Goal: Transaction & Acquisition: Purchase product/service

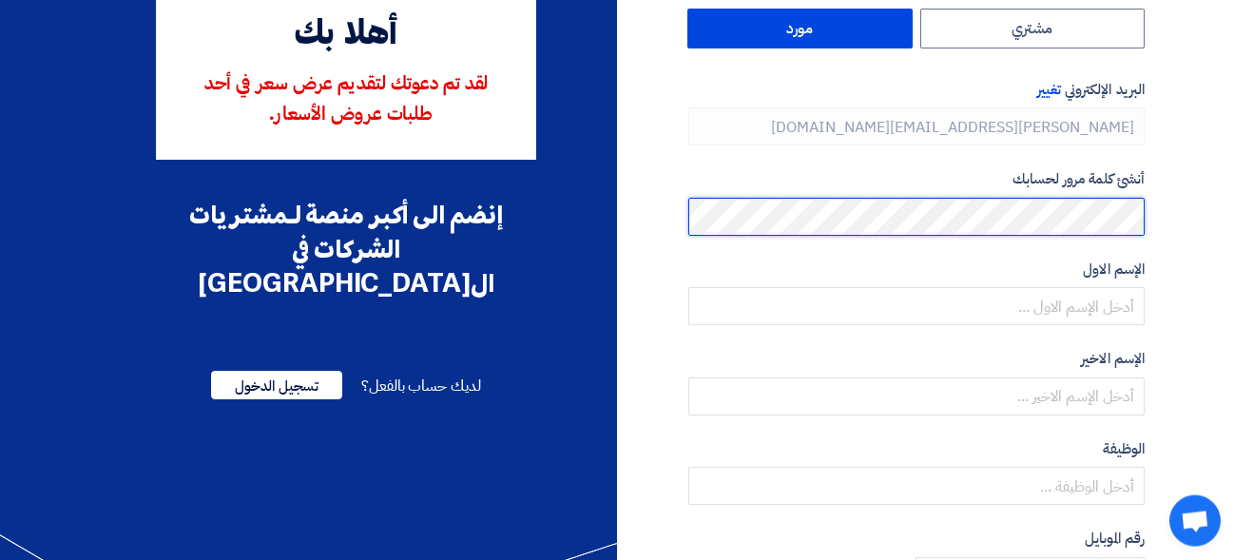
scroll to position [132, 0]
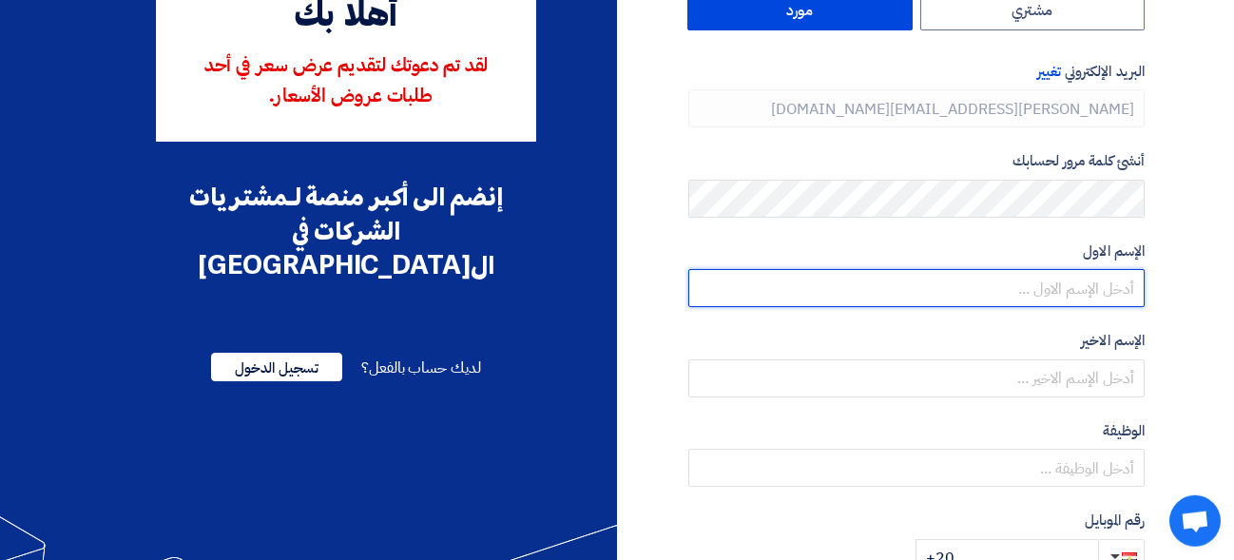
click at [1115, 287] on input "text" at bounding box center [916, 288] width 456 height 38
type input "l"
type input "[PERSON_NAME]"
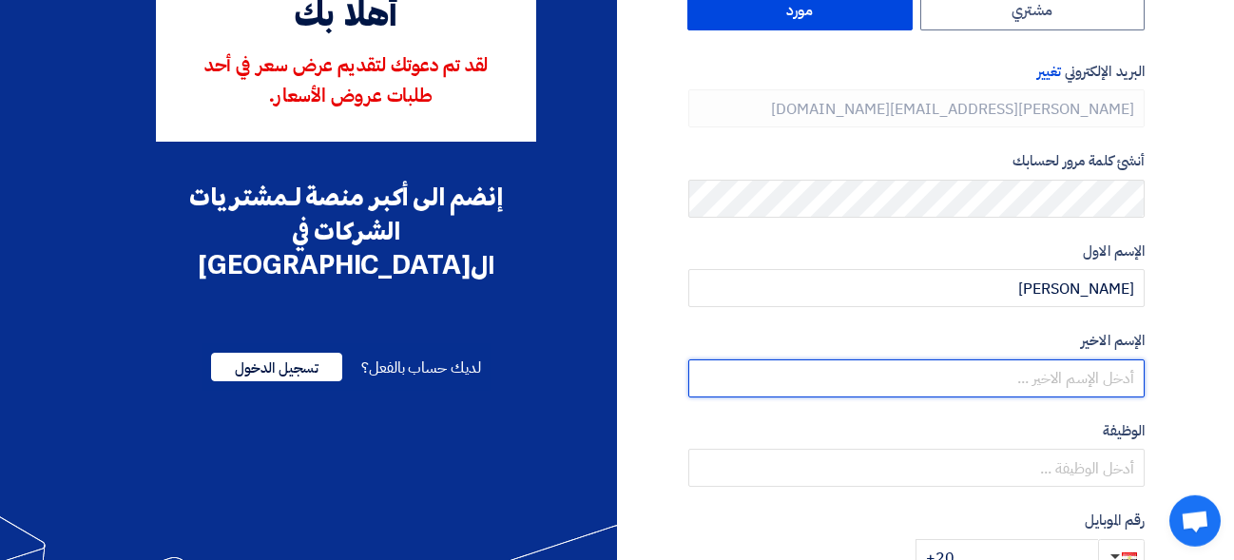
click at [1123, 382] on input "text" at bounding box center [916, 378] width 456 height 38
type input "الجوهرى"
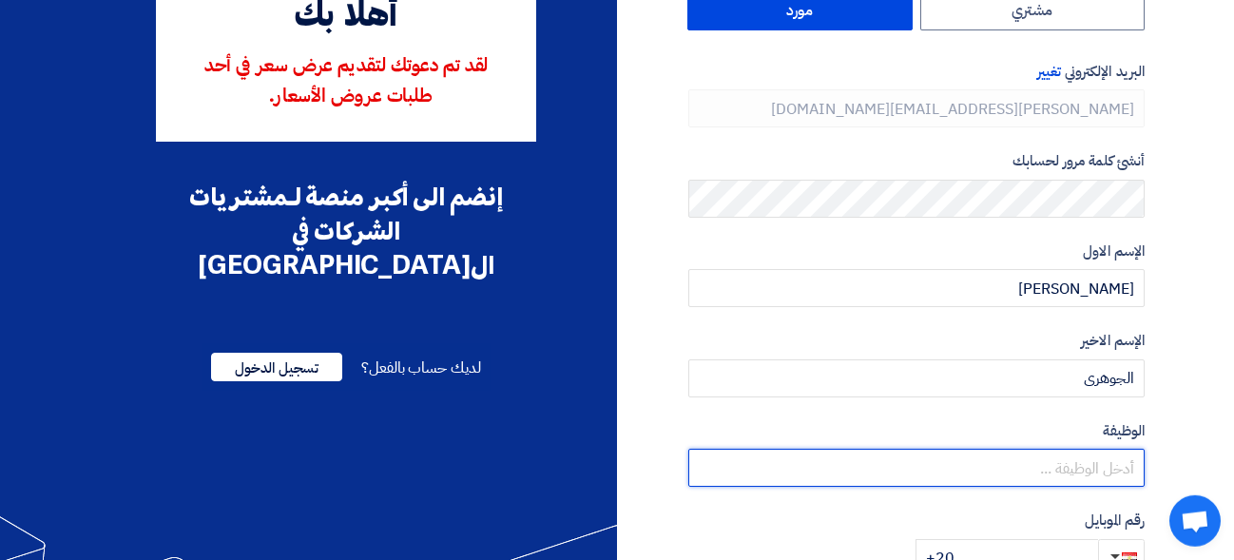
click at [1049, 452] on input "text" at bounding box center [916, 468] width 456 height 38
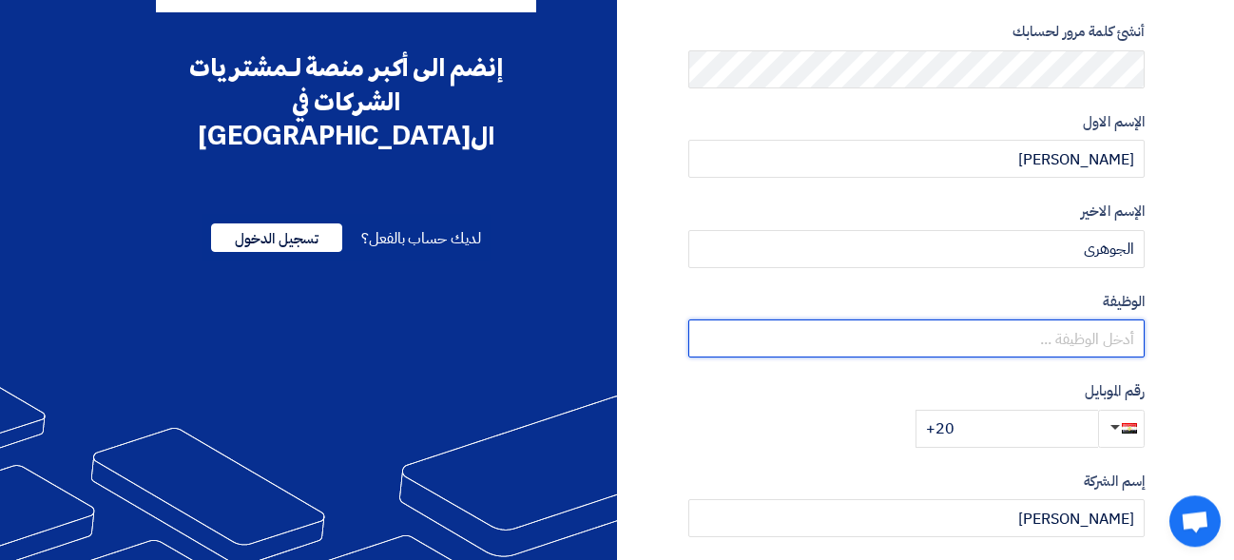
scroll to position [286, 0]
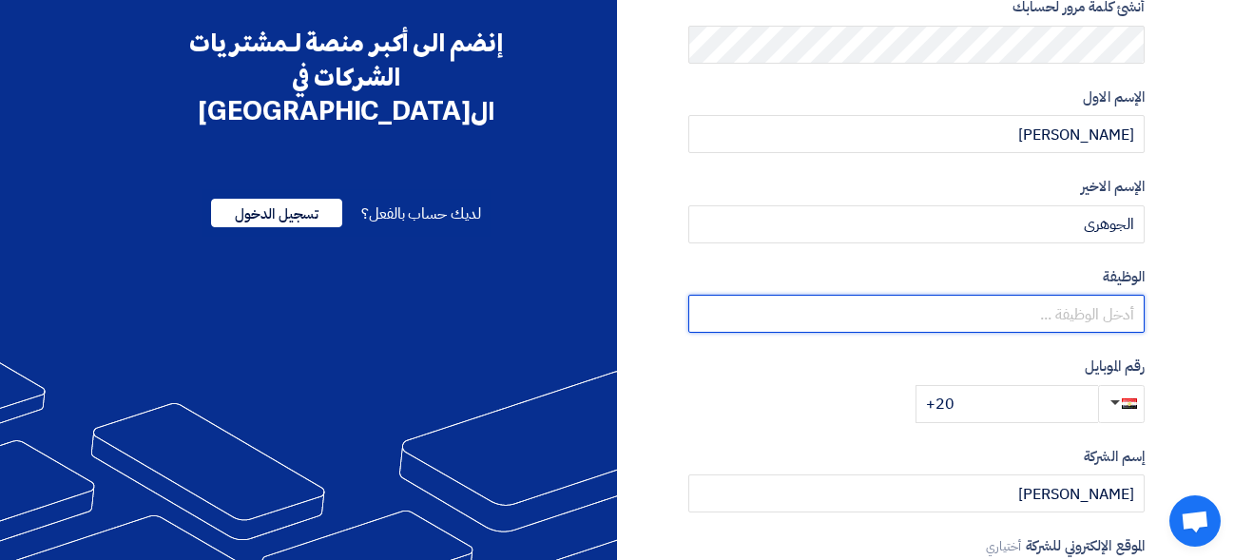
click at [1069, 305] on input "text" at bounding box center [916, 314] width 456 height 38
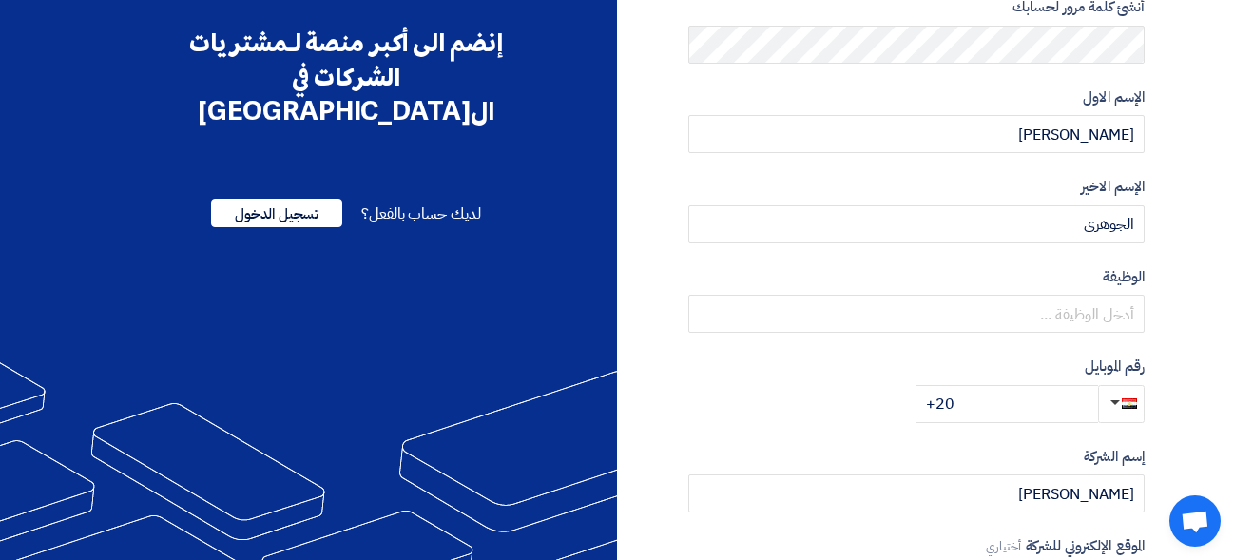
click at [1195, 198] on section "نوع الحساب تغيير مشتري مورد البريد الإلكتروني تغيير [PERSON_NAME][EMAIL_ADDRESS…" at bounding box center [617, 263] width 1234 height 988
click at [1213, 184] on section "نوع الحساب تغيير مشتري مورد البريد الإلكتروني تغيير [PERSON_NAME][EMAIL_ADDRESS…" at bounding box center [617, 263] width 1234 height 988
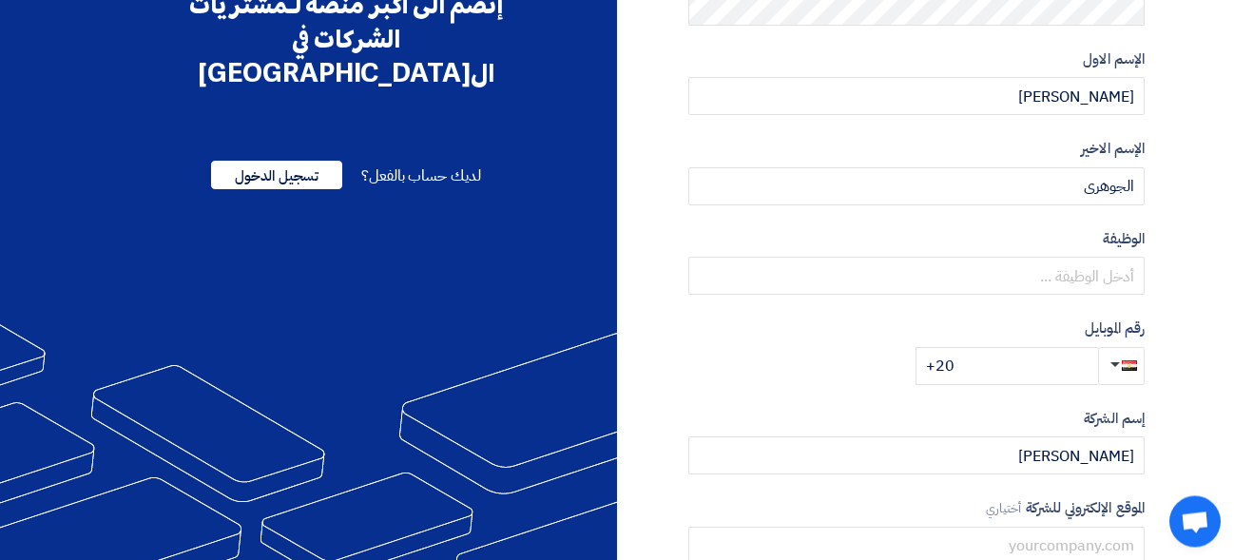
scroll to position [339, 0]
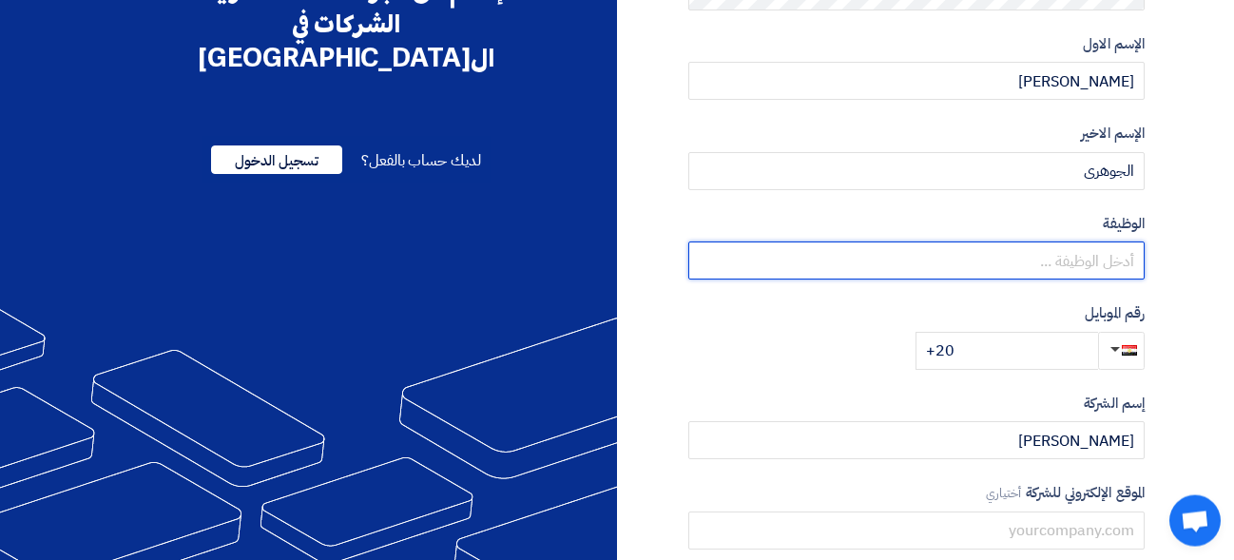
click at [1105, 271] on input "text" at bounding box center [916, 260] width 456 height 38
type input "CEO"
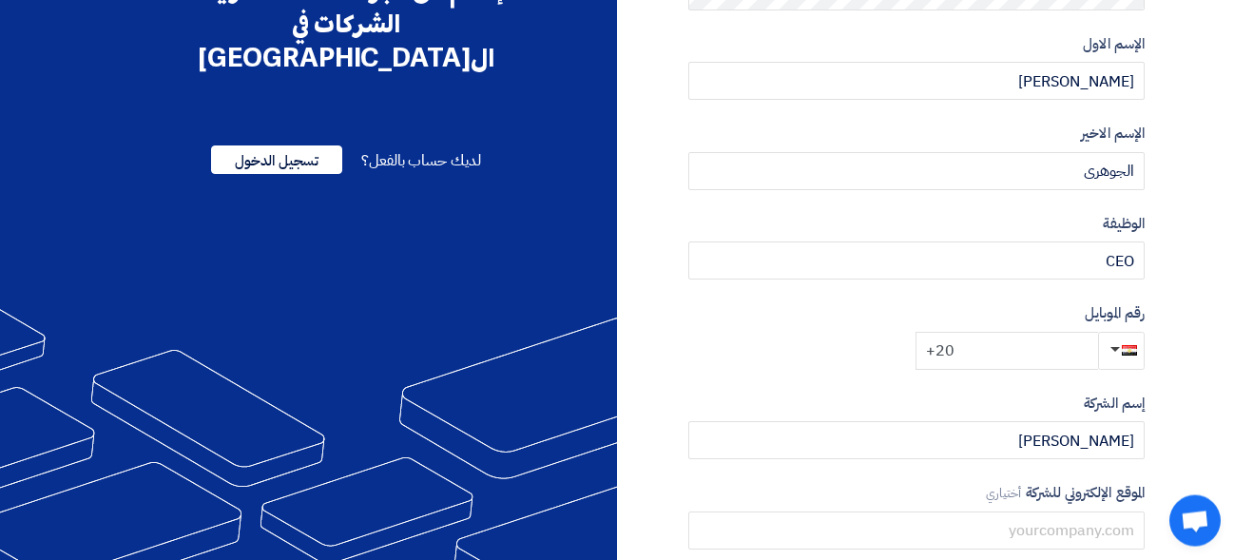
click at [962, 358] on input "+20" at bounding box center [1006, 351] width 182 height 38
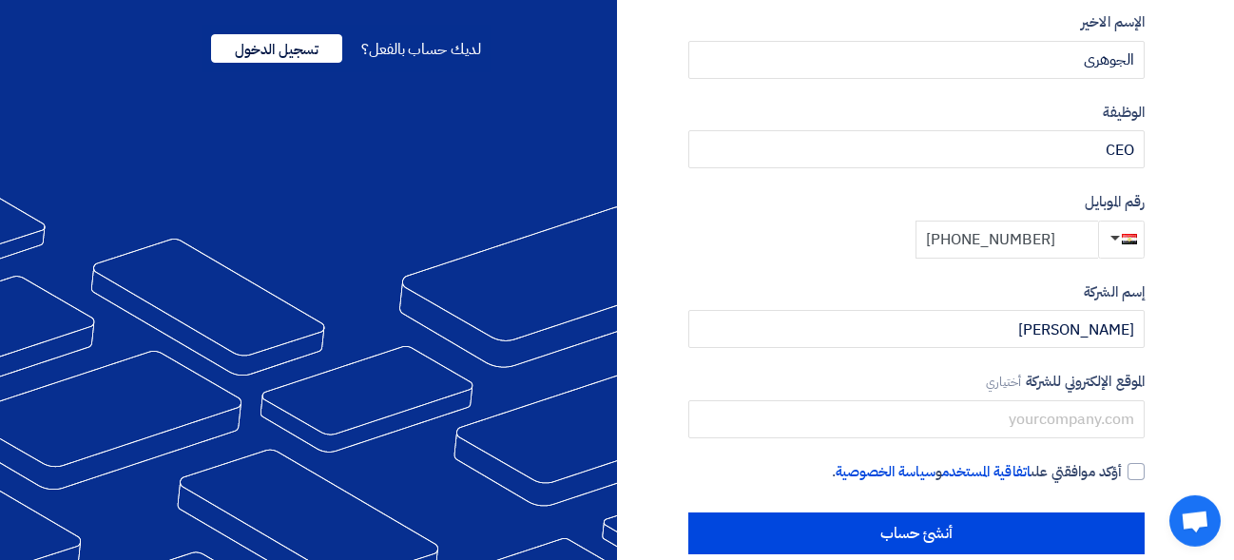
scroll to position [483, 0]
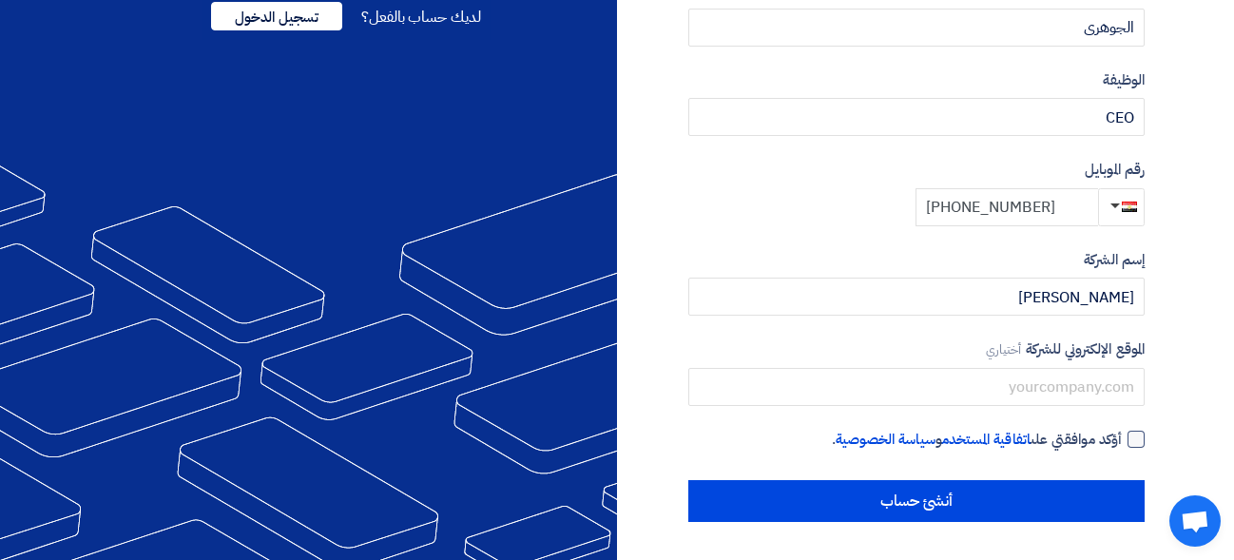
type input "[PHONE_NUMBER]"
click at [1139, 433] on div at bounding box center [1135, 439] width 17 height 17
click at [1122, 433] on input "أؤكد موافقتي على اتفاقية المستخدم و سياسة الخصوصية ." at bounding box center [893, 448] width 456 height 38
checkbox input "true"
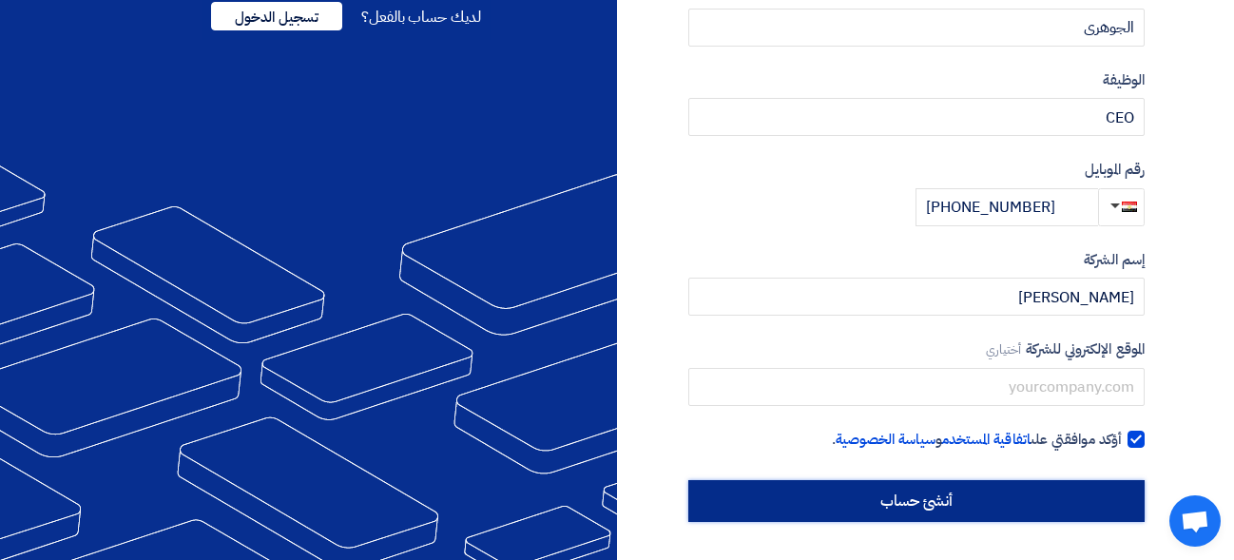
click at [1072, 494] on input "أنشئ حساب" at bounding box center [916, 501] width 456 height 42
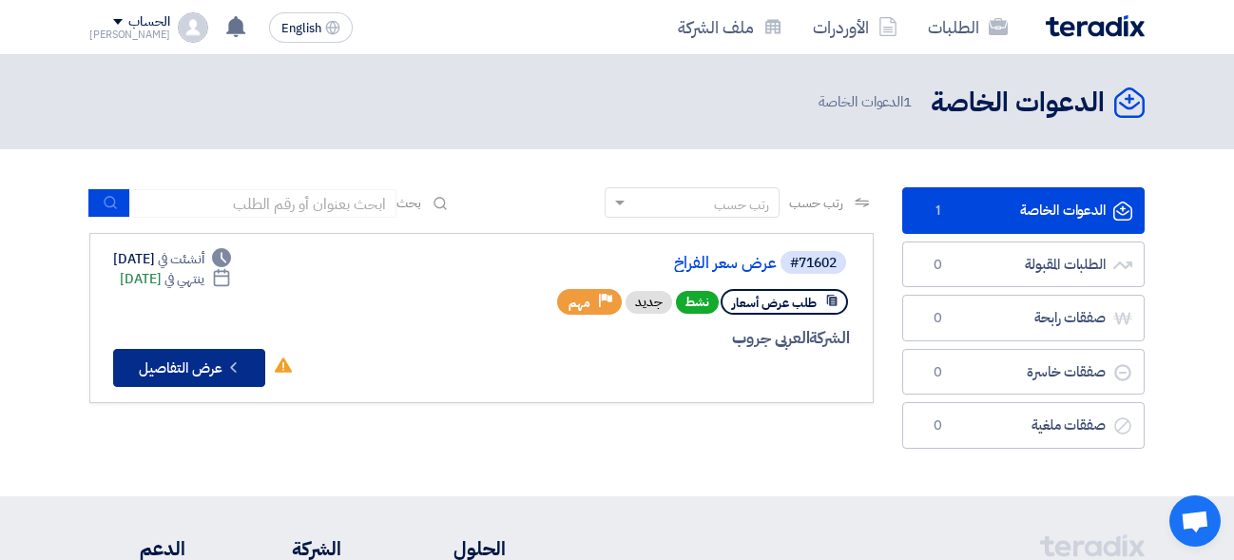
click at [152, 375] on button "Check details عرض التفاصيل" at bounding box center [189, 368] width 152 height 38
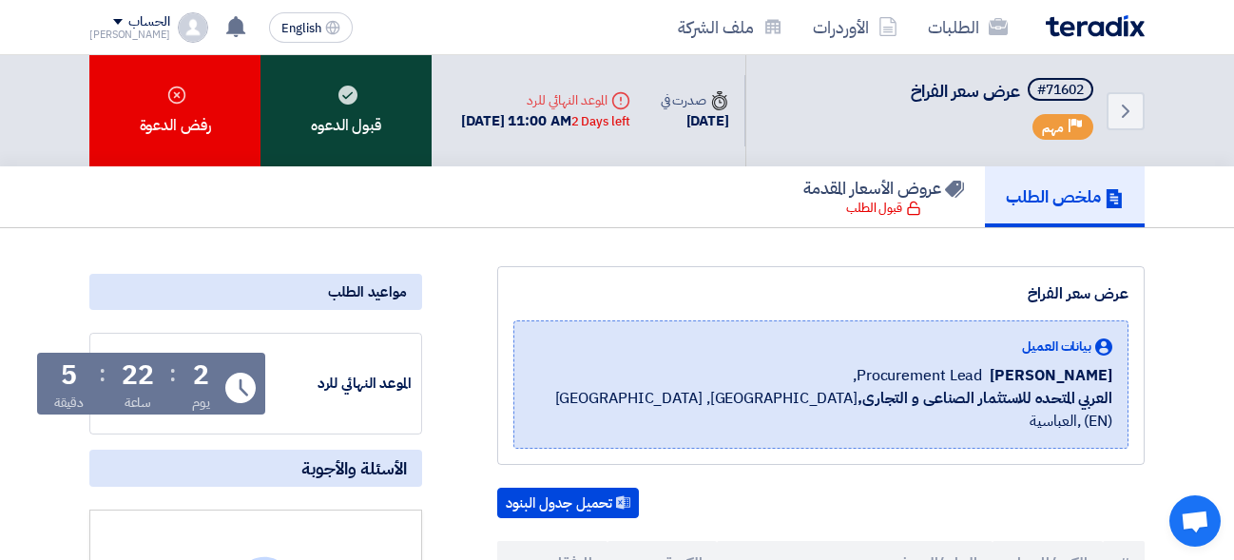
click at [369, 119] on div "قبول الدعوه" at bounding box center [345, 110] width 171 height 111
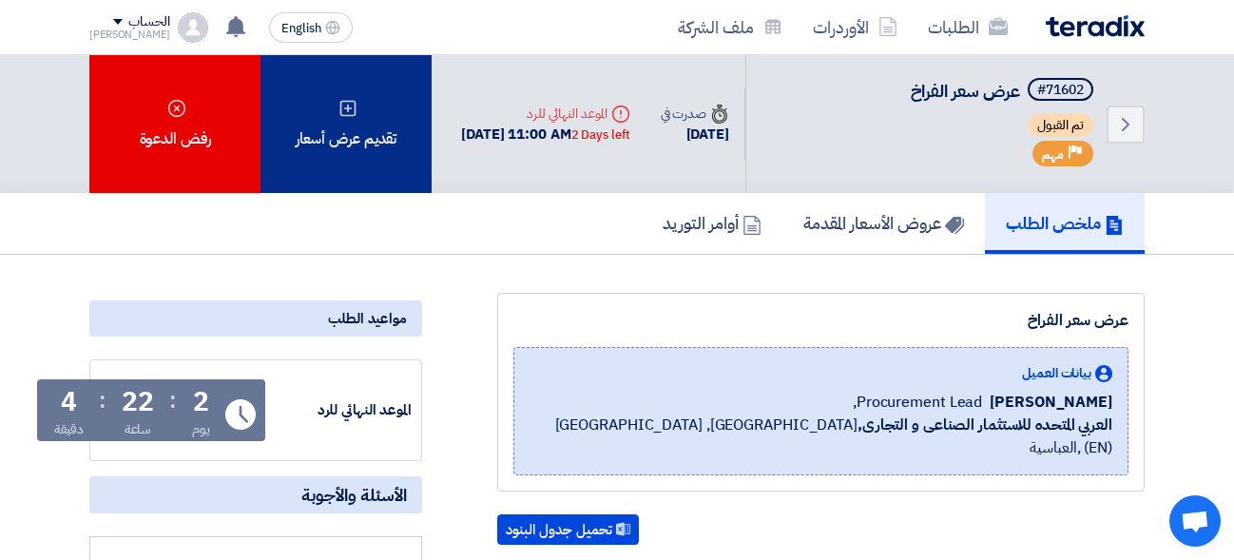
click at [357, 119] on div "تقديم عرض أسعار" at bounding box center [345, 124] width 171 height 138
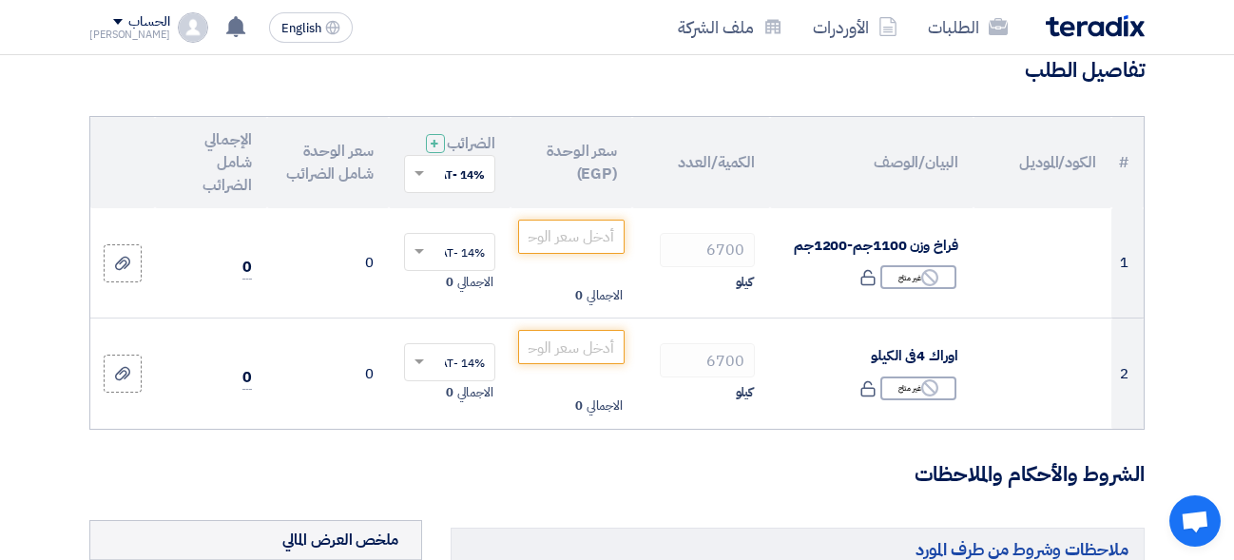
scroll to position [162, 0]
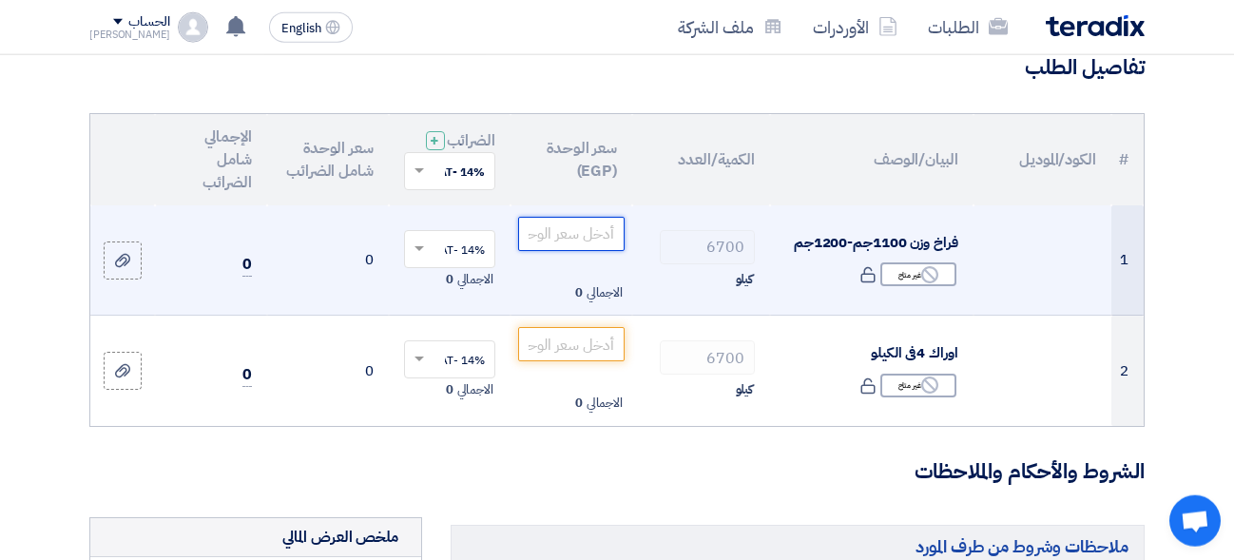
click at [568, 251] on input "number" at bounding box center [571, 234] width 106 height 34
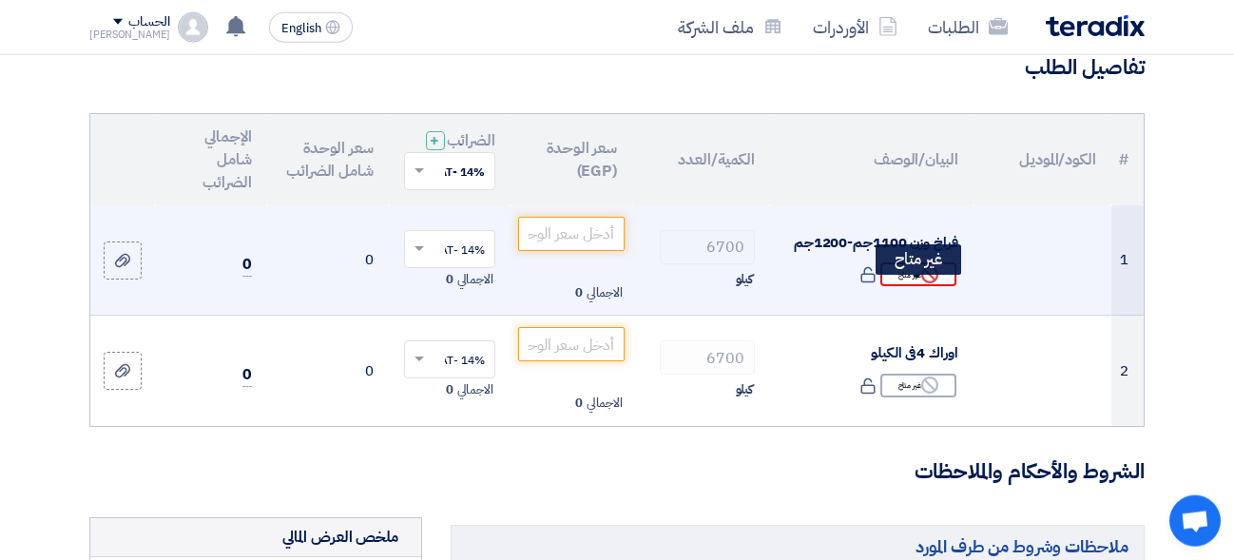
click at [893, 282] on div "Reject غير متاح" at bounding box center [918, 274] width 76 height 24
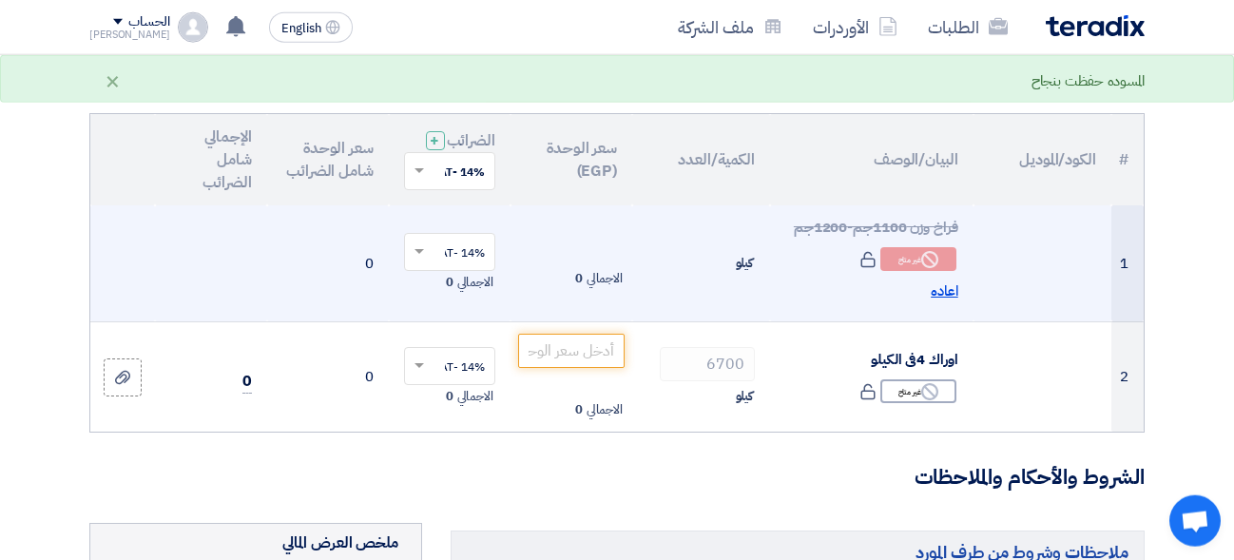
click at [937, 302] on span "اعاده" at bounding box center [945, 291] width 28 height 22
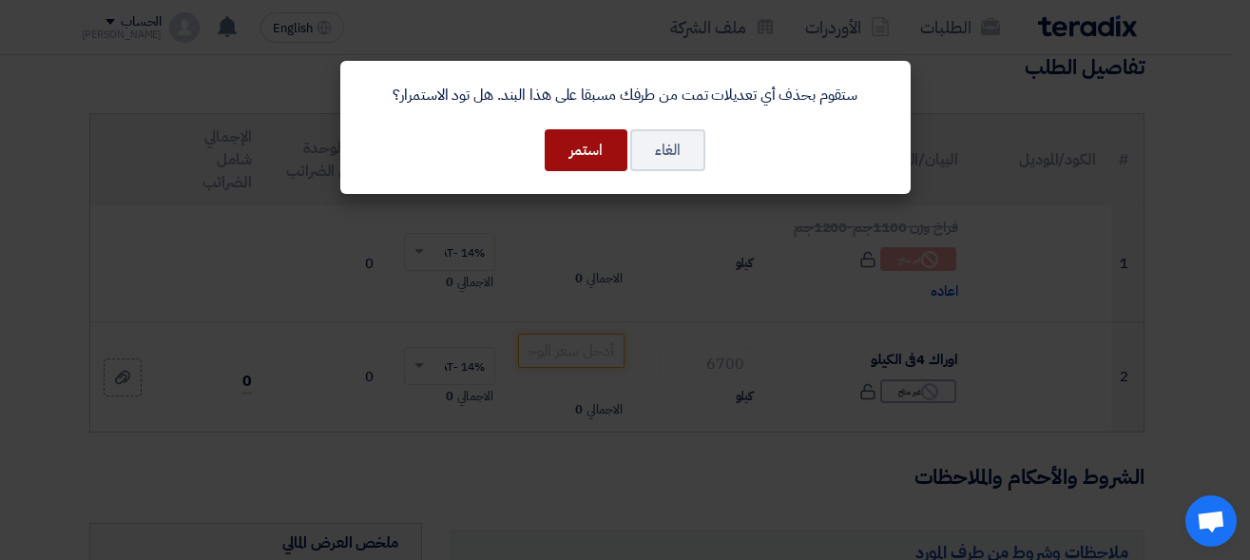
click at [595, 159] on button "استمر" at bounding box center [586, 150] width 83 height 42
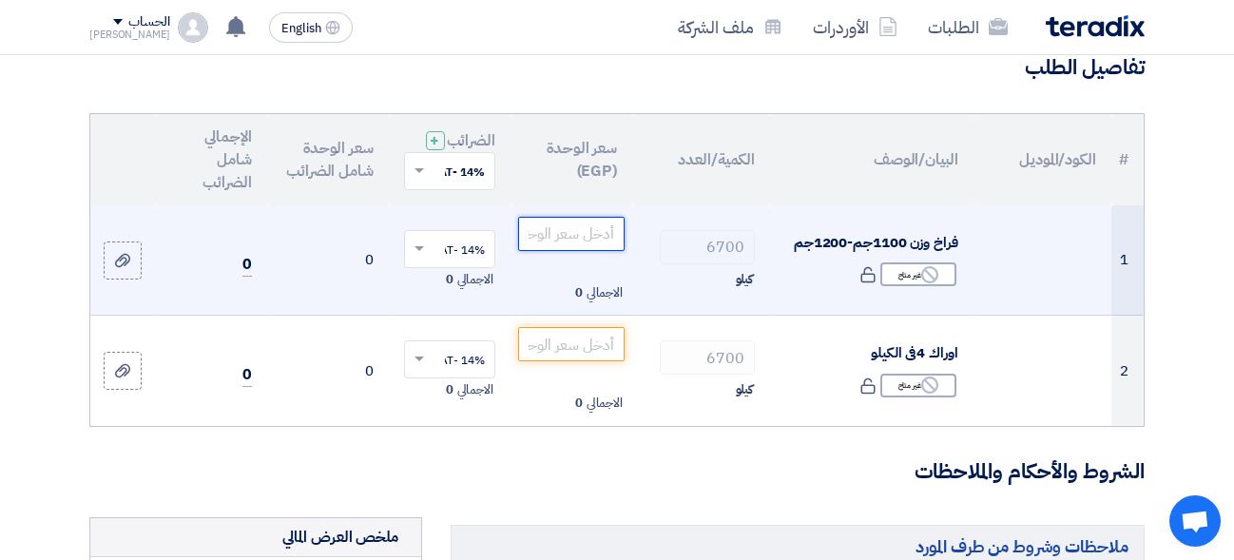
click at [559, 249] on input "number" at bounding box center [571, 234] width 106 height 34
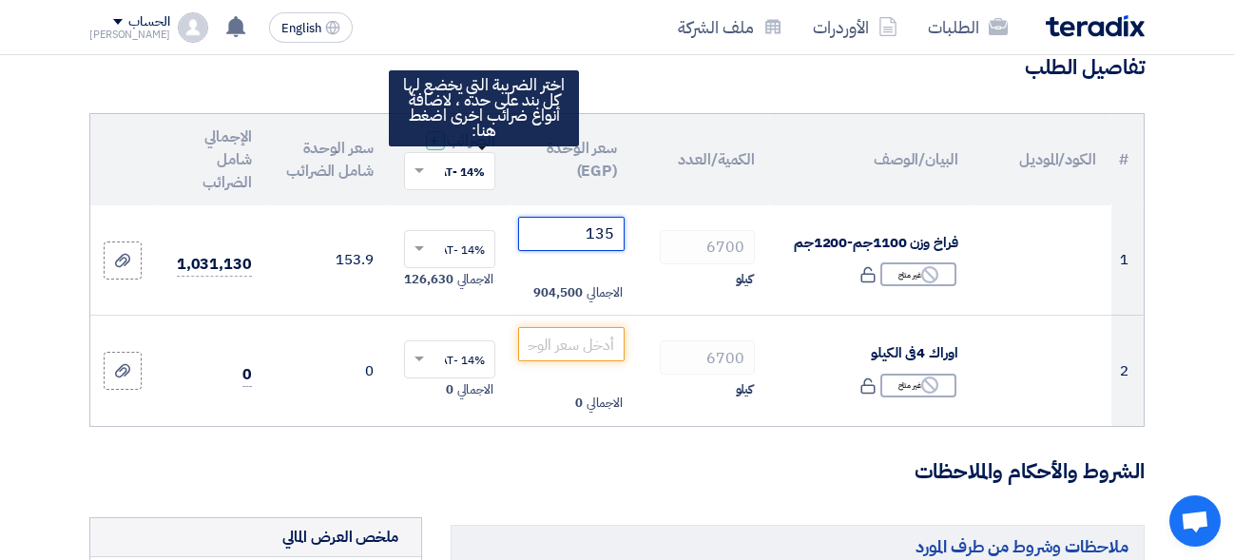
type input "135"
click at [439, 152] on span "+" at bounding box center [435, 140] width 10 height 23
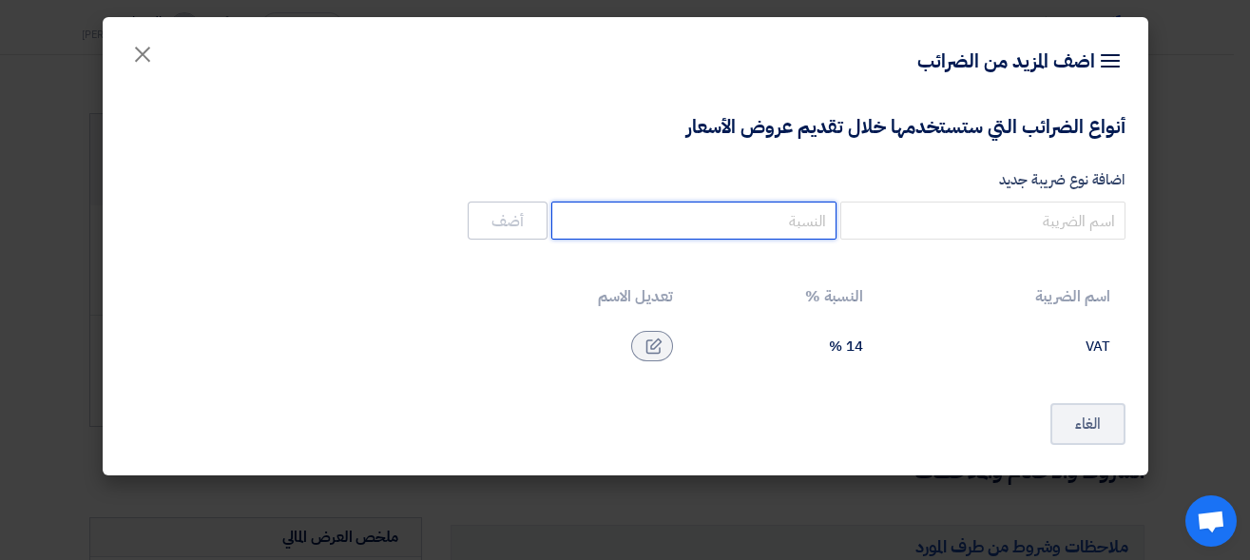
click at [752, 219] on input "number" at bounding box center [693, 221] width 285 height 38
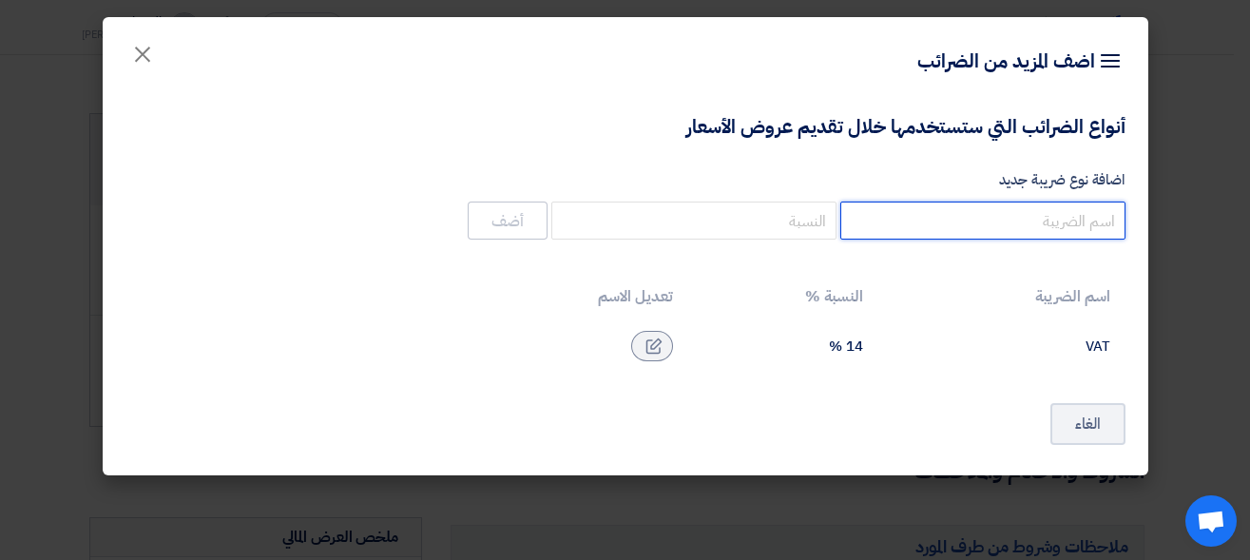
click at [981, 226] on input "اضافة نوع ضريبة جديد" at bounding box center [982, 221] width 285 height 38
type input "y"
type input "غير خاضع"
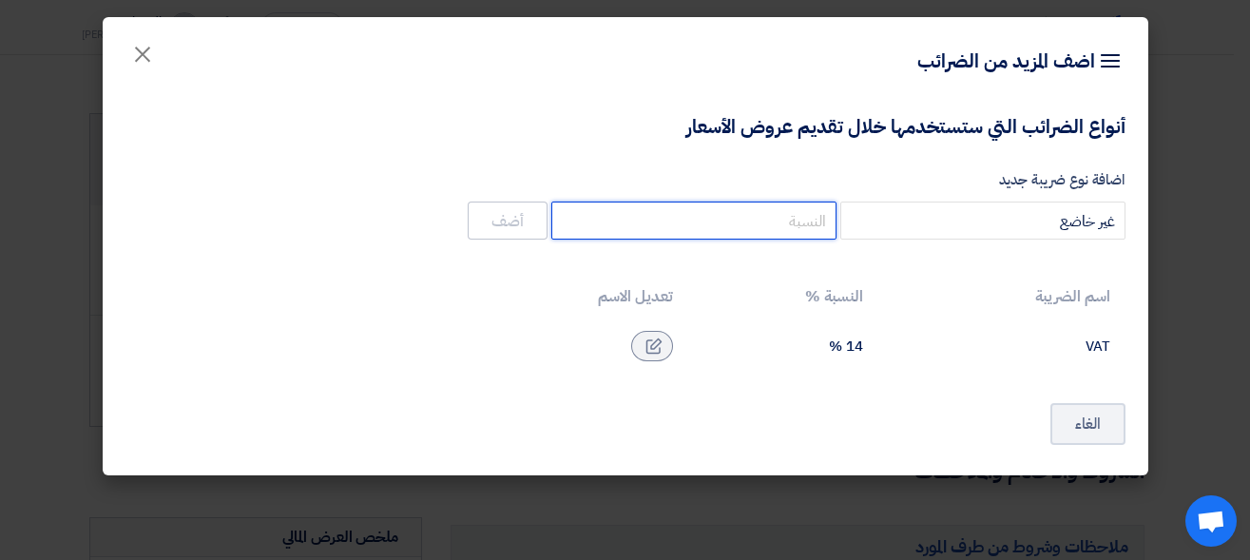
click at [794, 214] on input "number" at bounding box center [693, 221] width 285 height 38
type input "0"
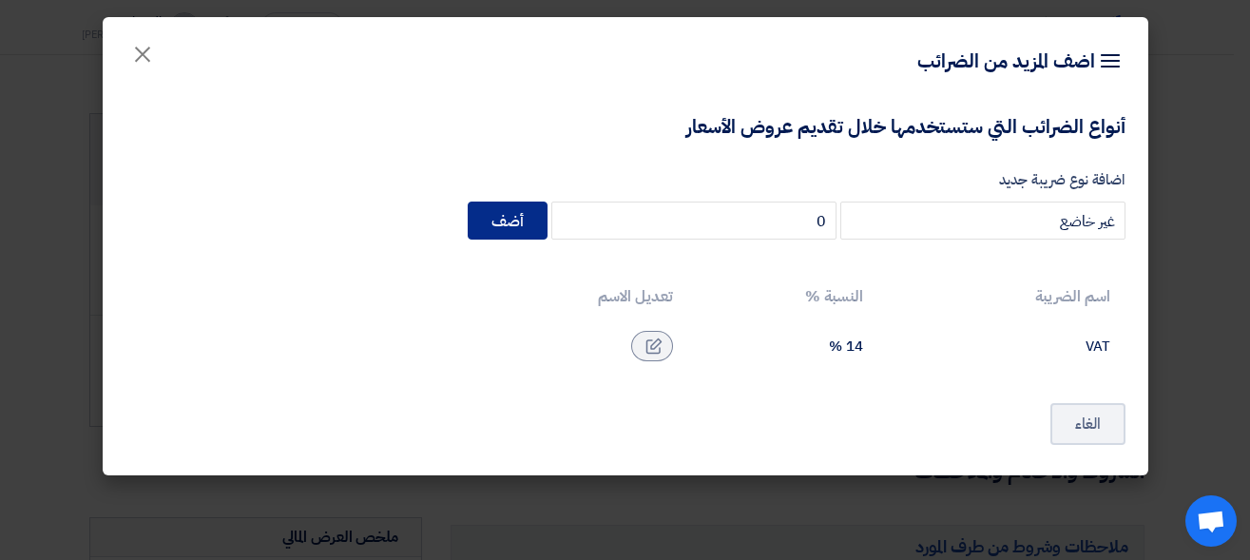
click at [541, 231] on button "أضف" at bounding box center [508, 221] width 80 height 38
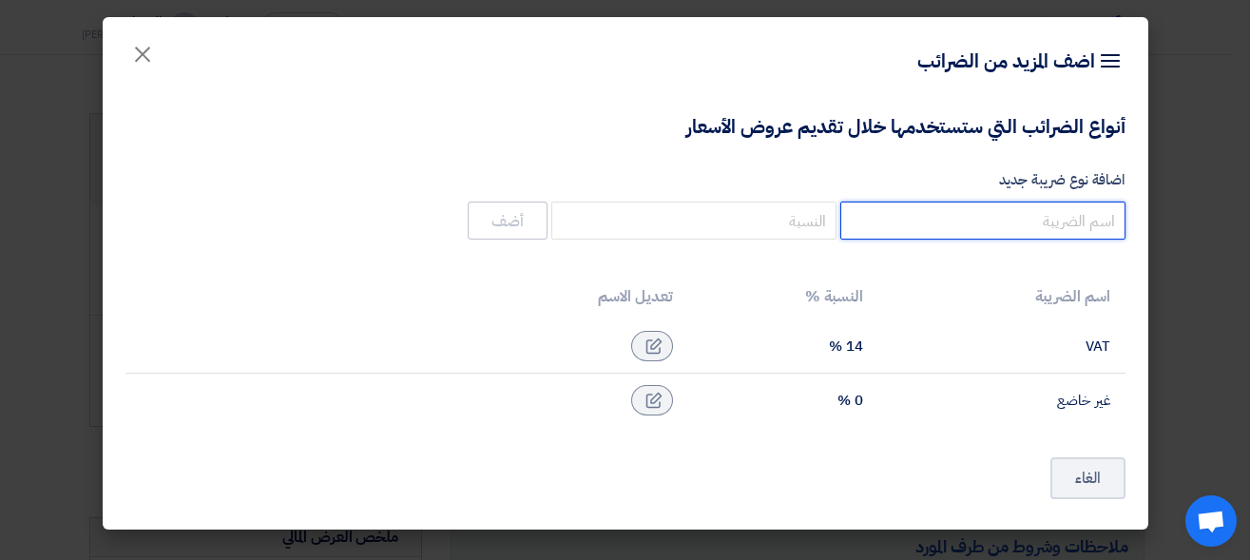
click at [912, 212] on input "اضافة نوع ضريبة جديد" at bounding box center [982, 221] width 285 height 38
type input "ضريبه جدول"
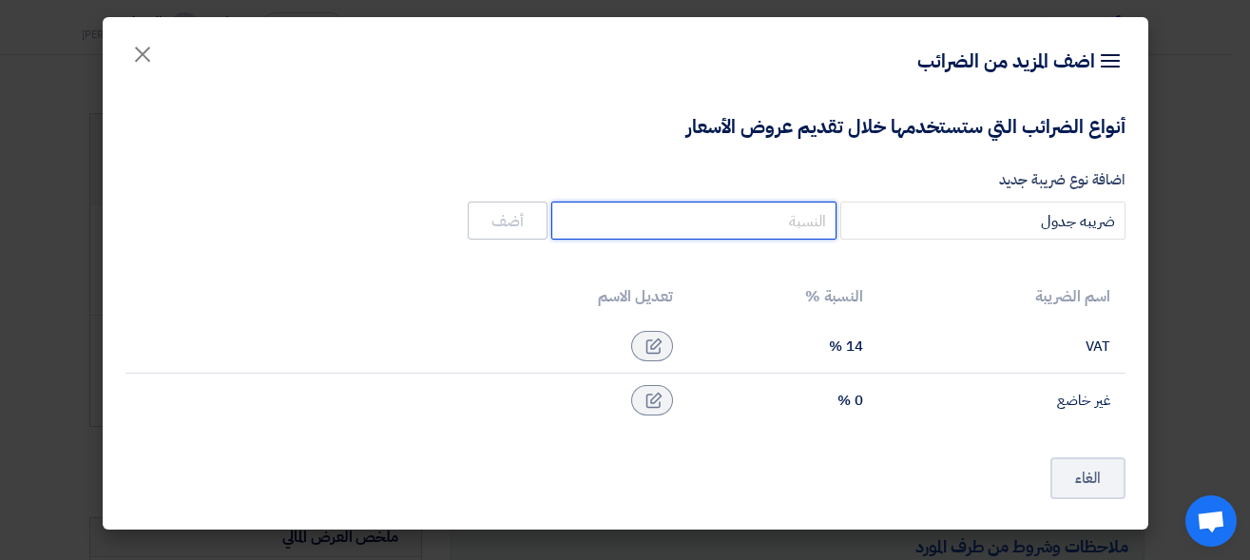
click at [744, 225] on input "number" at bounding box center [693, 221] width 285 height 38
type input "5"
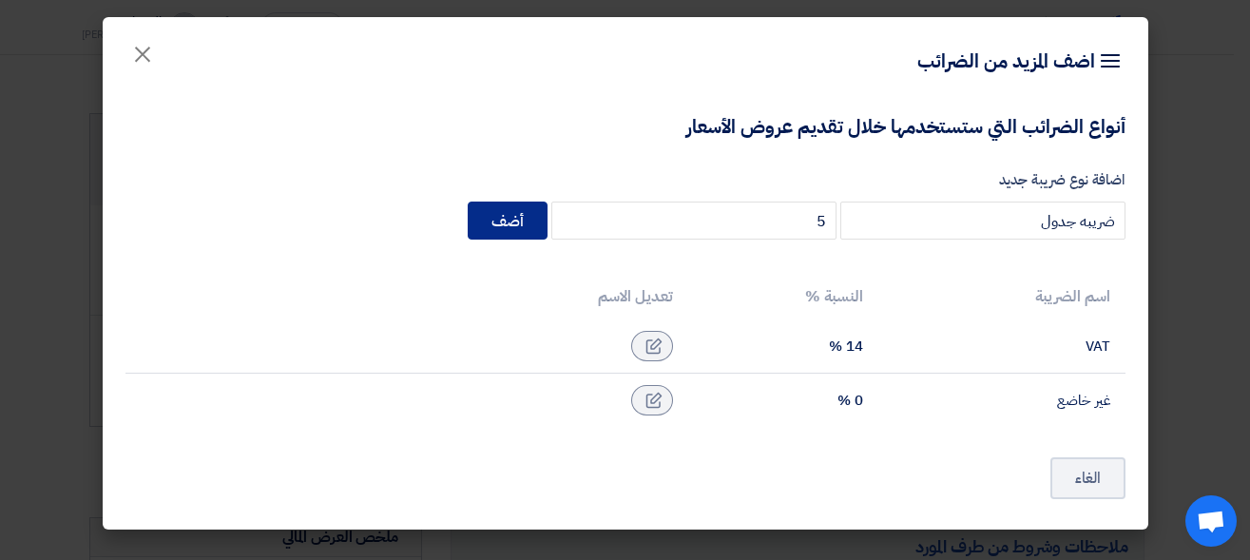
click at [517, 211] on button "أضف" at bounding box center [508, 221] width 80 height 38
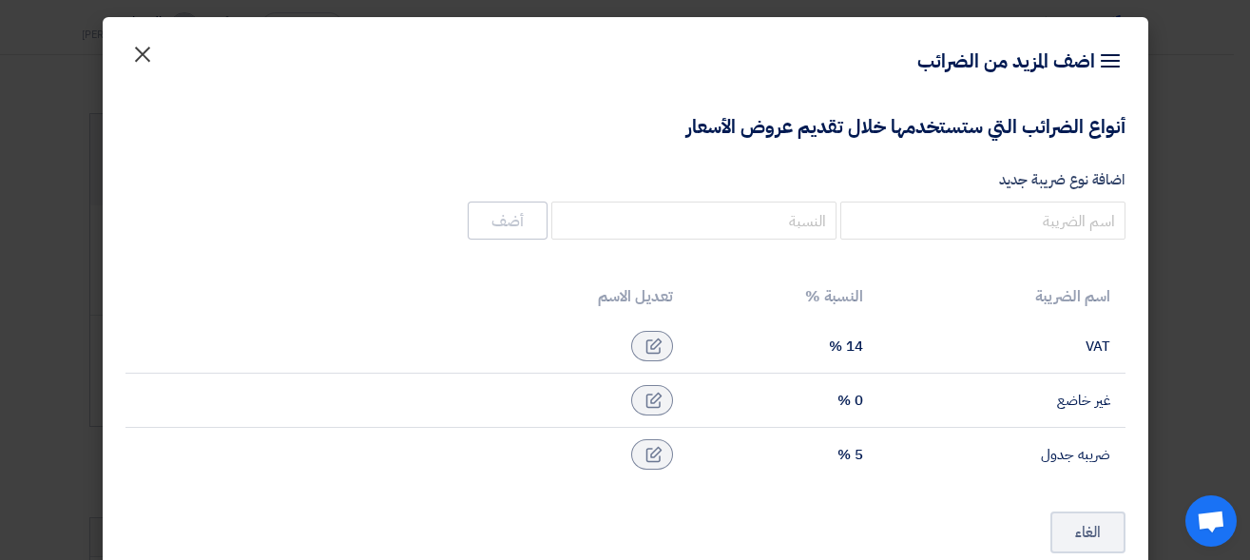
click at [150, 69] on span "×" at bounding box center [142, 53] width 23 height 57
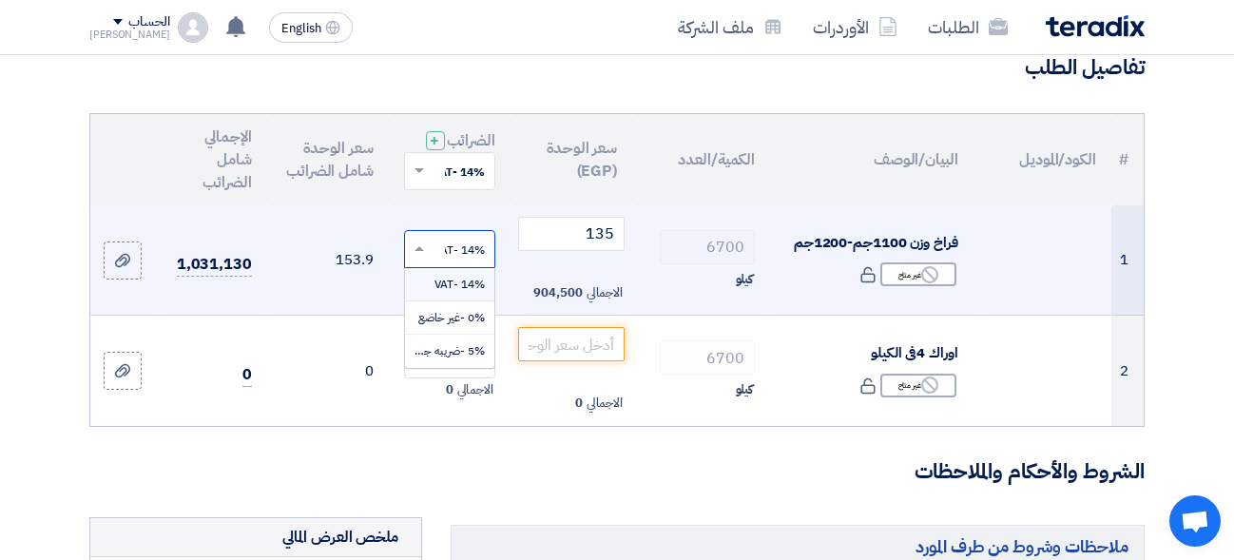
click at [425, 258] on span at bounding box center [417, 248] width 24 height 17
click at [447, 293] on span "14% -VAT" at bounding box center [459, 284] width 50 height 17
click at [424, 258] on span at bounding box center [417, 248] width 24 height 17
click at [445, 325] on span "0% -غير خاضع" at bounding box center [451, 317] width 67 height 17
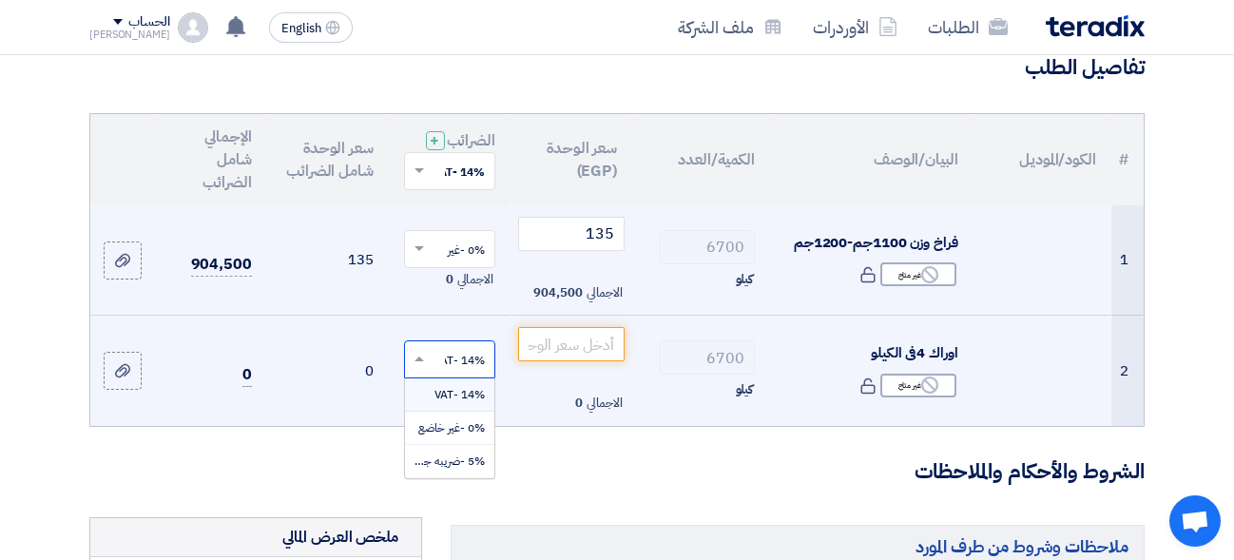
click at [455, 377] on input "text" at bounding box center [459, 361] width 53 height 31
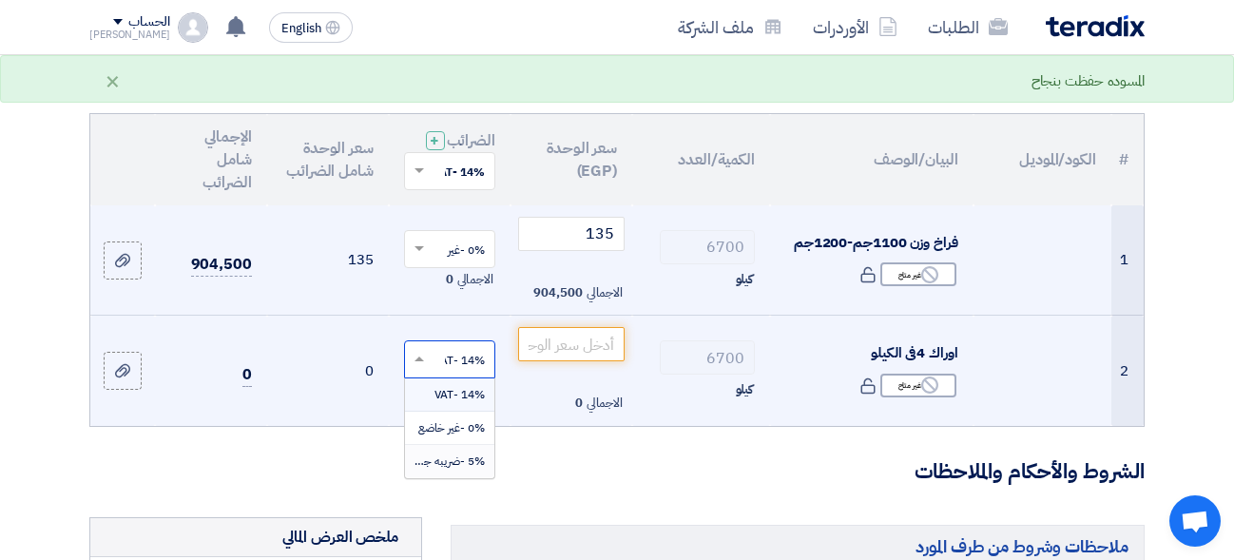
click at [462, 470] on span "5% -ضريبه جدول" at bounding box center [444, 460] width 81 height 17
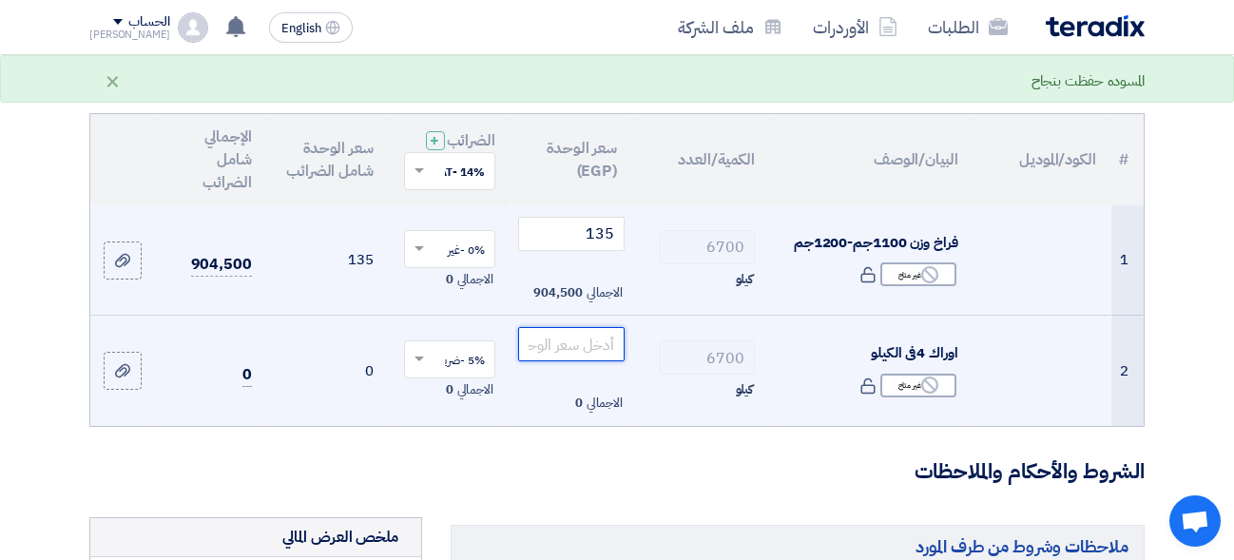
click at [571, 361] on input "number" at bounding box center [571, 344] width 106 height 34
click at [583, 353] on input "0" at bounding box center [571, 344] width 106 height 34
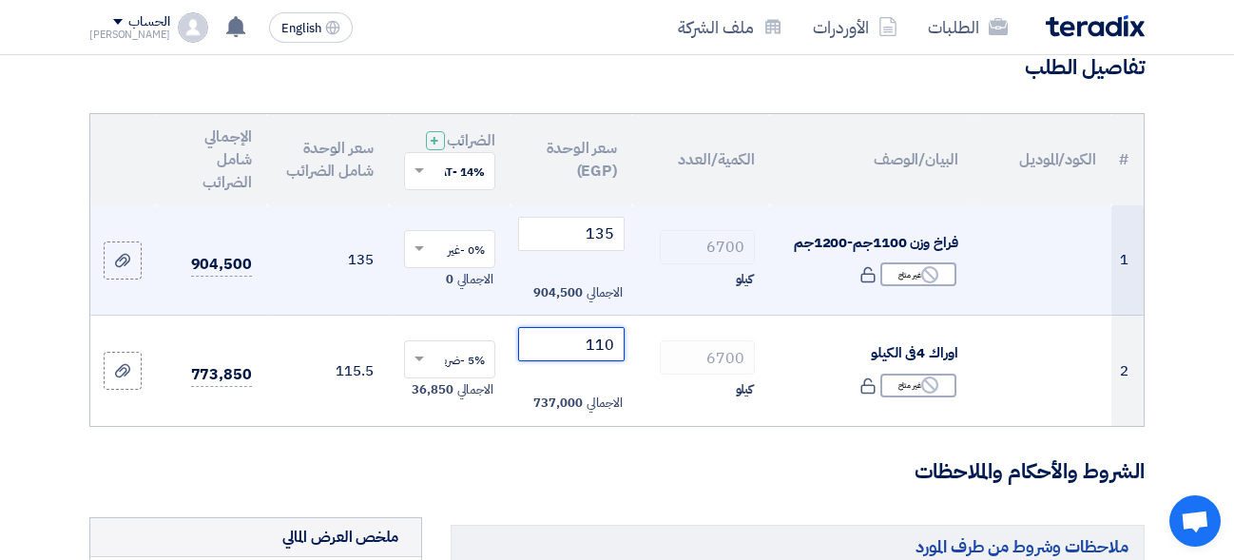
type input "110"
click at [199, 267] on td "904,500" at bounding box center [210, 260] width 111 height 110
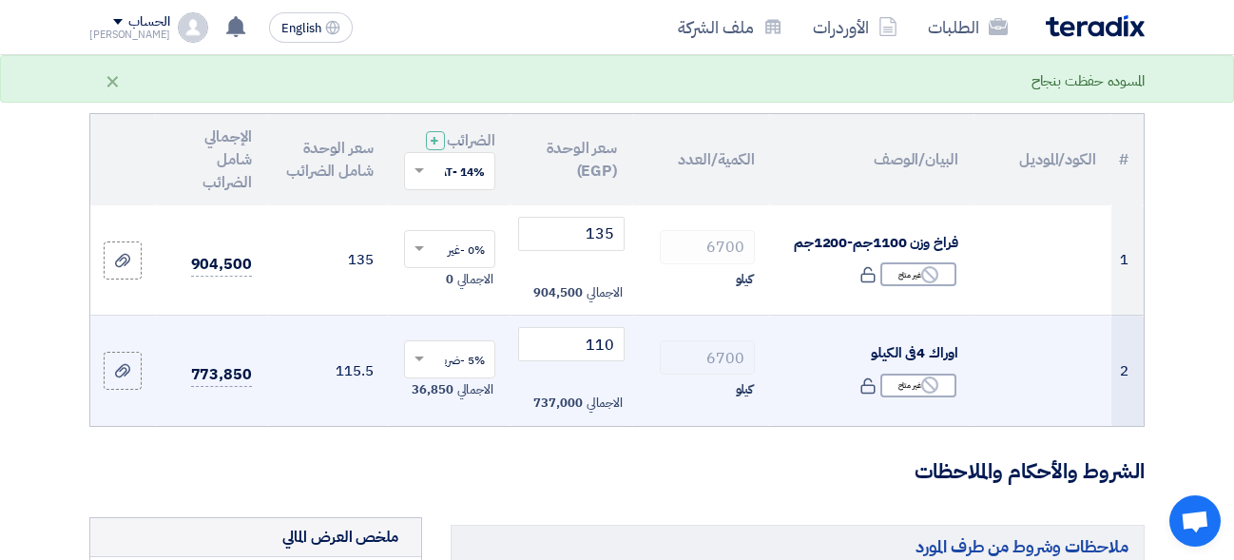
click at [203, 375] on td "773,850" at bounding box center [210, 371] width 111 height 110
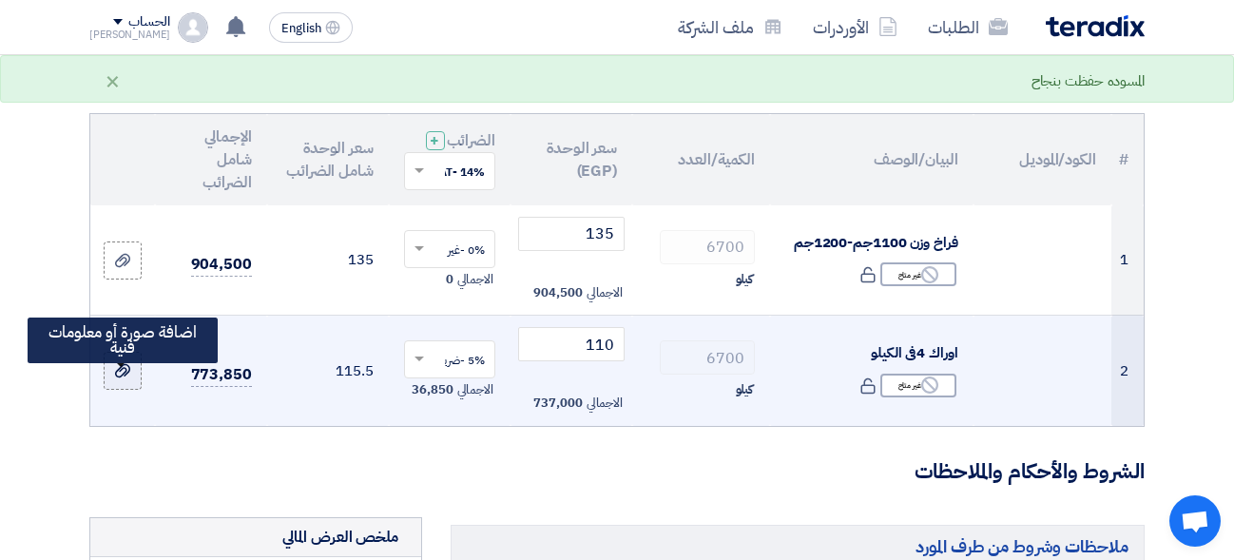
click at [117, 378] on icon at bounding box center [122, 370] width 15 height 15
click at [0, 0] on input "file" at bounding box center [0, 0] width 0 height 0
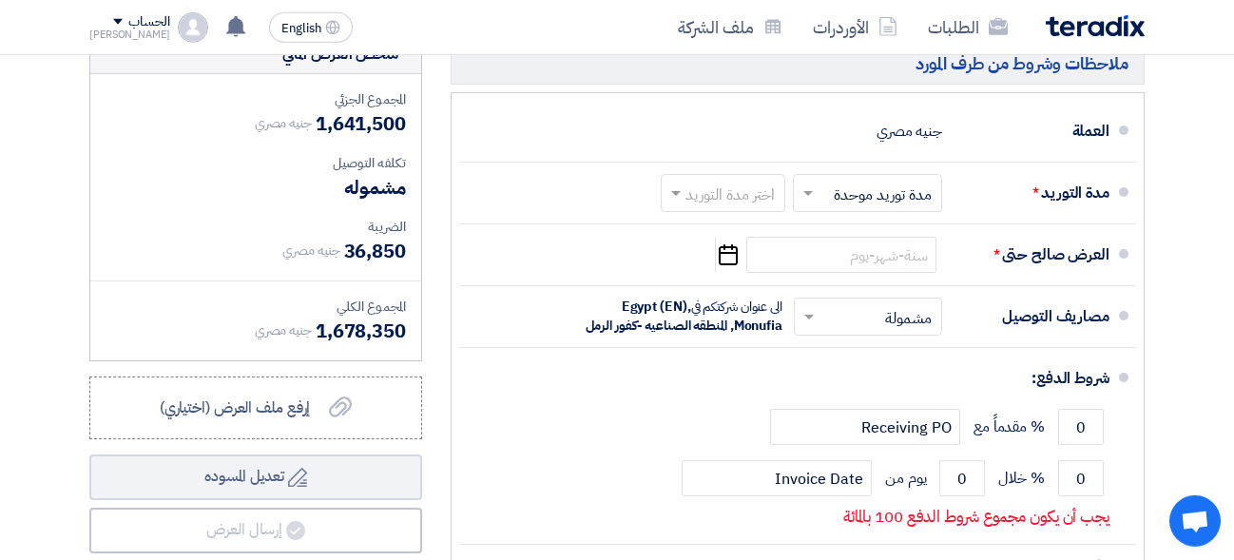
scroll to position [650, 0]
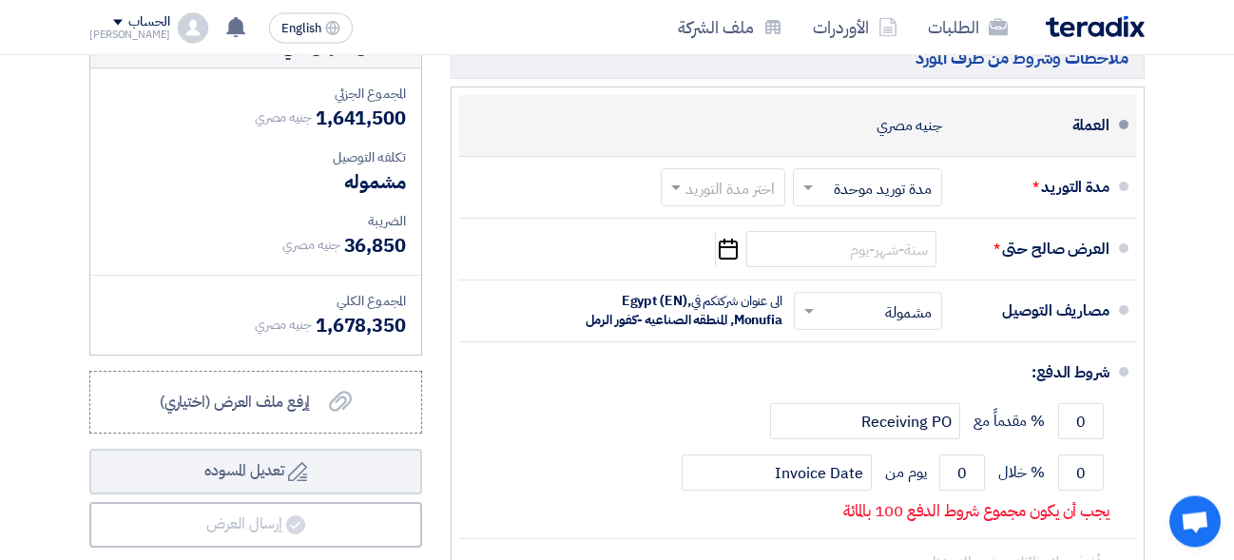
click at [927, 144] on div "جنيه مصري" at bounding box center [909, 125] width 66 height 36
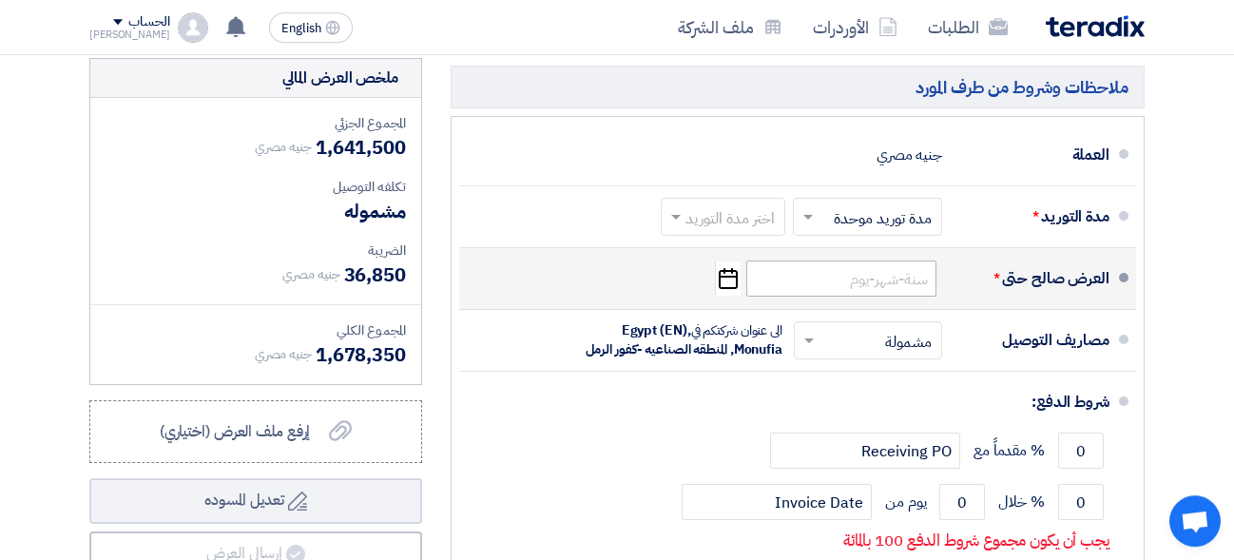
scroll to position [618, 0]
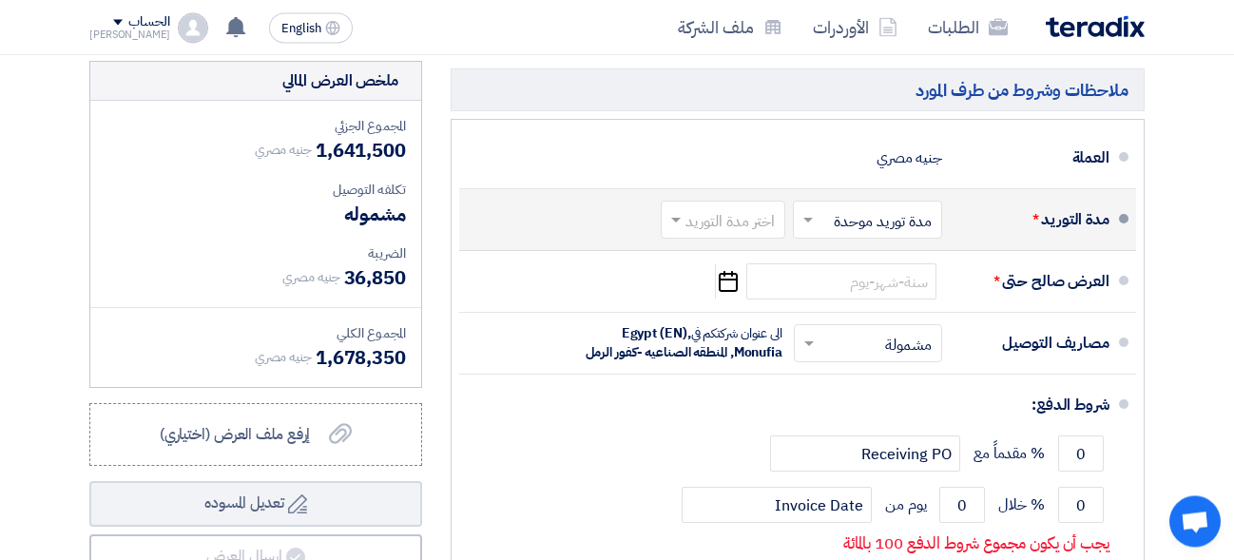
click at [840, 236] on input "text" at bounding box center [864, 222] width 140 height 28
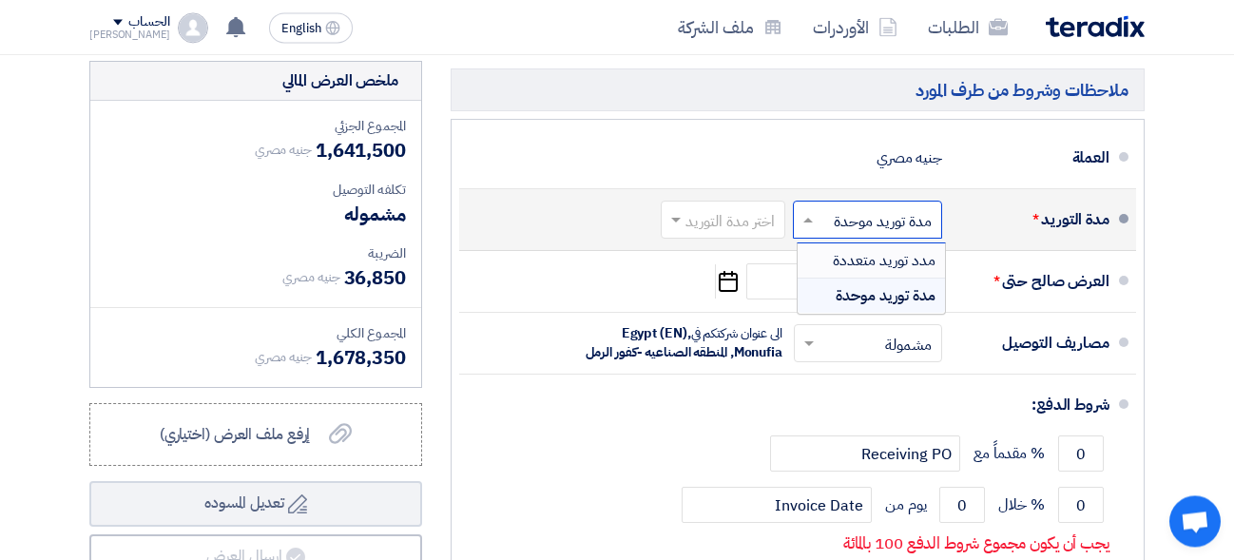
click at [852, 272] on span "مدد توريد متعددة" at bounding box center [884, 260] width 103 height 23
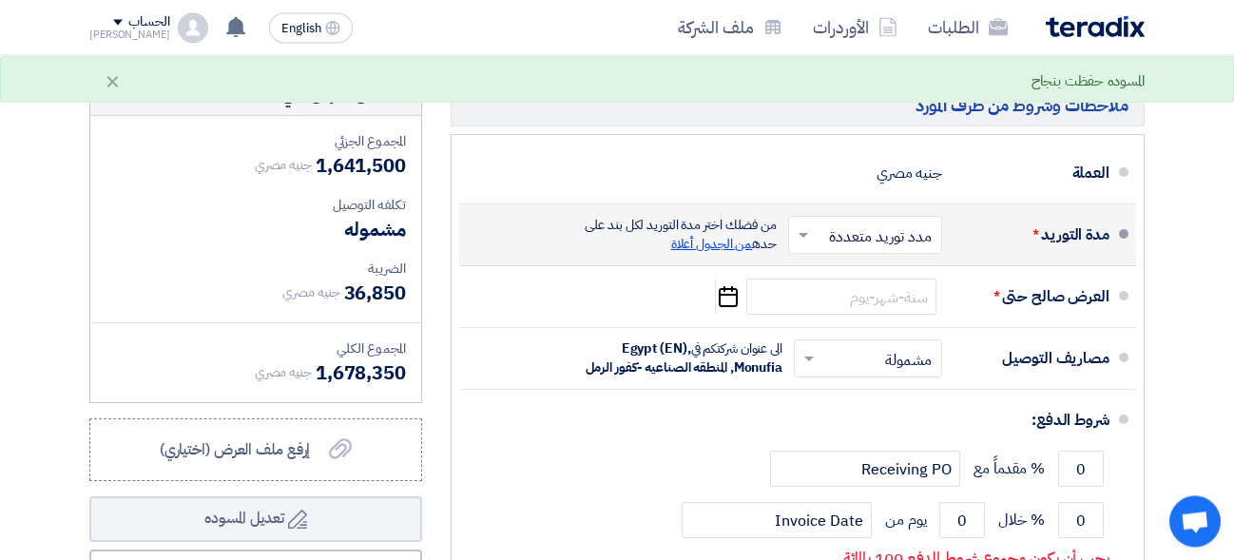
click at [705, 239] on span "من الجدول أعلاة" at bounding box center [712, 244] width 82 height 20
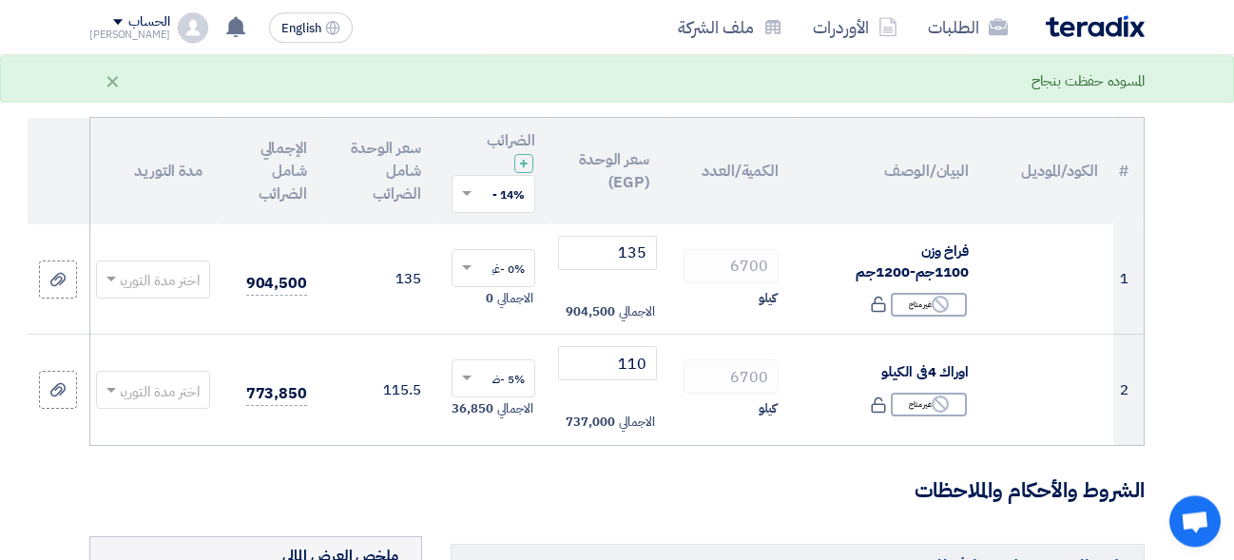
scroll to position [157, 0]
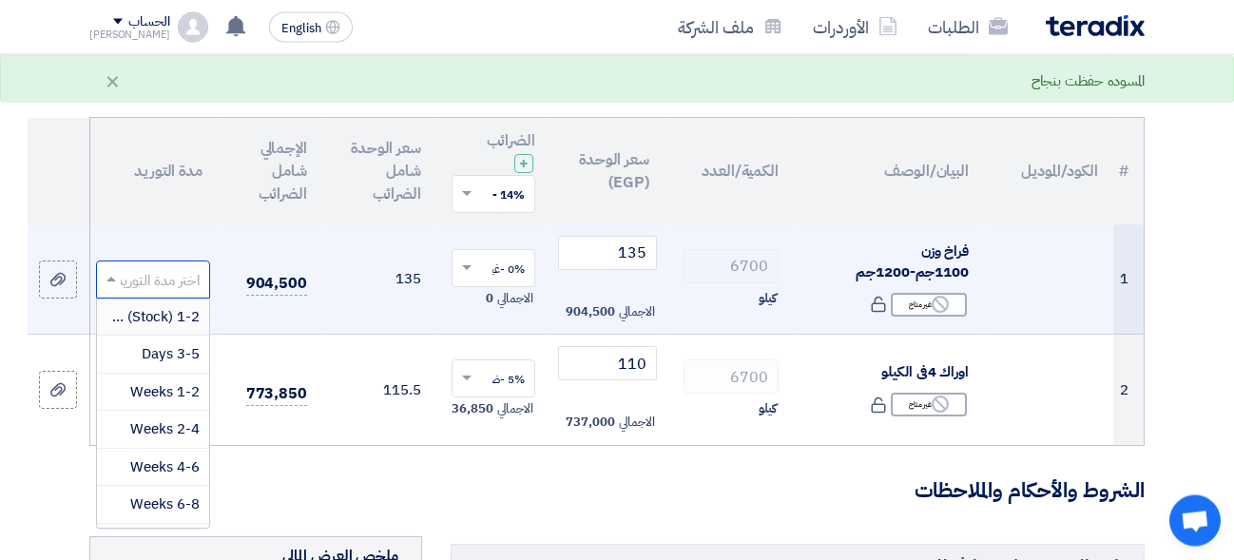
click at [157, 271] on input "text" at bounding box center [163, 281] width 76 height 31
click at [178, 352] on span "3-5 Days" at bounding box center [171, 354] width 58 height 21
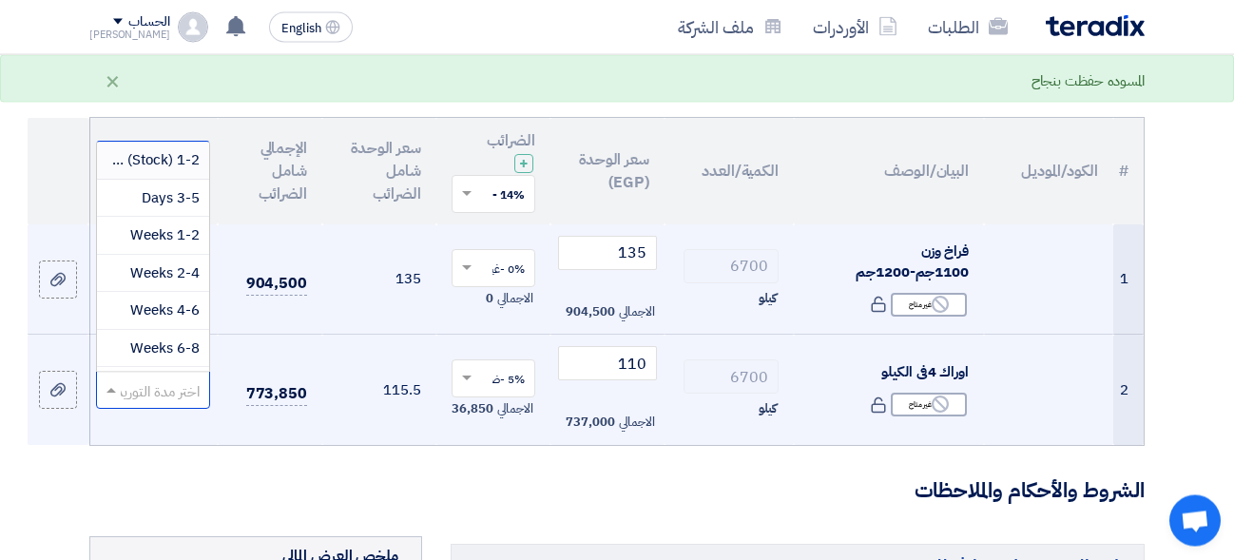
click at [181, 383] on input "text" at bounding box center [163, 392] width 76 height 31
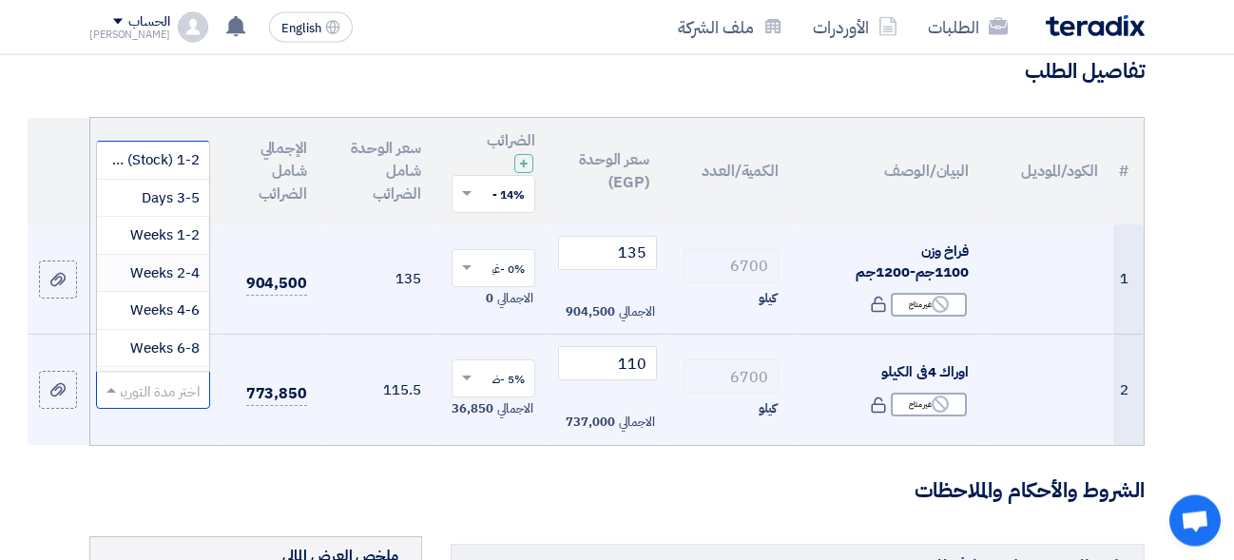
click at [169, 281] on span "2-4 Weeks" at bounding box center [164, 273] width 69 height 21
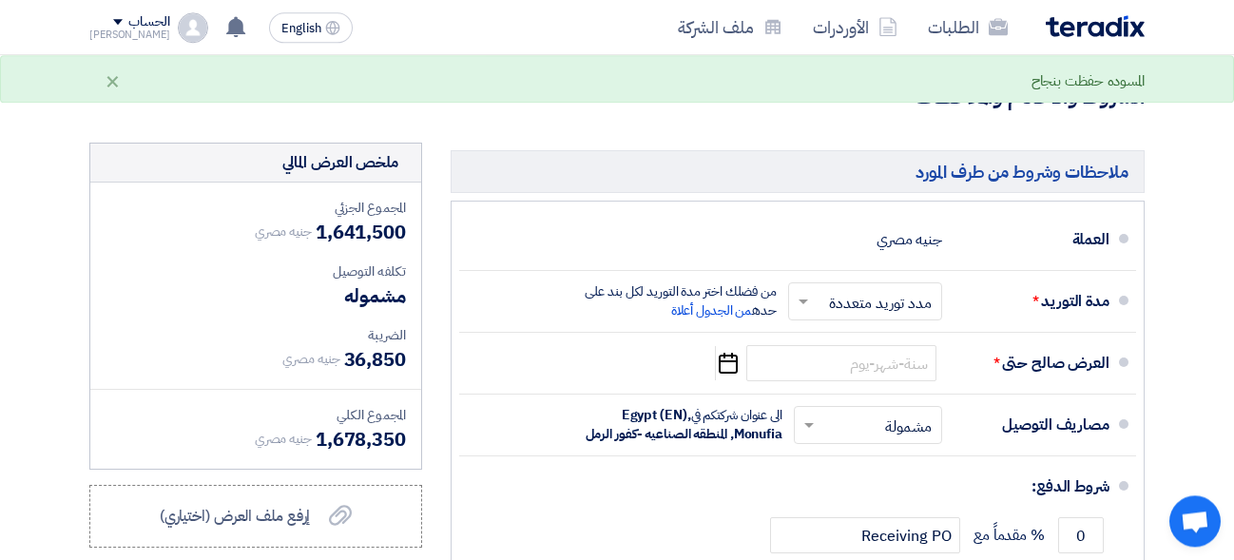
scroll to position [558, 0]
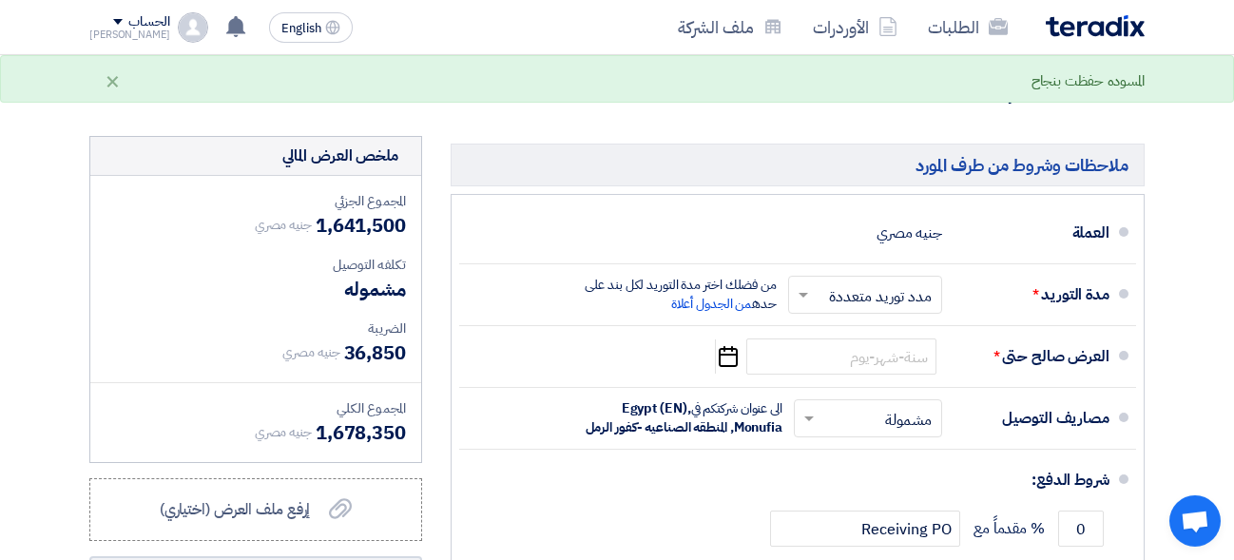
click at [821, 290] on input "text" at bounding box center [861, 297] width 144 height 28
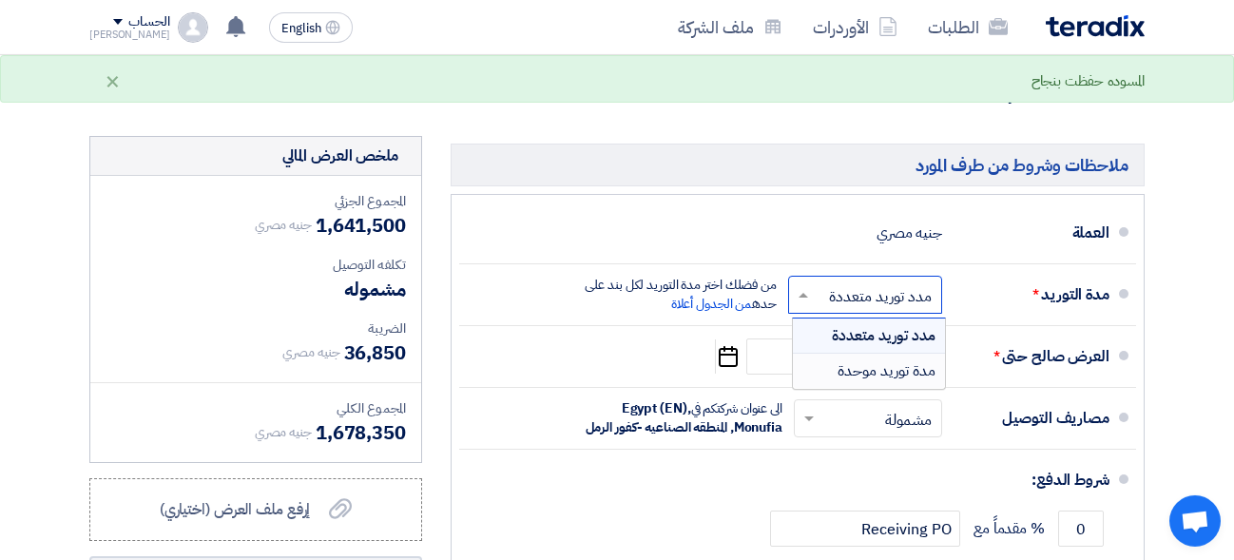
click at [844, 360] on span "مدة توريد موحدة" at bounding box center [886, 370] width 98 height 23
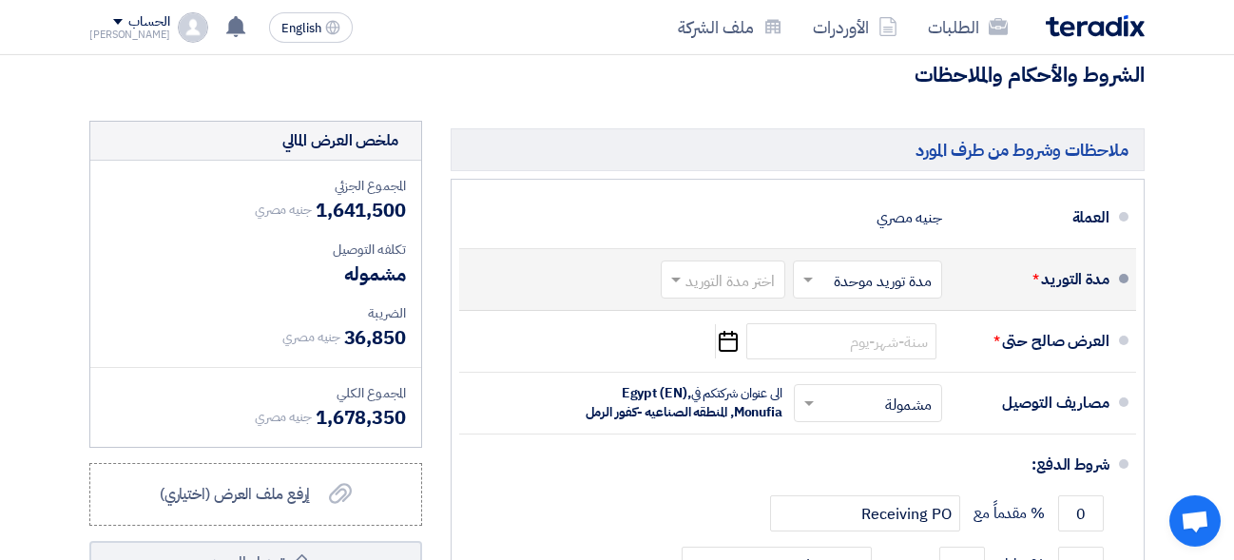
click at [761, 287] on input "text" at bounding box center [719, 282] width 115 height 28
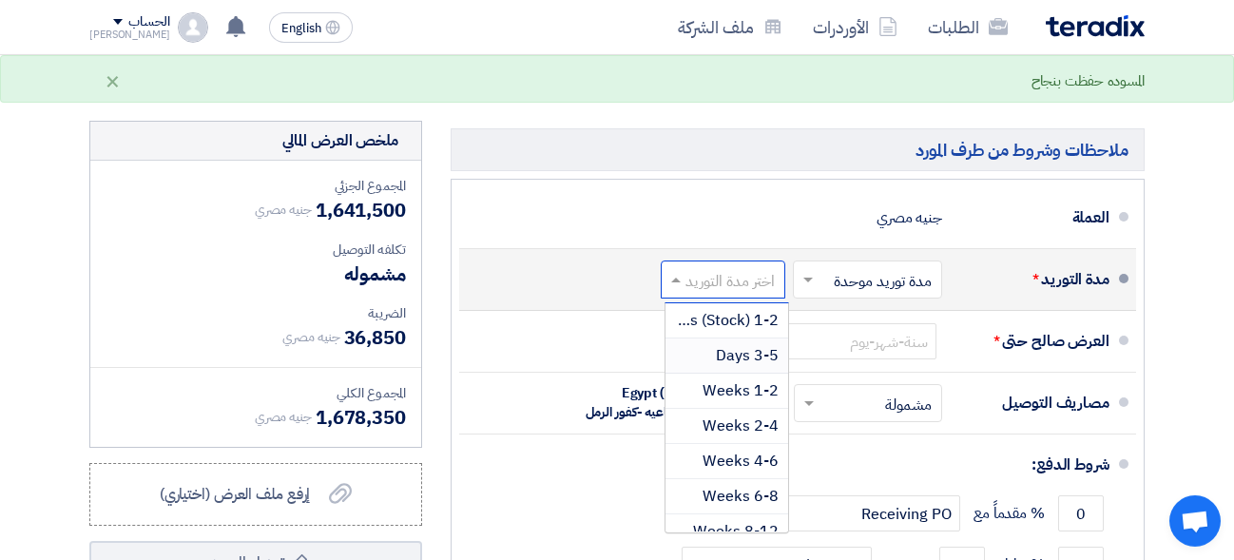
click at [743, 363] on span "3-5 Days" at bounding box center [747, 355] width 63 height 23
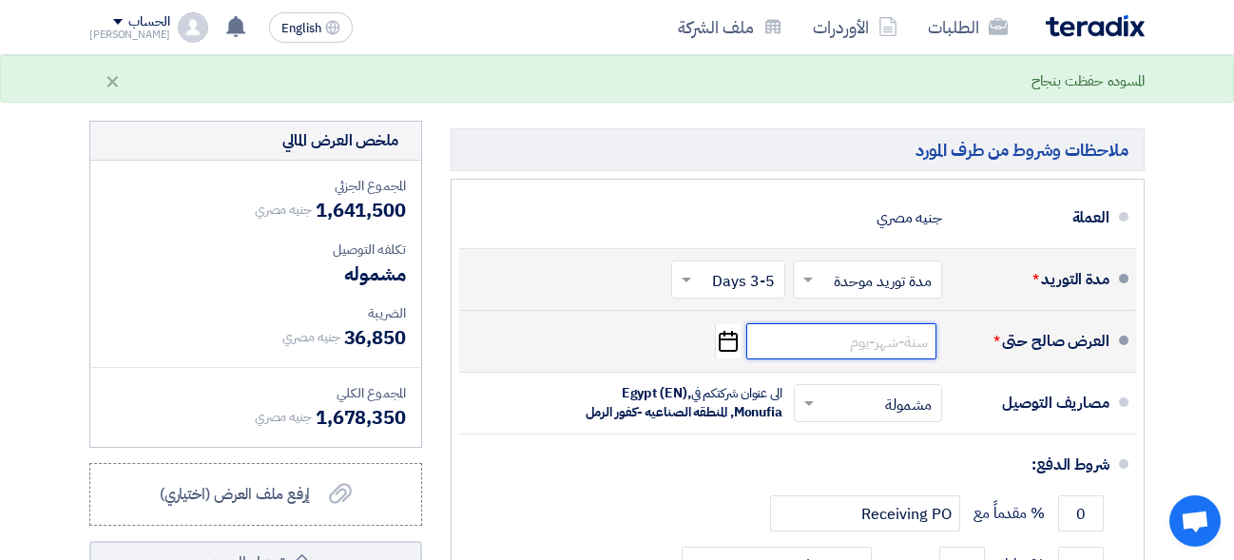
click at [929, 359] on input at bounding box center [841, 341] width 190 height 36
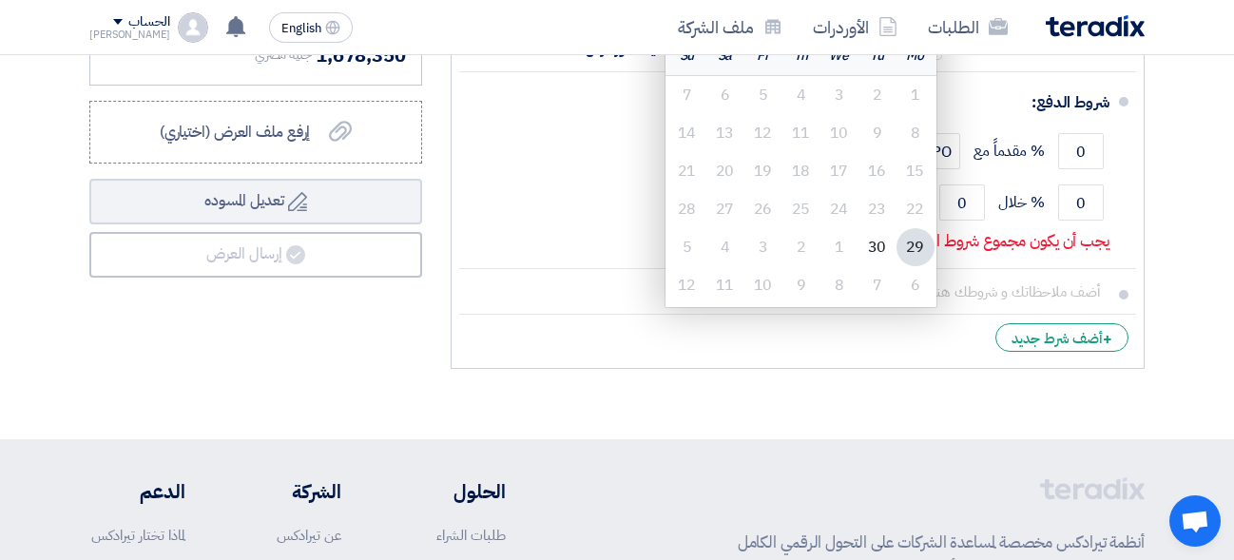
scroll to position [927, 0]
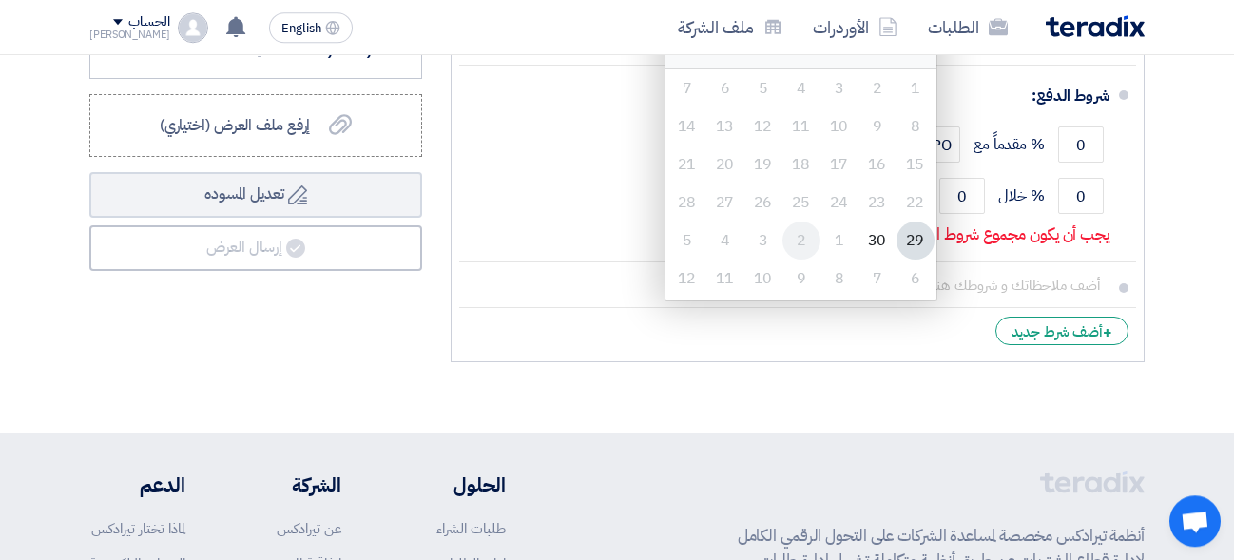
click at [795, 252] on div "2" at bounding box center [801, 240] width 38 height 38
type input "[DATE]"
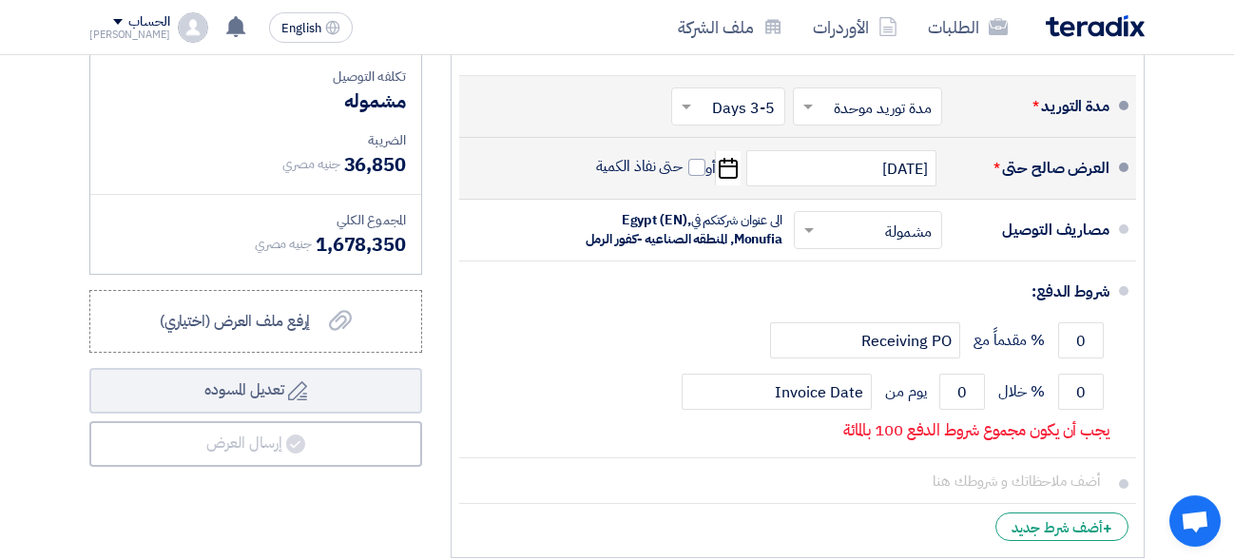
scroll to position [720, 0]
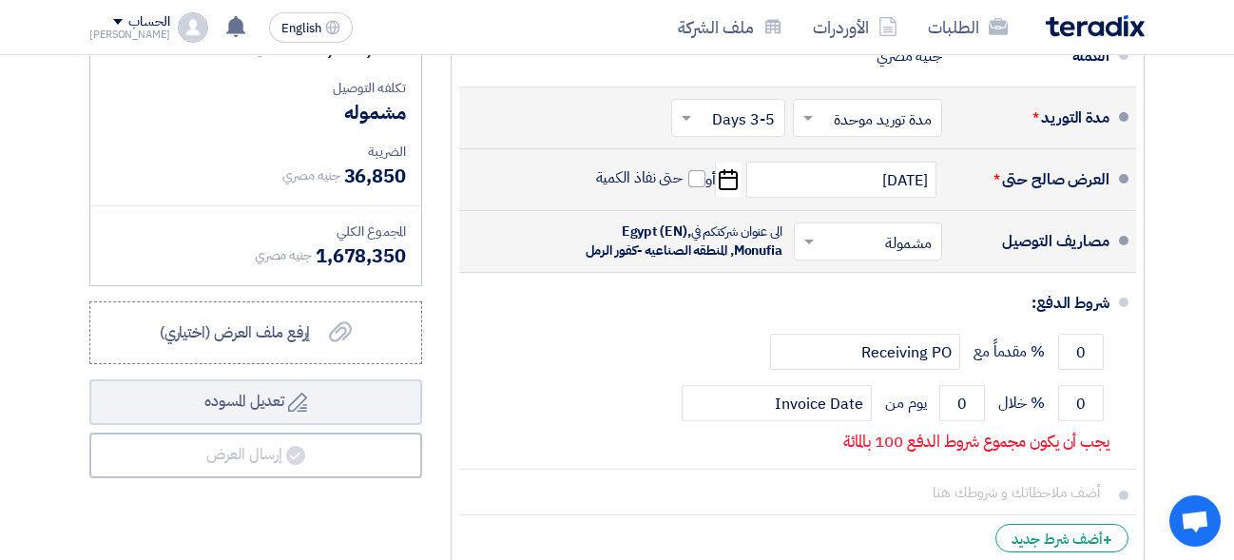
click at [893, 258] on input "text" at bounding box center [864, 244] width 139 height 28
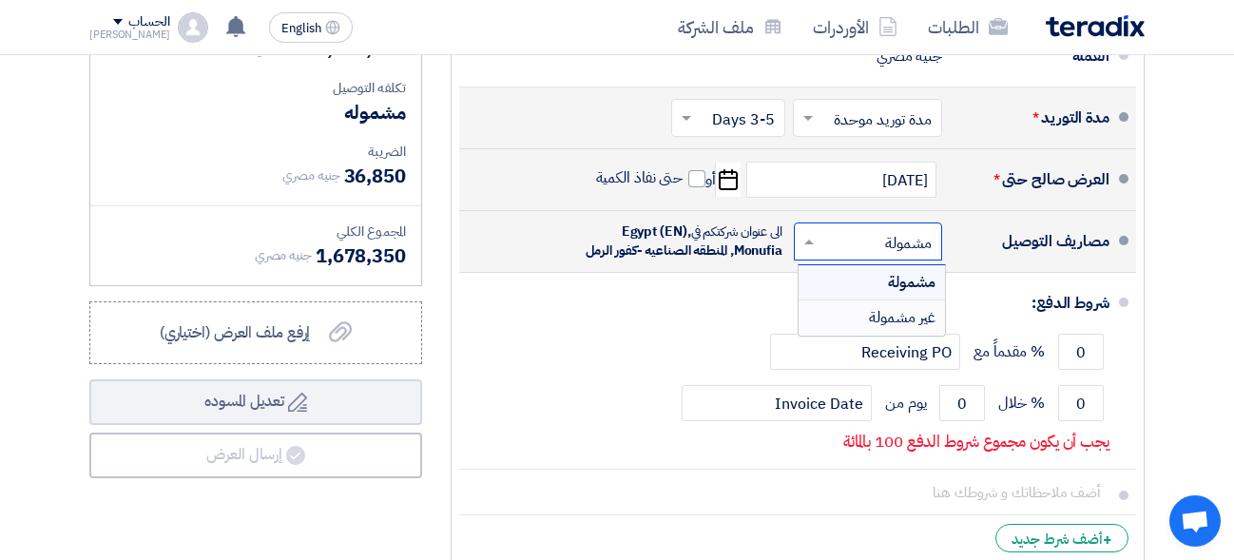
click at [903, 329] on span "غير مشمولة" at bounding box center [902, 317] width 67 height 23
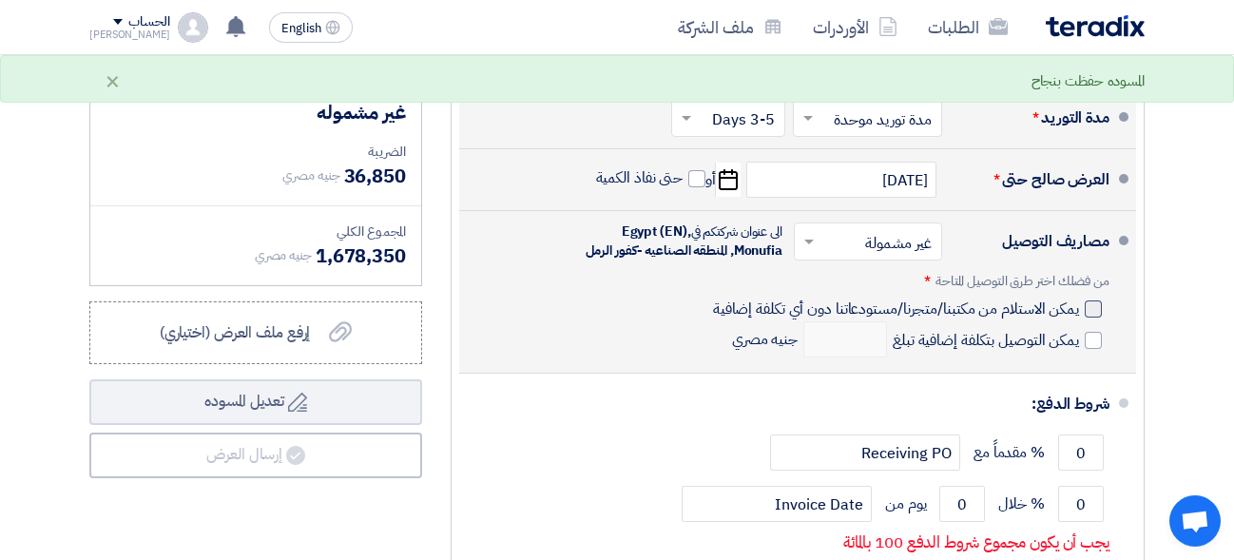
click at [1094, 317] on div at bounding box center [1092, 308] width 17 height 17
click at [1079, 329] on input "يمكن الاستلام من مكتبنا/متجرنا/مستودعاتنا دون أي تكلفة إضافية" at bounding box center [894, 316] width 370 height 36
checkbox input "true"
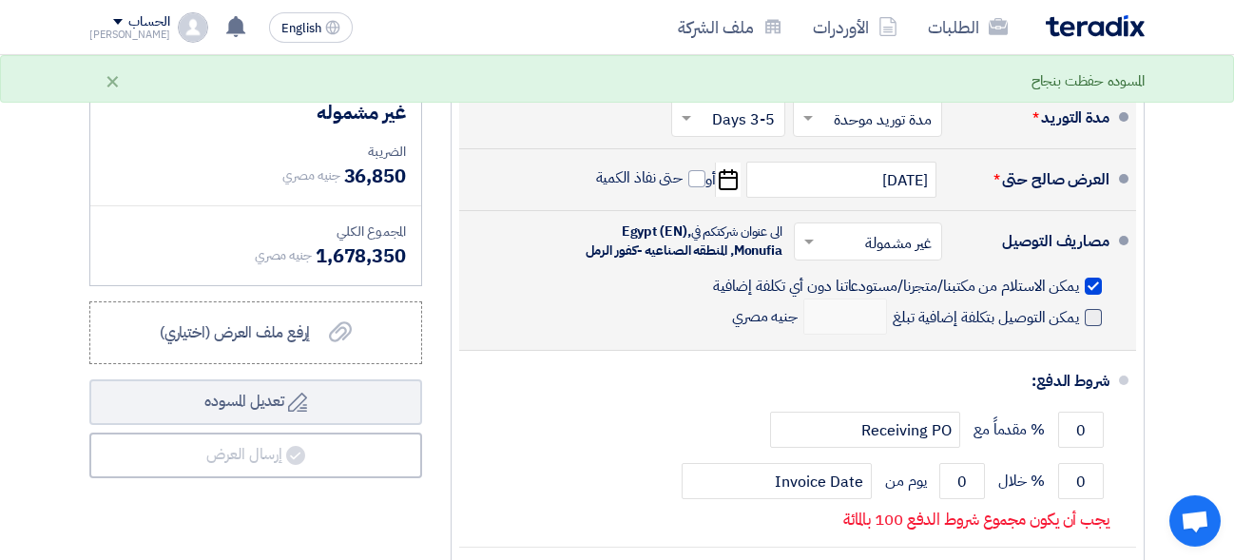
click at [1092, 326] on span at bounding box center [1092, 317] width 17 height 17
click at [1079, 339] on input "يمكن التوصيل بتكلفة إضافية تبلغ" at bounding box center [984, 325] width 190 height 36
checkbox input "true"
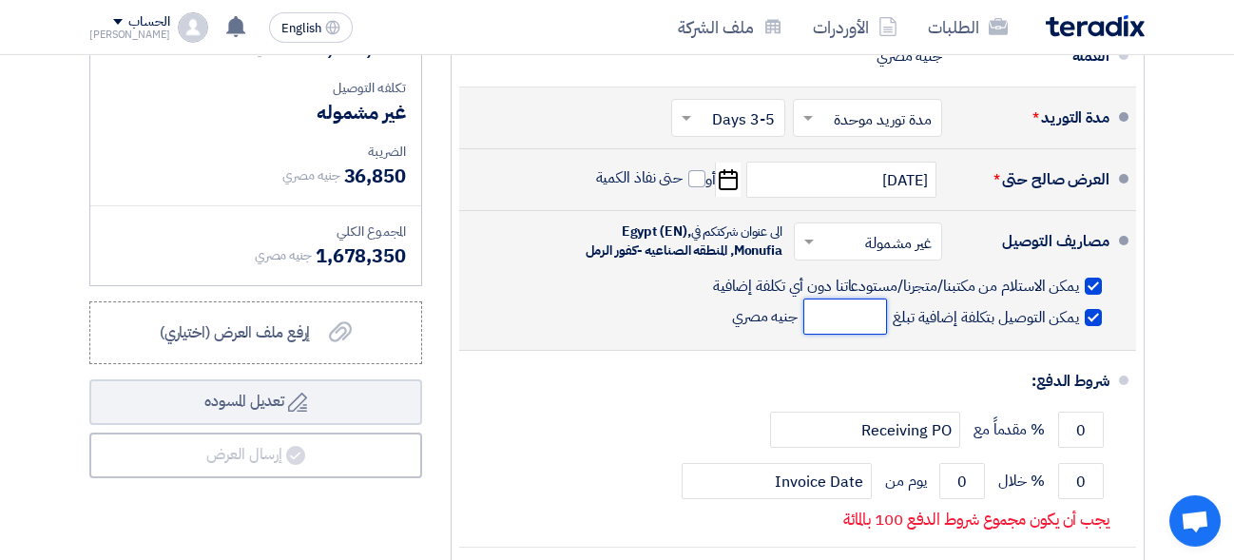
click at [867, 324] on input "number" at bounding box center [845, 316] width 84 height 36
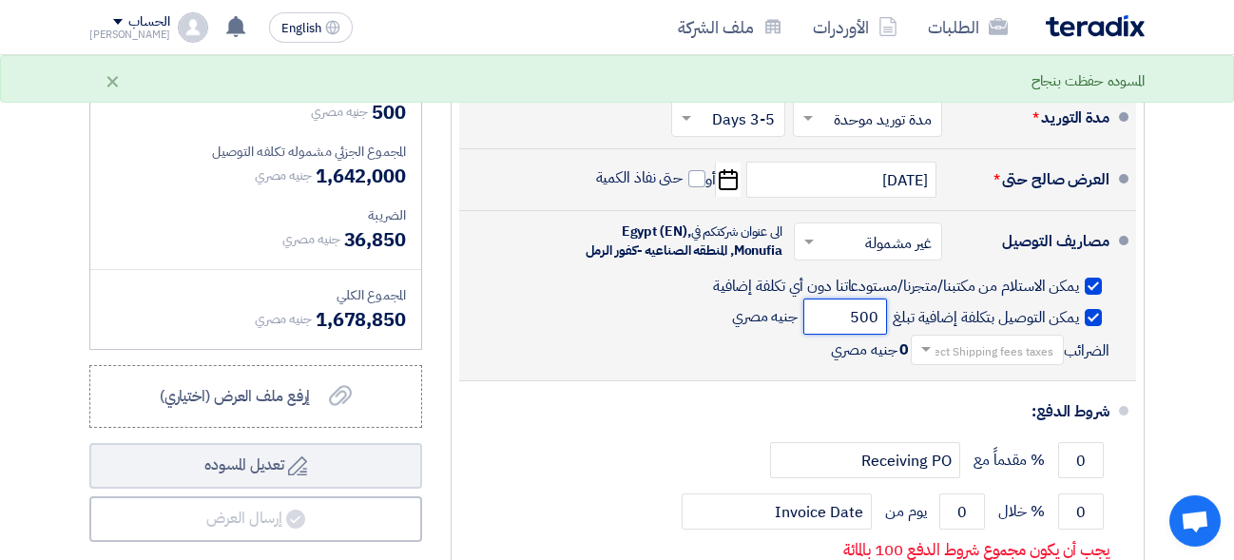
type input "500"
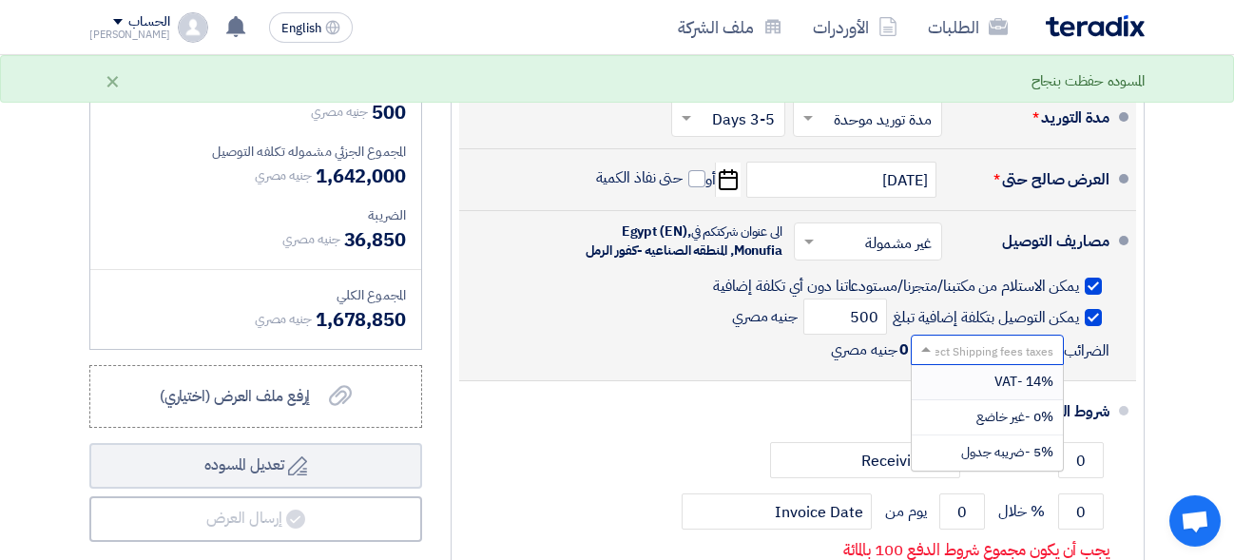
click at [952, 366] on input "text" at bounding box center [984, 352] width 144 height 28
click at [974, 393] on div "14% -VAT" at bounding box center [987, 382] width 151 height 35
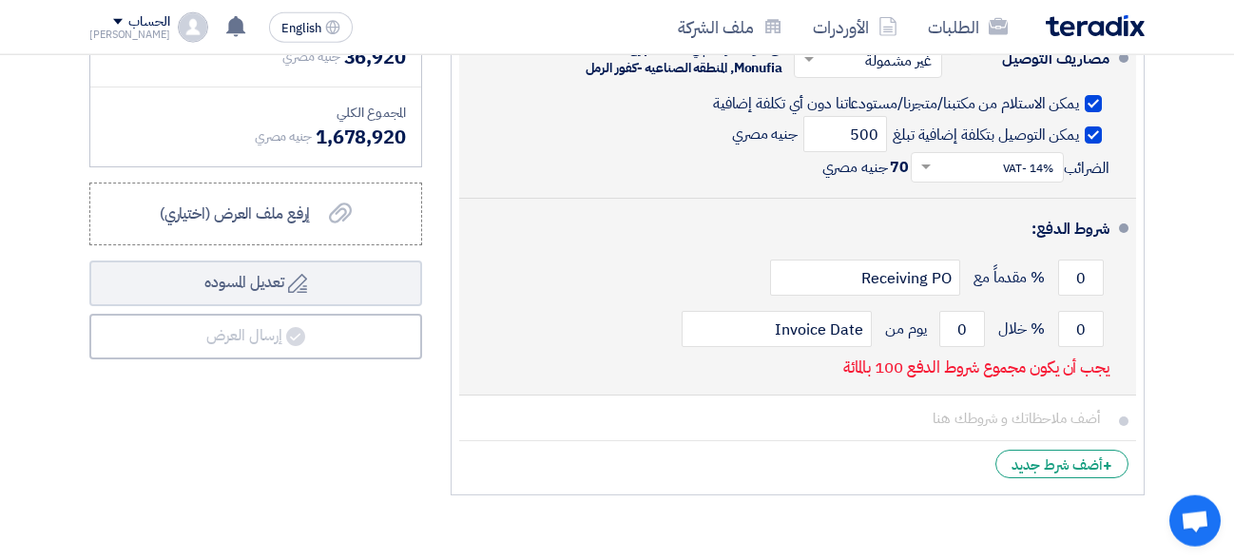
scroll to position [913, 0]
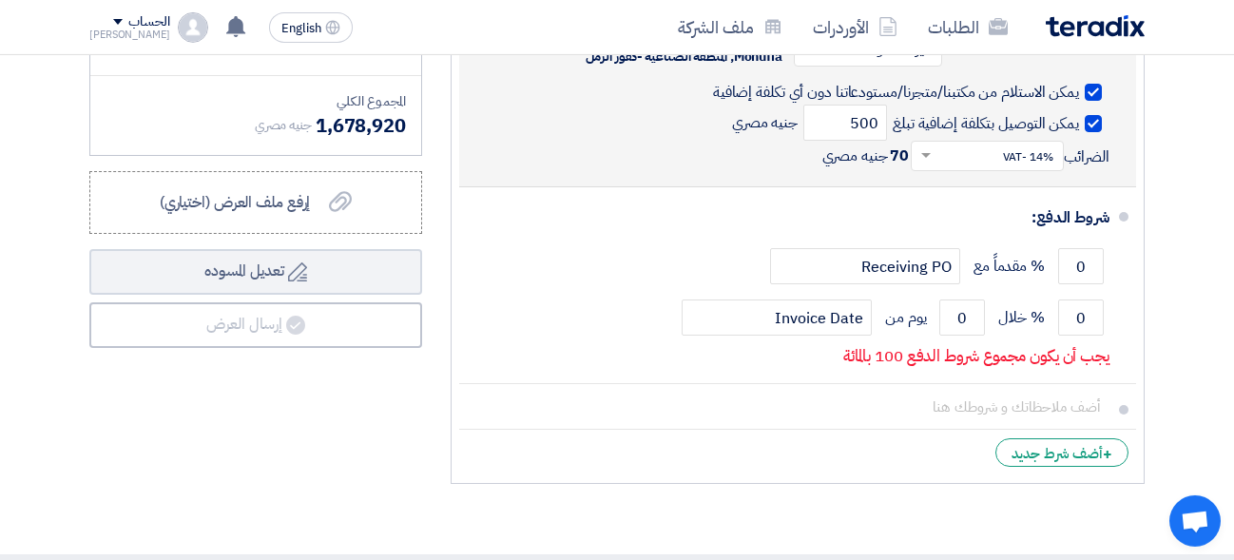
click at [1084, 132] on label "يمكن التوصيل بتكلفة إضافية تبلغ" at bounding box center [996, 122] width 209 height 19
click at [1079, 142] on input "يمكن التوصيل بتكلفة إضافية تبلغ" at bounding box center [984, 131] width 190 height 36
checkbox input "false"
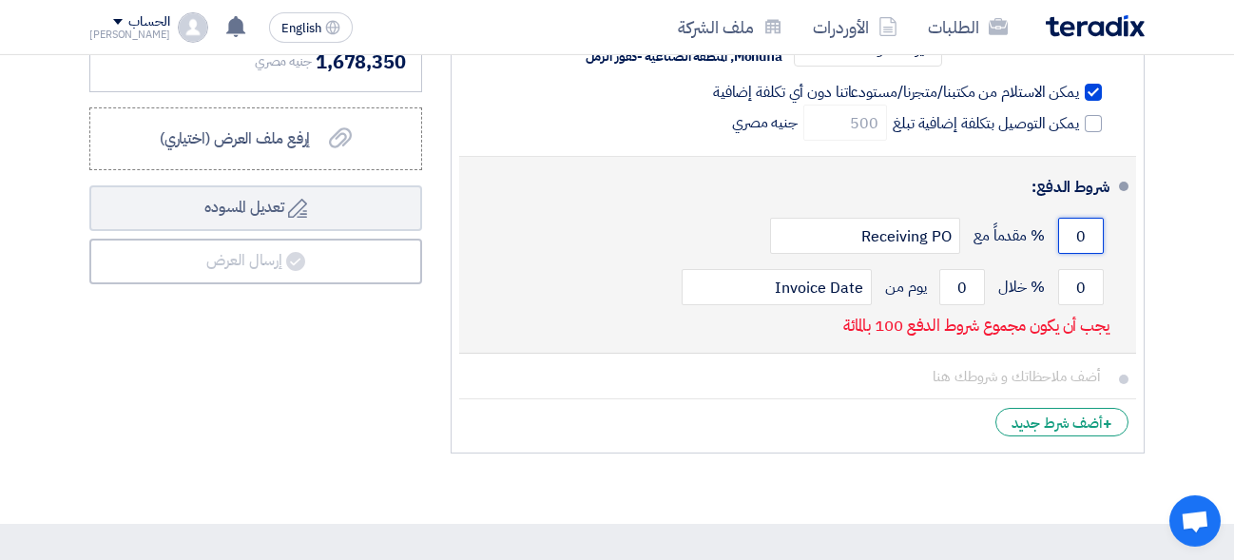
click at [1077, 254] on input "0" at bounding box center [1081, 236] width 46 height 36
click at [1077, 297] on input "0" at bounding box center [1081, 287] width 46 height 36
click at [1076, 297] on input "0" at bounding box center [1081, 287] width 46 height 36
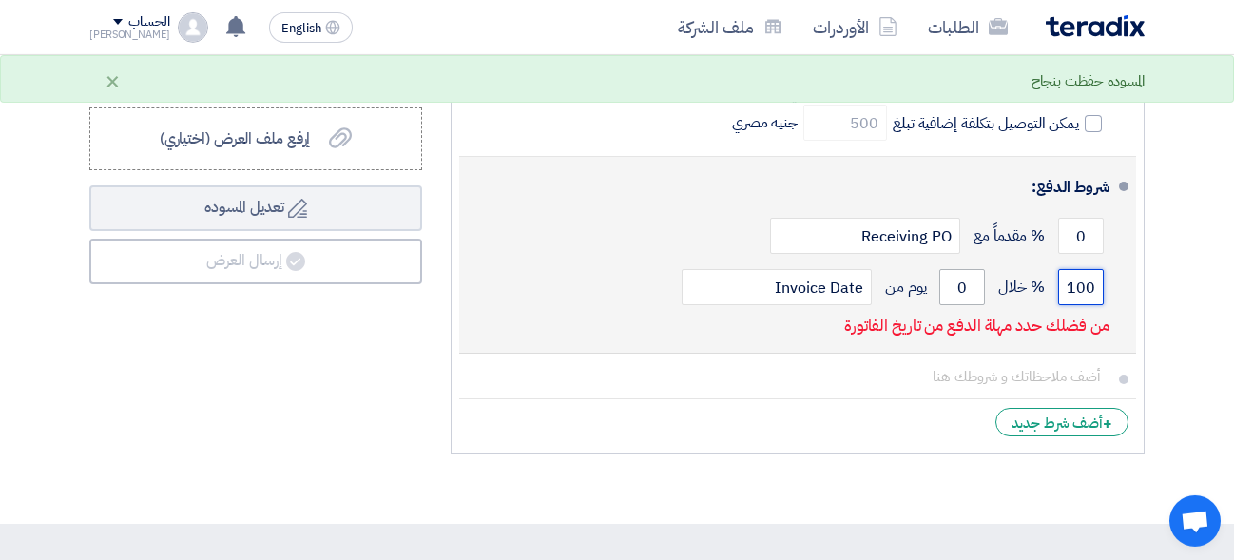
type input "100"
click at [982, 305] on input "0" at bounding box center [962, 287] width 46 height 36
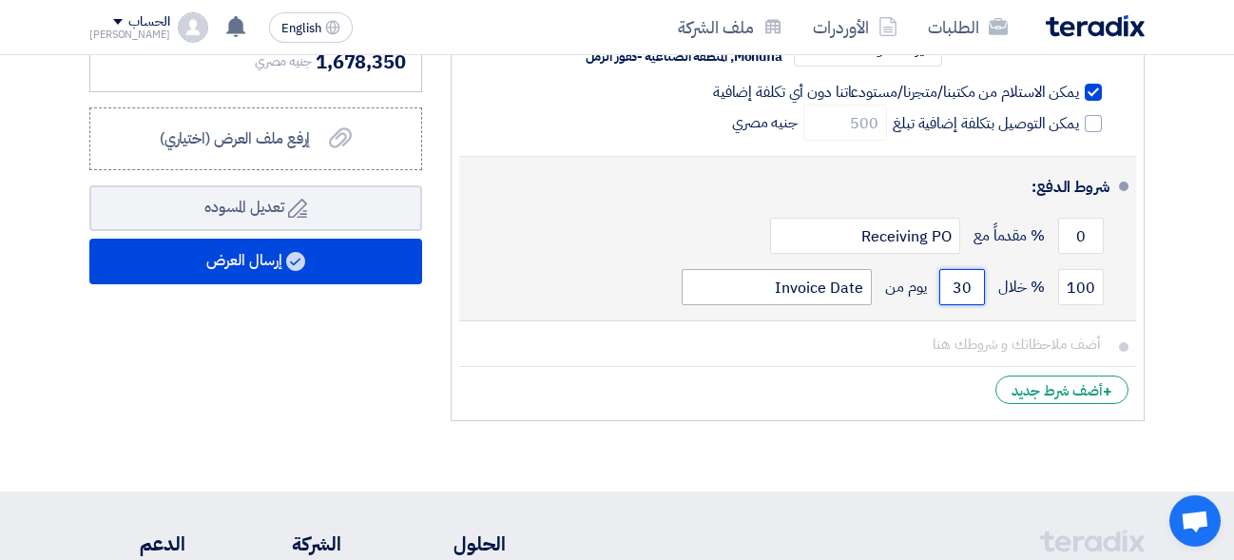
type input "30"
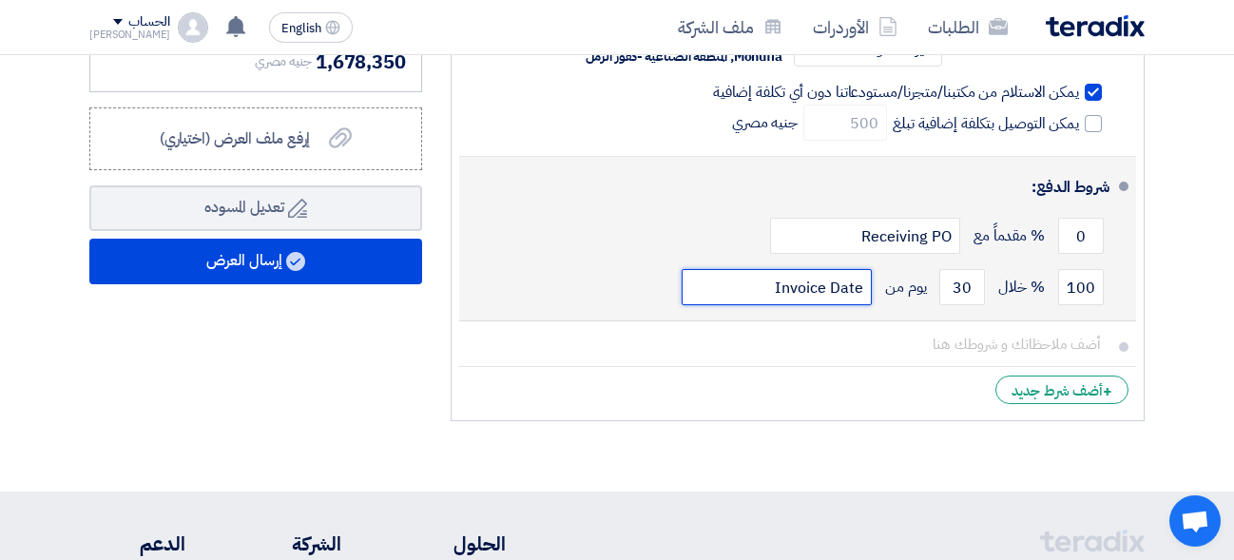
click at [778, 305] on input "Invoice Date" at bounding box center [776, 287] width 190 height 36
type input "ك"
type input "من التسليم"
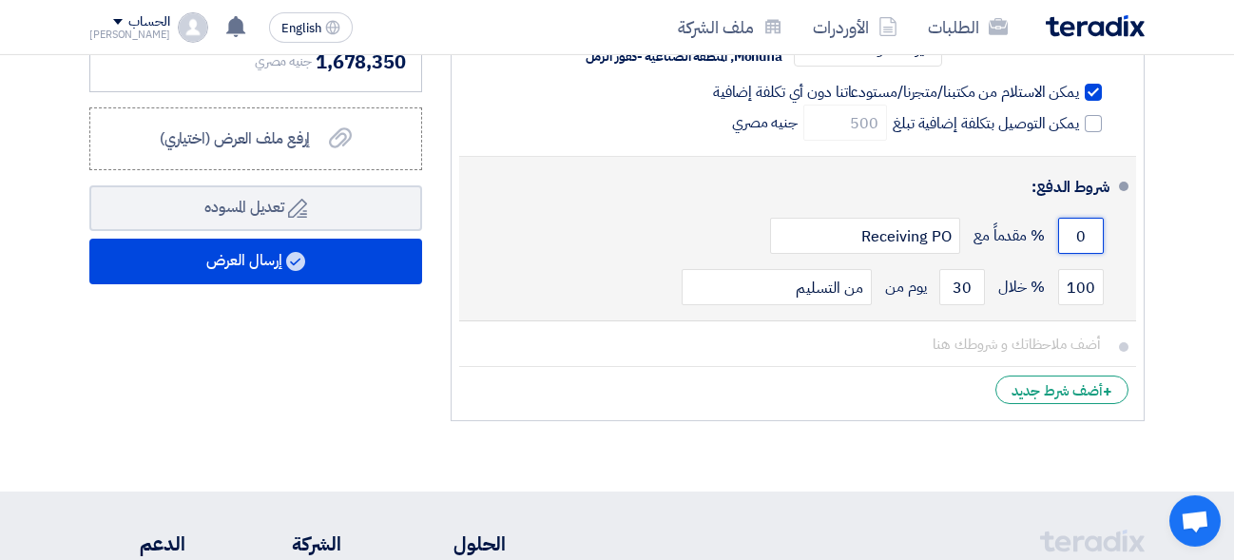
click at [1088, 254] on input "0" at bounding box center [1081, 236] width 46 height 36
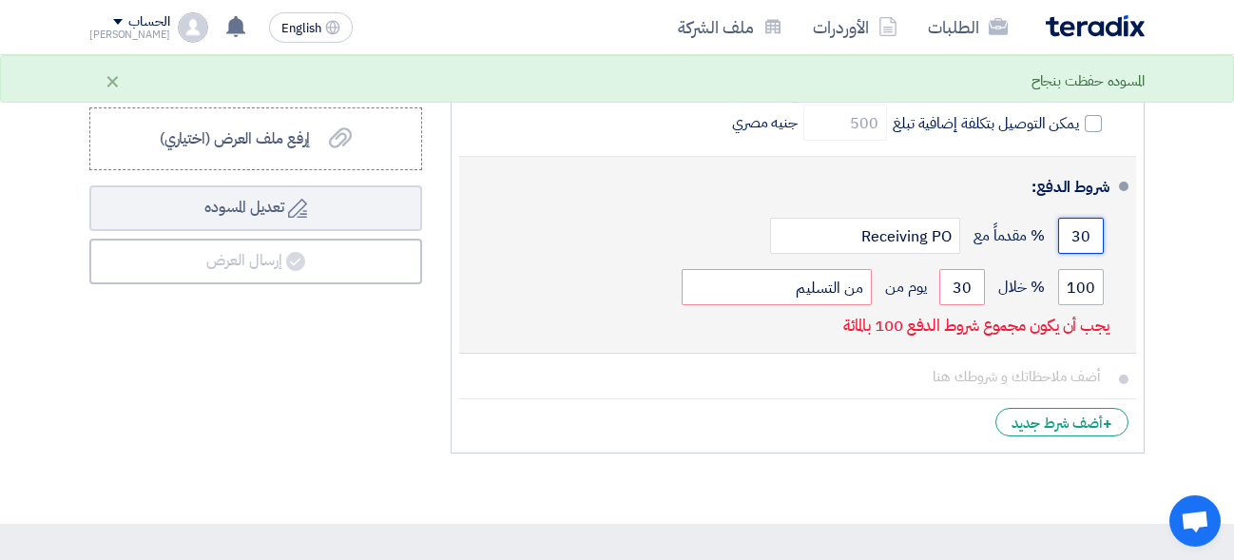
type input "30"
click at [1087, 303] on input "100" at bounding box center [1081, 287] width 46 height 36
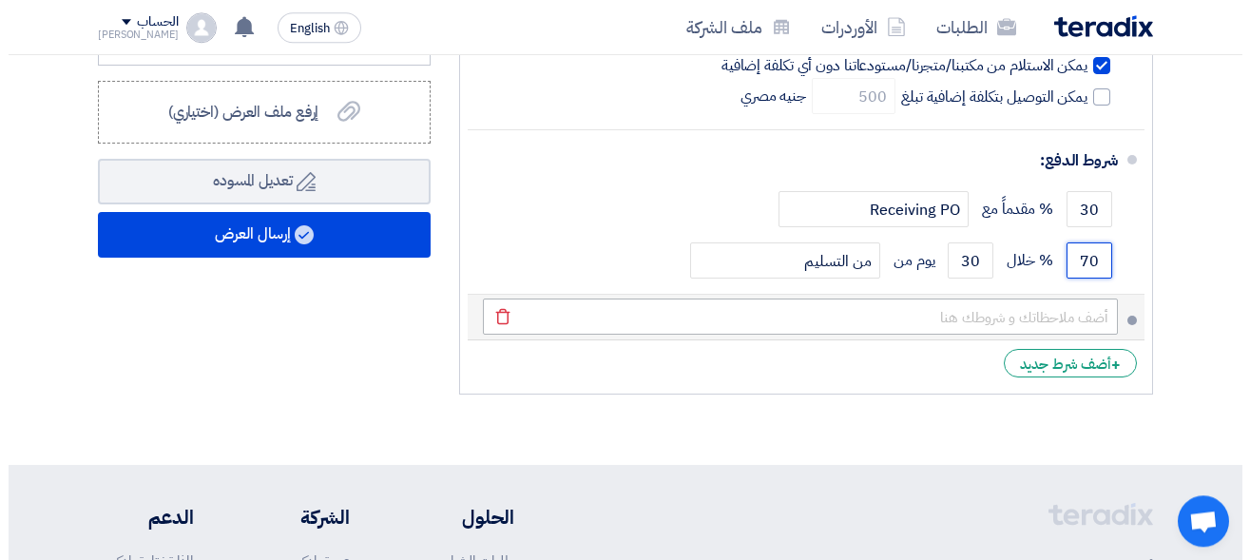
scroll to position [946, 0]
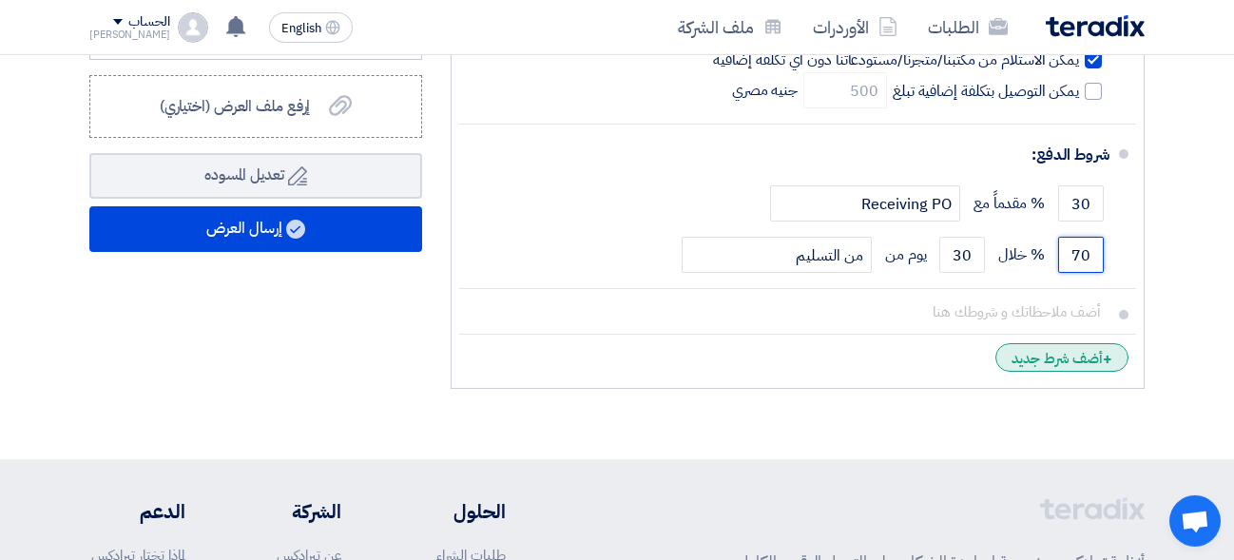
type input "70"
click at [1091, 363] on div "+ أضف شرط جديد" at bounding box center [1061, 357] width 133 height 29
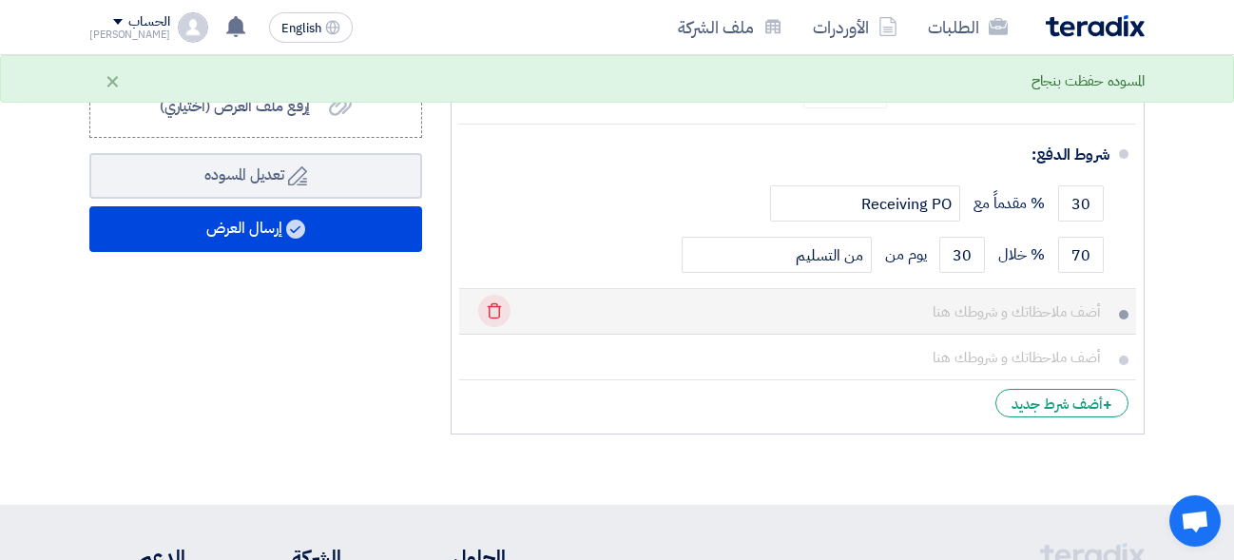
click at [493, 327] on icon "Delete" at bounding box center [494, 311] width 32 height 32
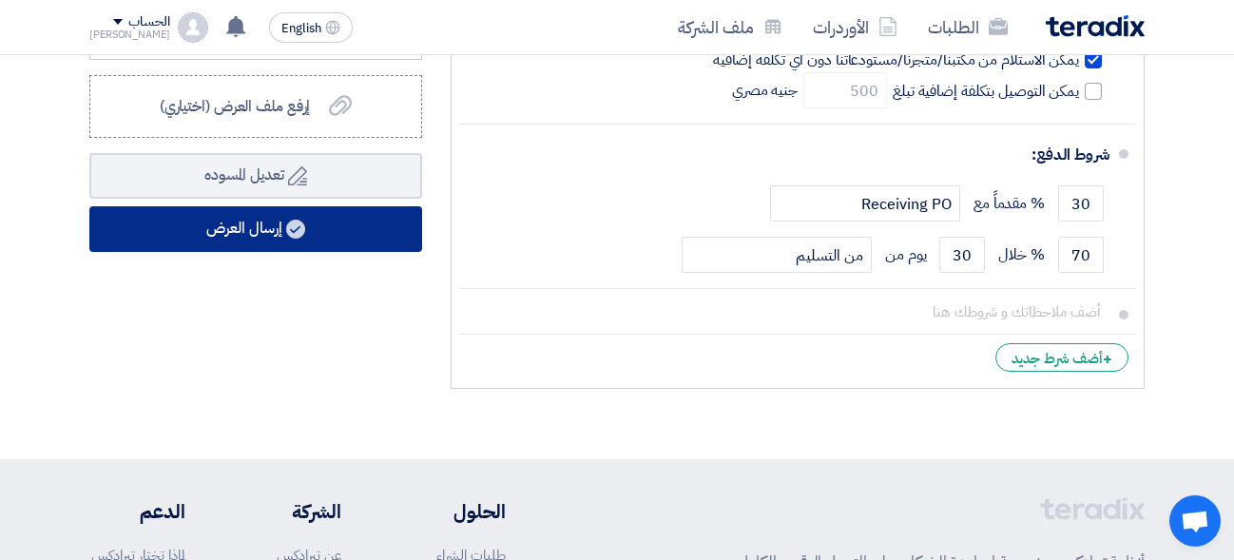
click at [288, 228] on button "إرسال العرض" at bounding box center [255, 229] width 333 height 46
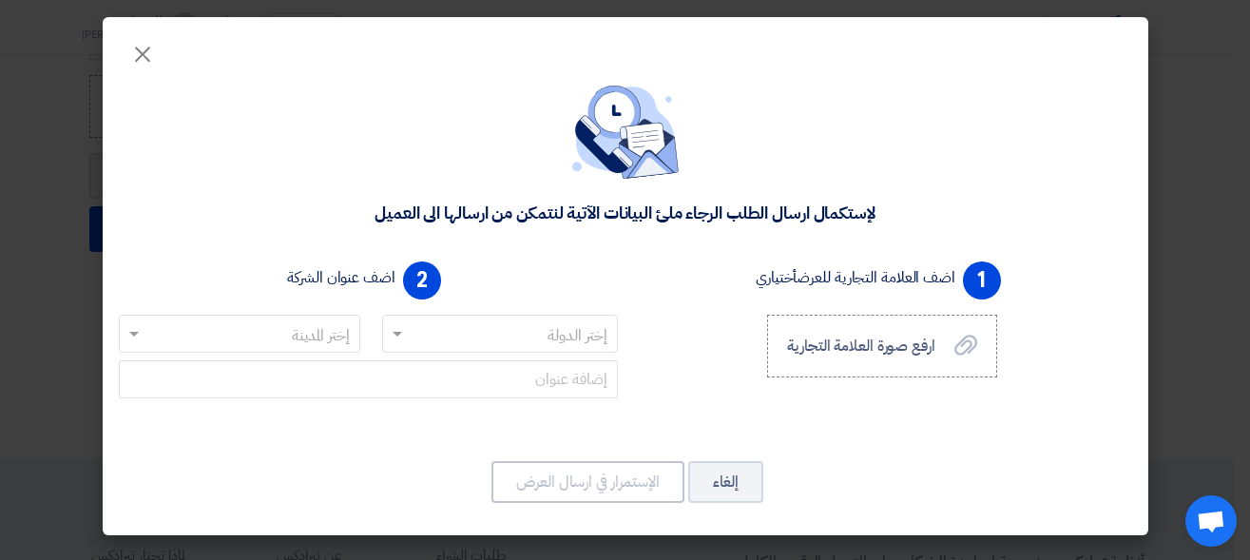
click at [439, 336] on input "text" at bounding box center [511, 334] width 198 height 31
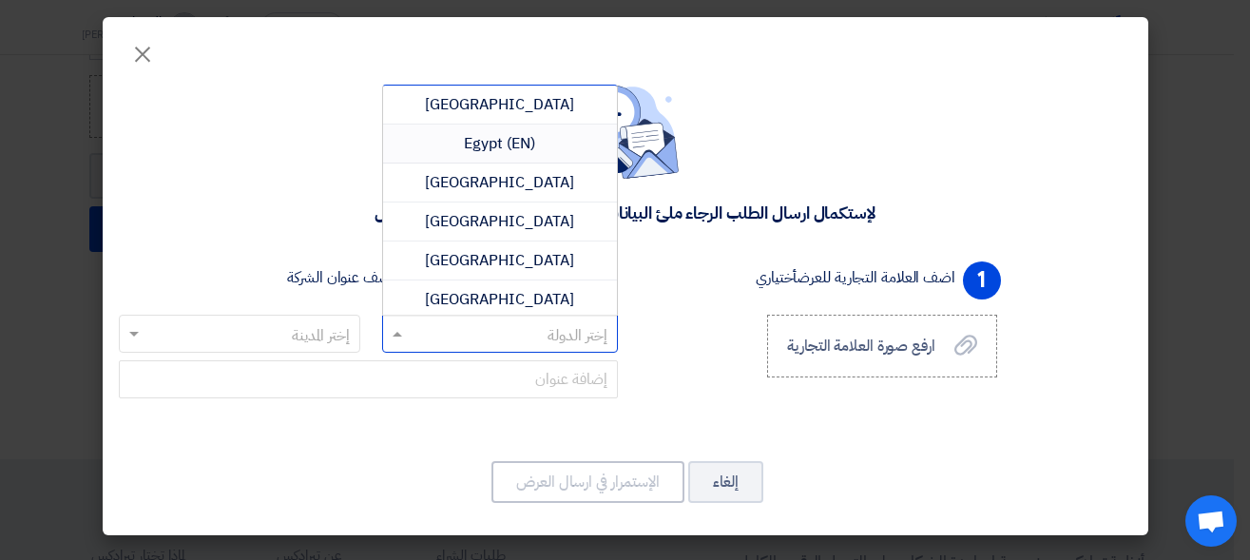
click at [474, 151] on span "Egypt (EN)" at bounding box center [499, 143] width 71 height 23
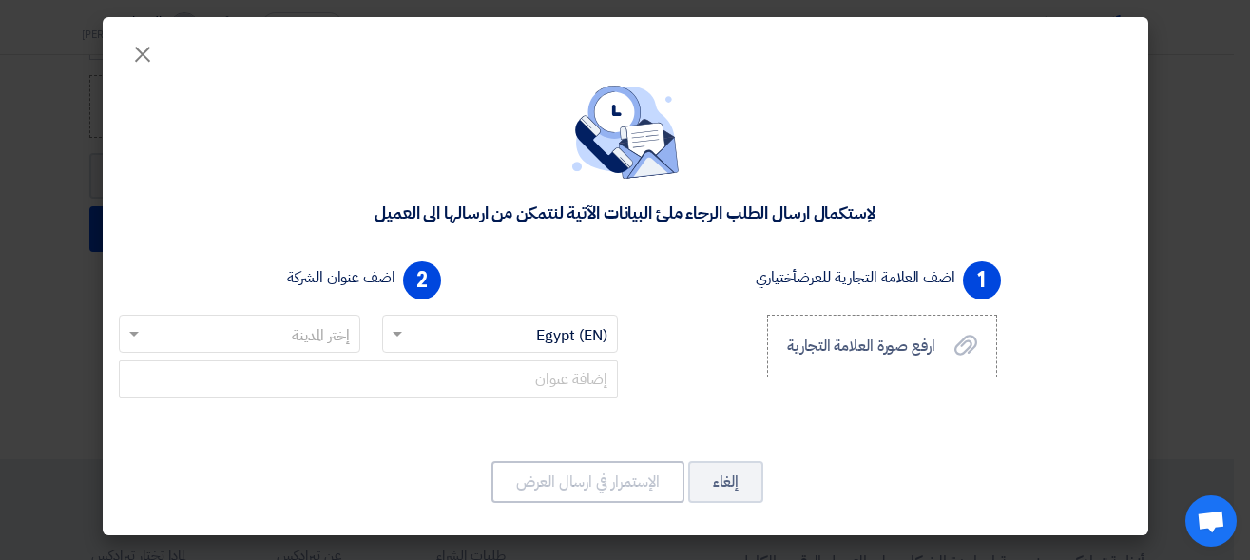
click at [294, 347] on input "text" at bounding box center [250, 334] width 204 height 31
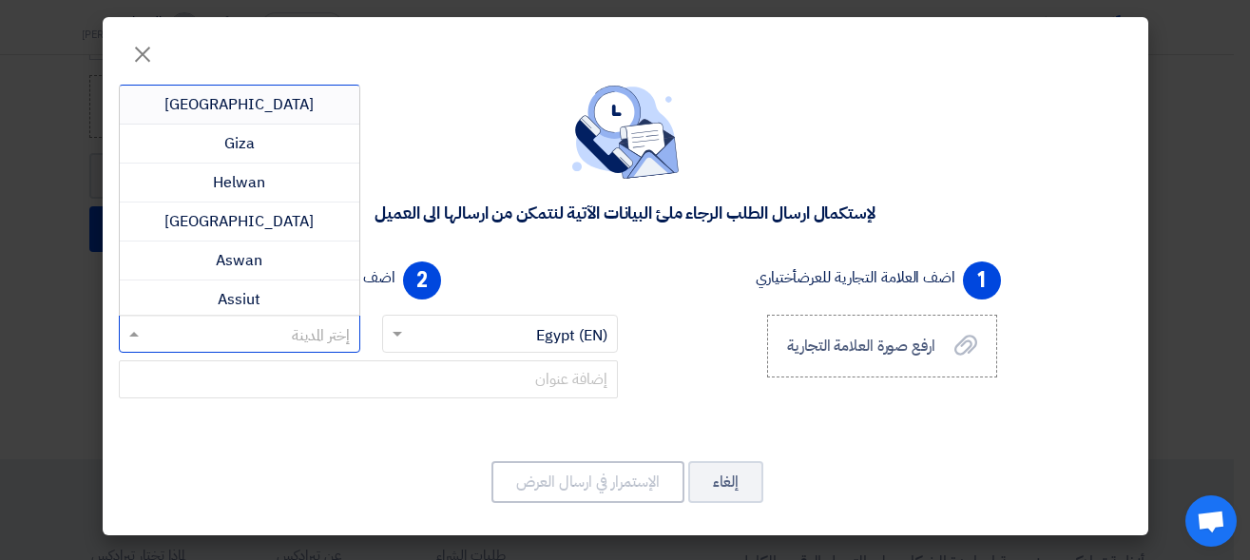
click at [266, 117] on div "[GEOGRAPHIC_DATA]" at bounding box center [240, 105] width 240 height 39
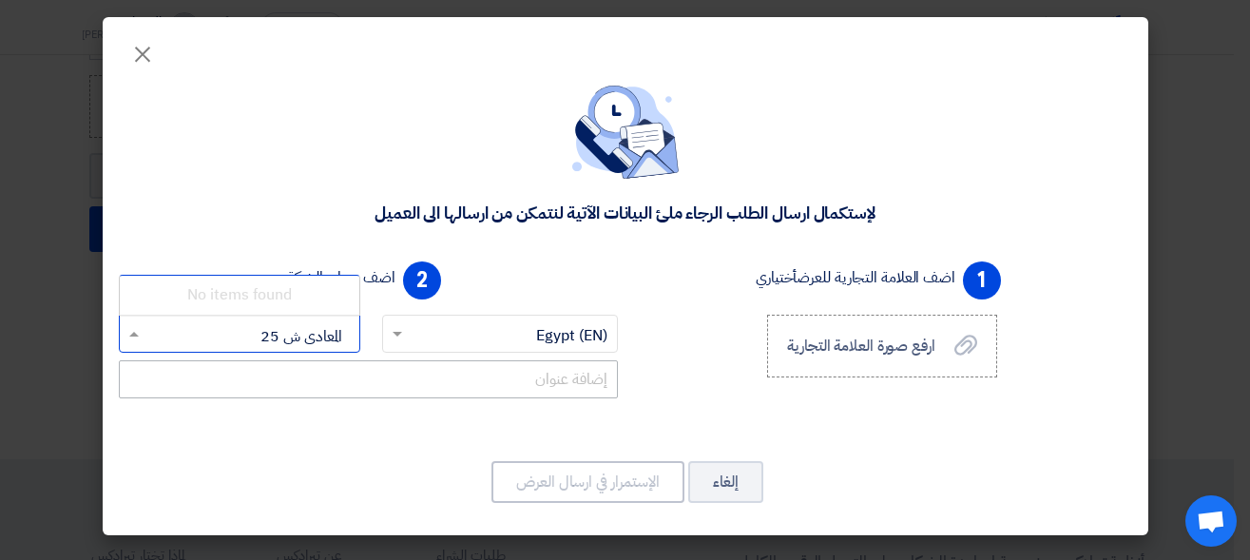
type input "المعادى ش 250"
click at [612, 434] on div "1 اضف العلامة التجارية للعرض أختياري ارفع صورة العلامة التجارية ارفع صورة العلا…" at bounding box center [625, 349] width 1028 height 190
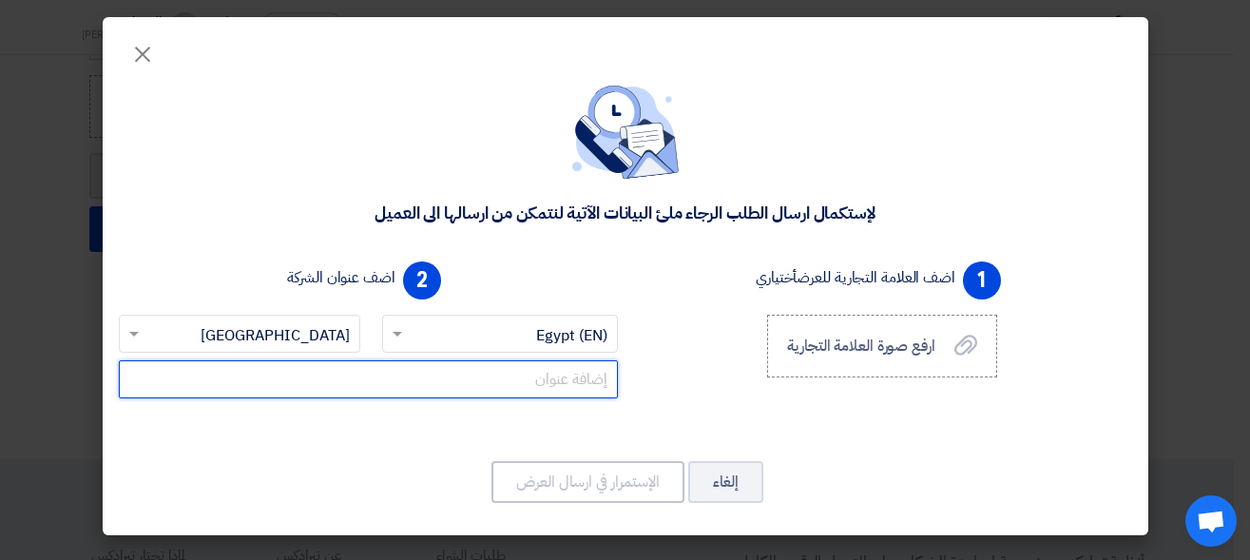
click at [464, 361] on input "text" at bounding box center [368, 379] width 499 height 38
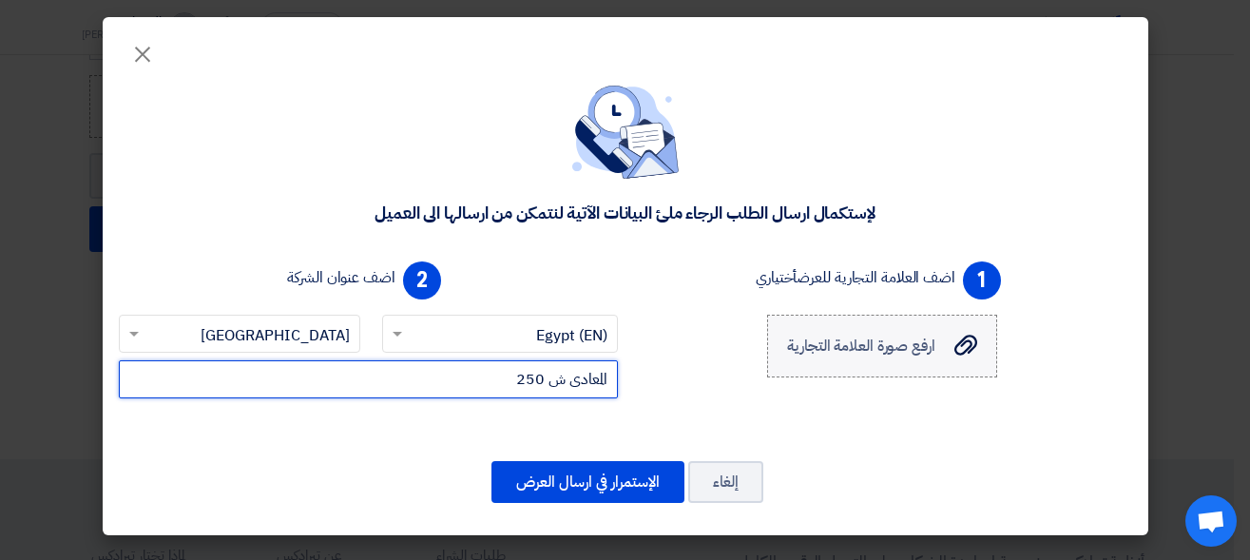
type input "المعادى ش 250"
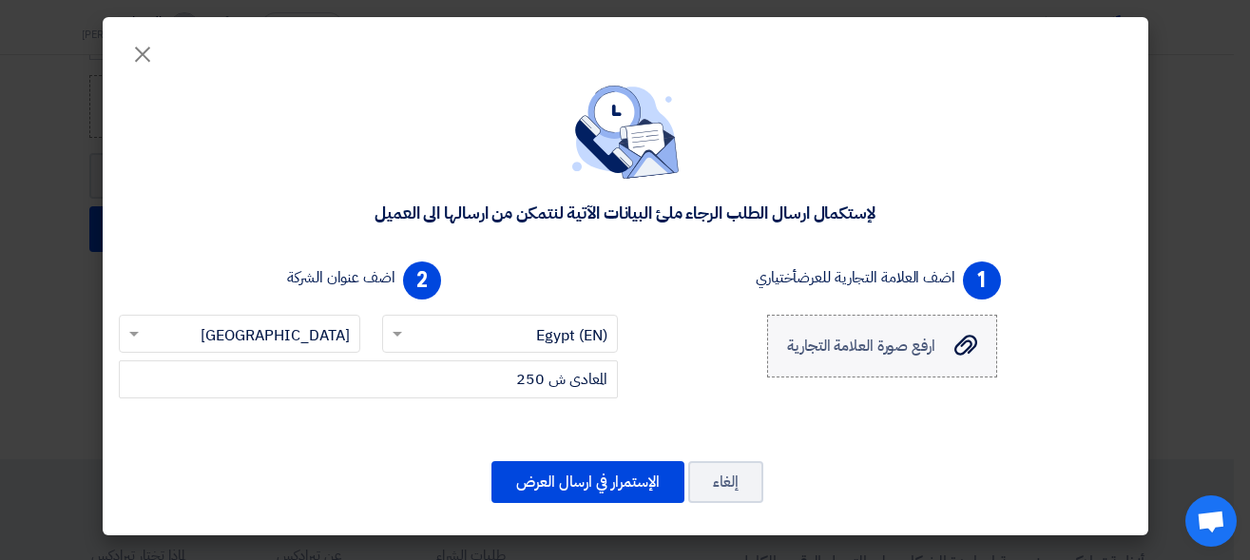
click at [786, 355] on label "ارفع صورة العلامة التجارية ارفع صورة العلامة التجارية" at bounding box center [881, 346] width 229 height 63
click at [0, 0] on input "ارفع صورة العلامة التجارية ارفع صورة العلامة التجارية" at bounding box center [0, 0] width 0 height 0
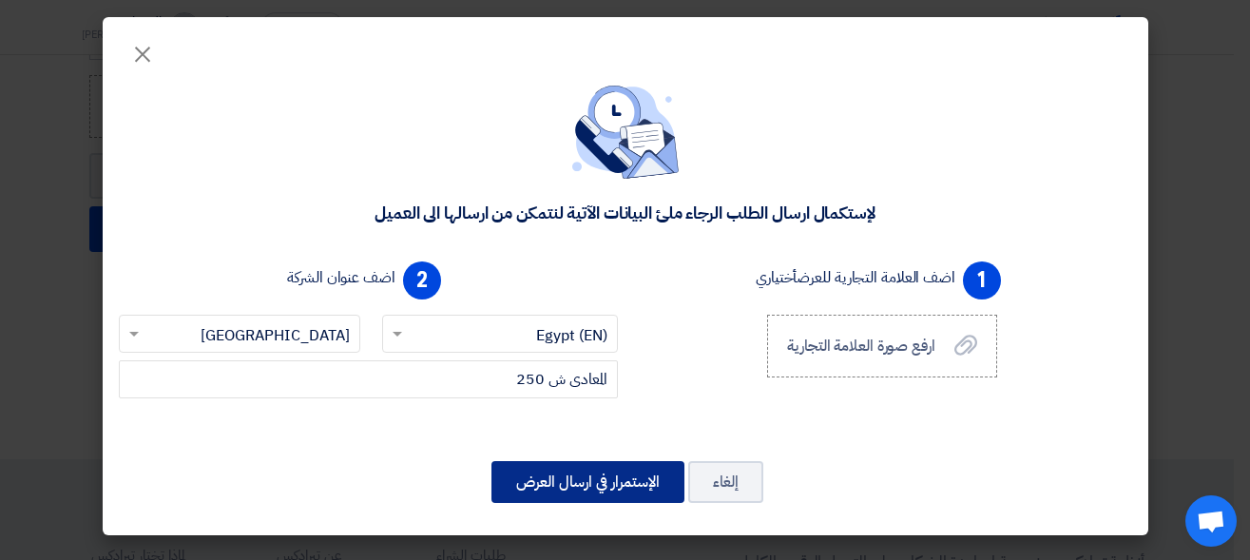
click at [624, 462] on button "الإستمرار في ارسال العرض" at bounding box center [587, 482] width 193 height 42
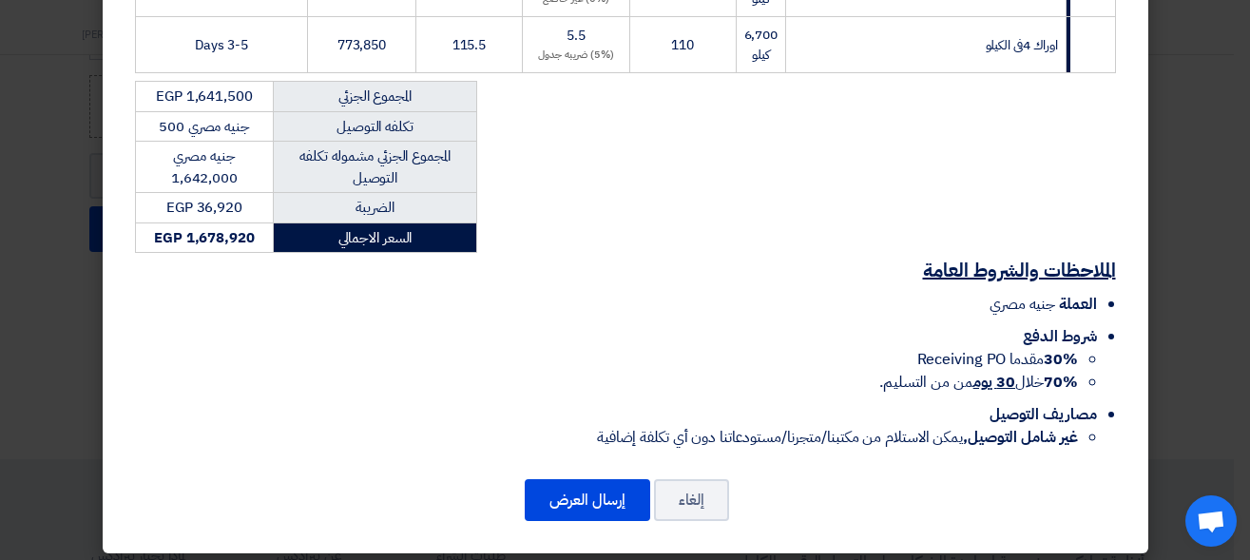
scroll to position [416, 0]
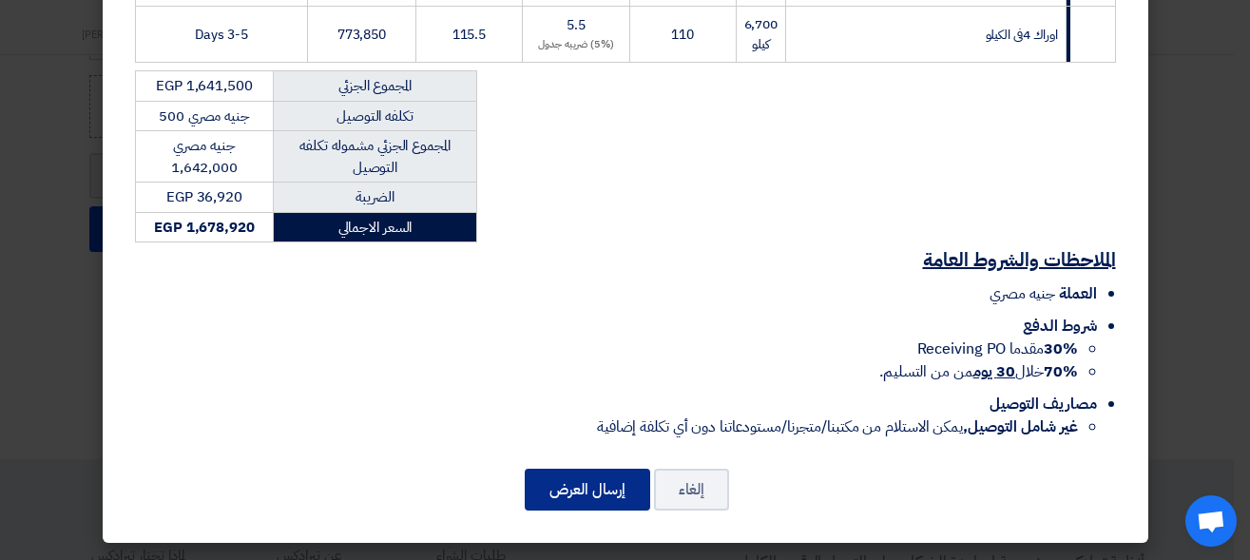
click at [557, 501] on button "إرسال العرض" at bounding box center [587, 490] width 125 height 42
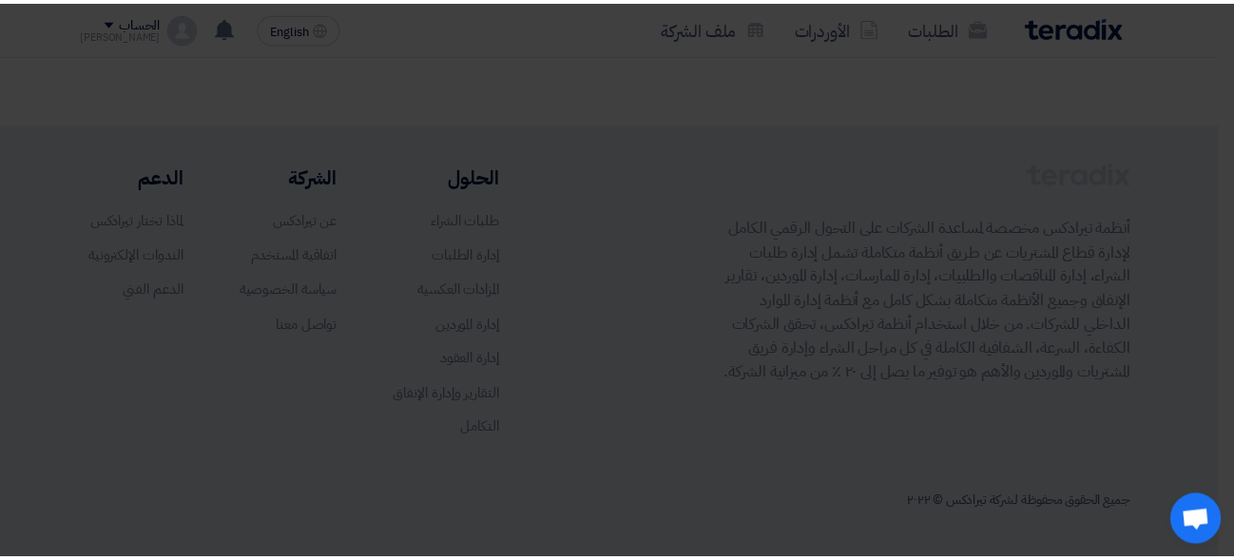
scroll to position [416, 0]
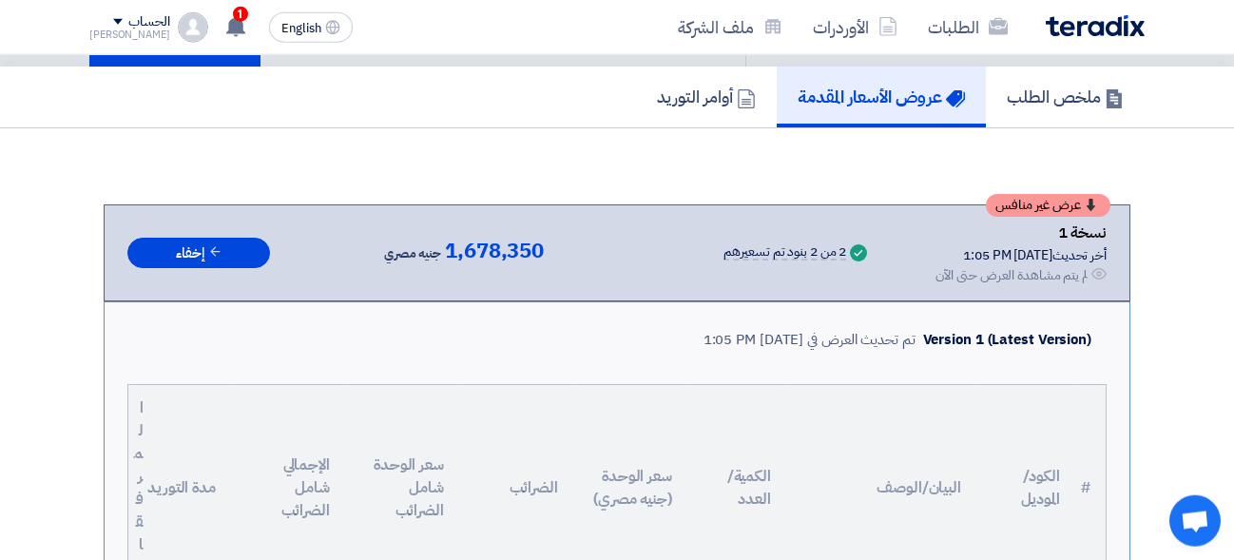
scroll to position [120, 0]
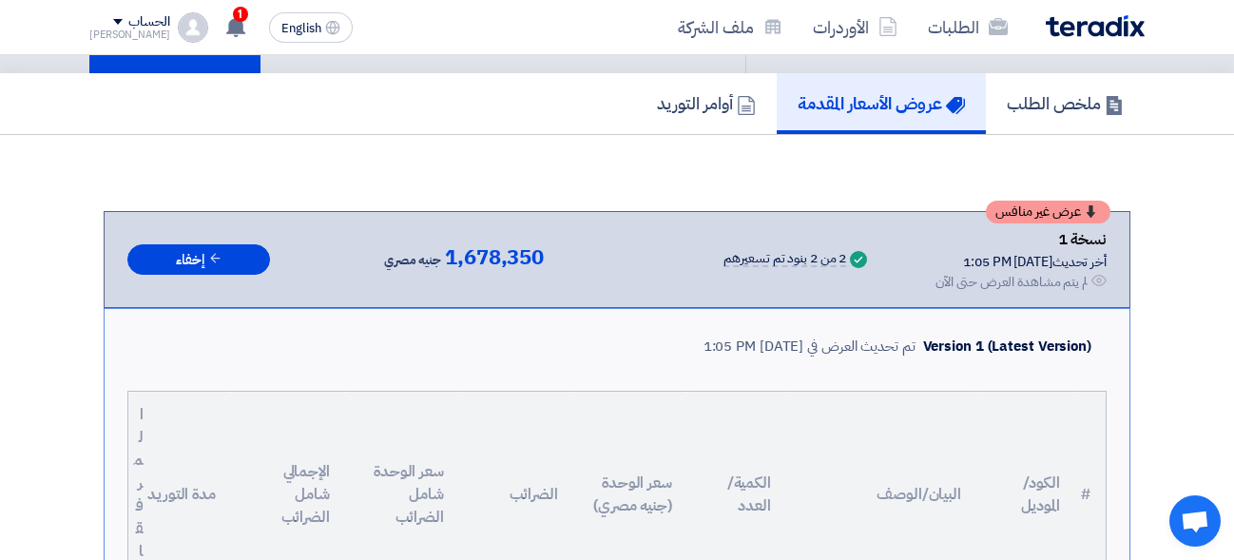
click at [994, 203] on div "عرض غير منافس" at bounding box center [1048, 212] width 125 height 23
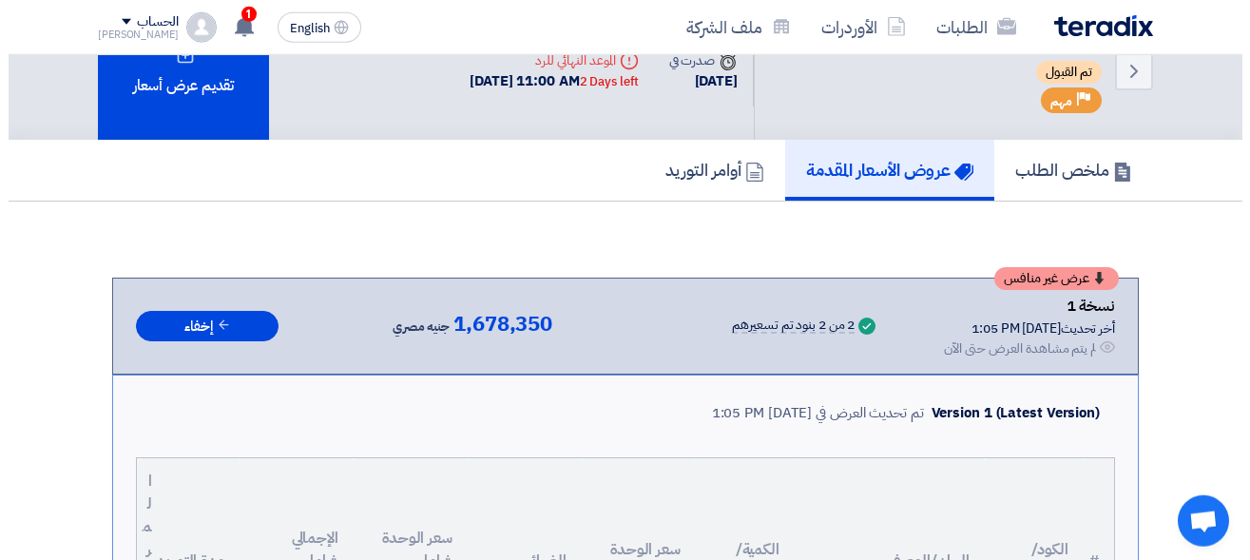
scroll to position [48, 0]
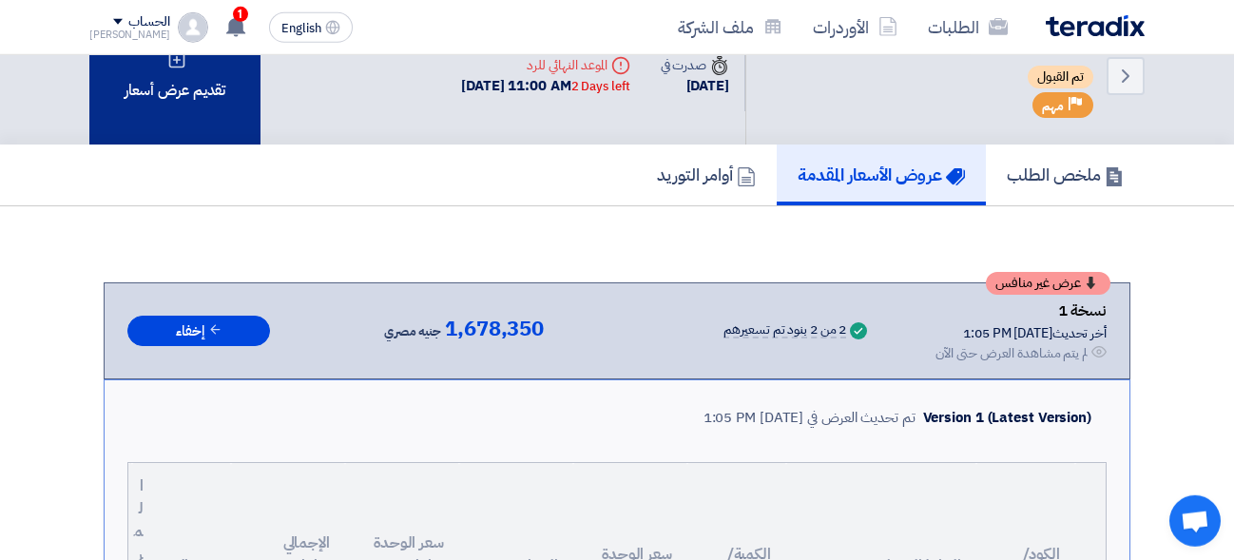
click at [199, 102] on div "تقديم عرض أسعار" at bounding box center [174, 76] width 171 height 138
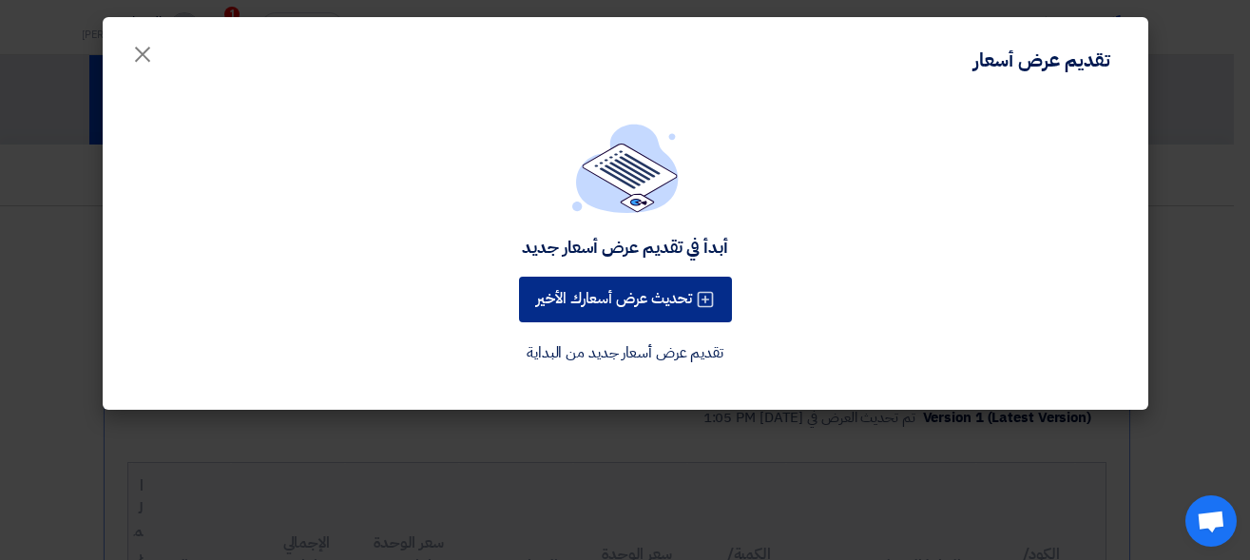
click at [631, 309] on button "تحديث عرض أسعارك الأخير" at bounding box center [625, 300] width 213 height 46
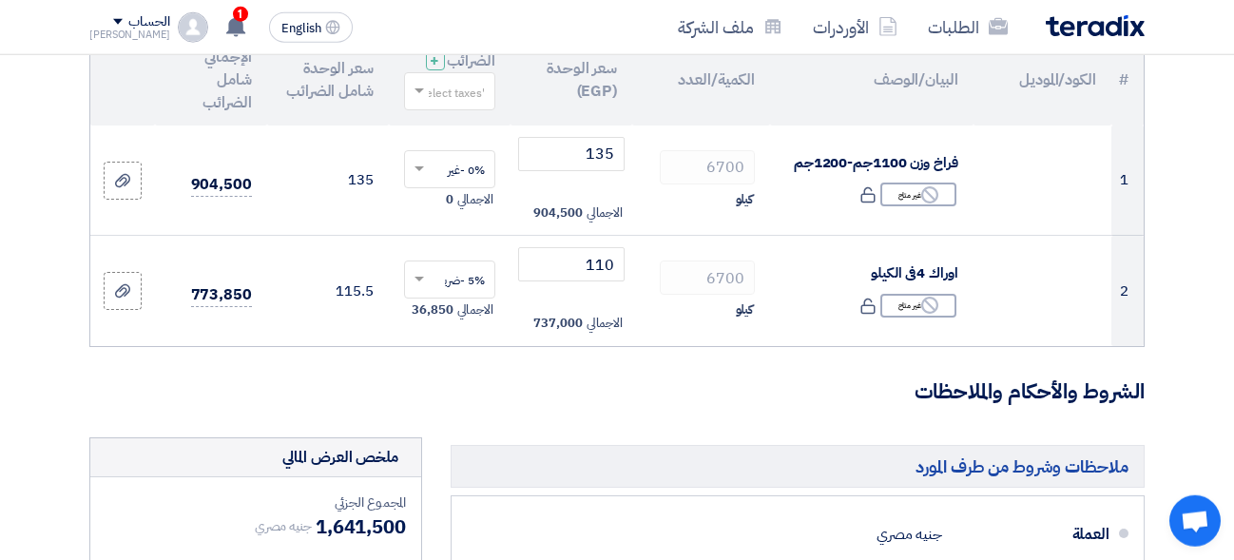
scroll to position [220, 0]
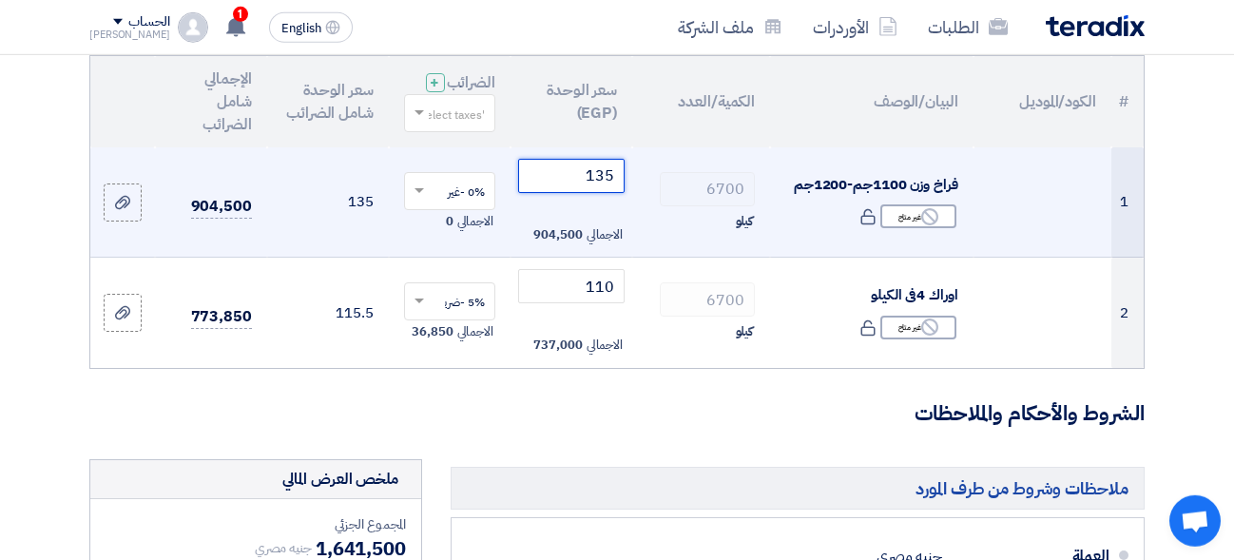
click at [556, 193] on input "135" at bounding box center [571, 176] width 106 height 34
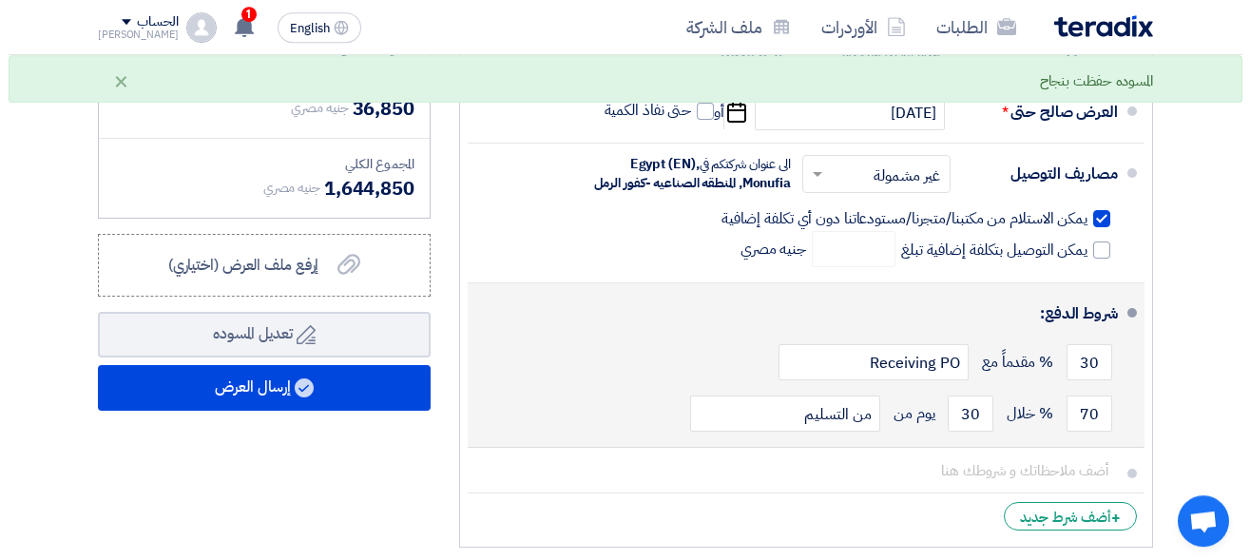
scroll to position [789, 0]
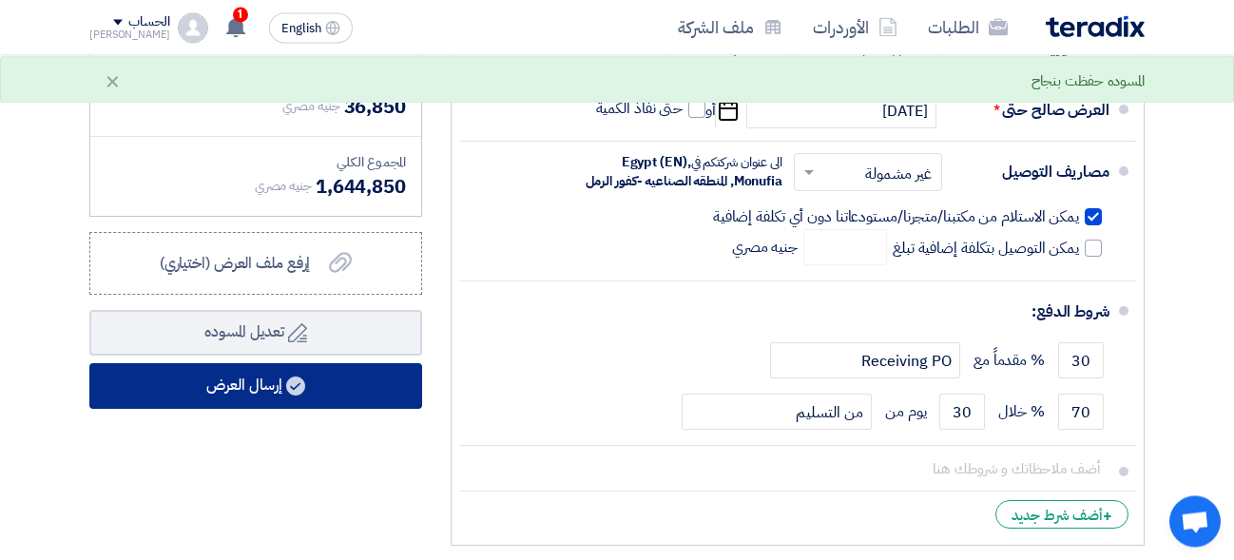
type input "130"
click at [343, 392] on button "إرسال العرض" at bounding box center [255, 386] width 333 height 46
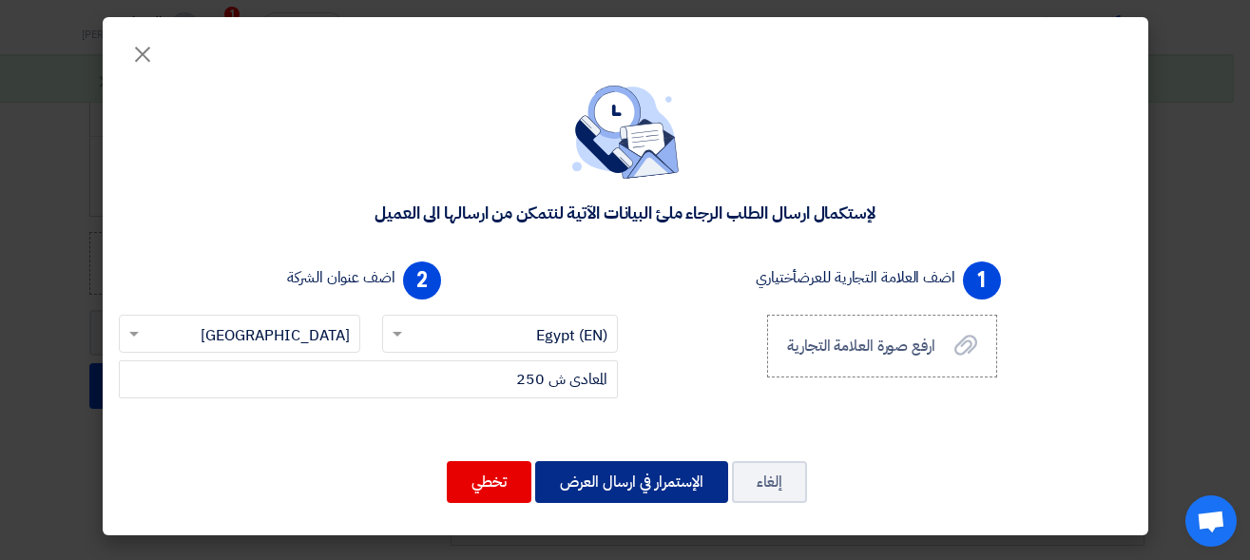
click at [649, 499] on button "الإستمرار في ارسال العرض" at bounding box center [631, 482] width 193 height 42
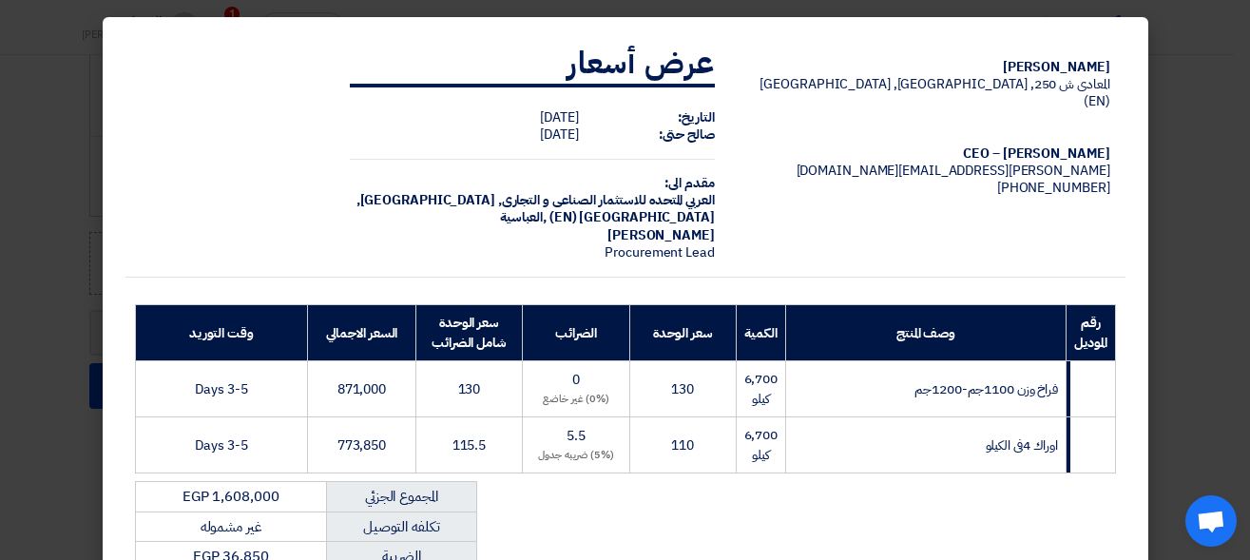
scroll to position [365, 0]
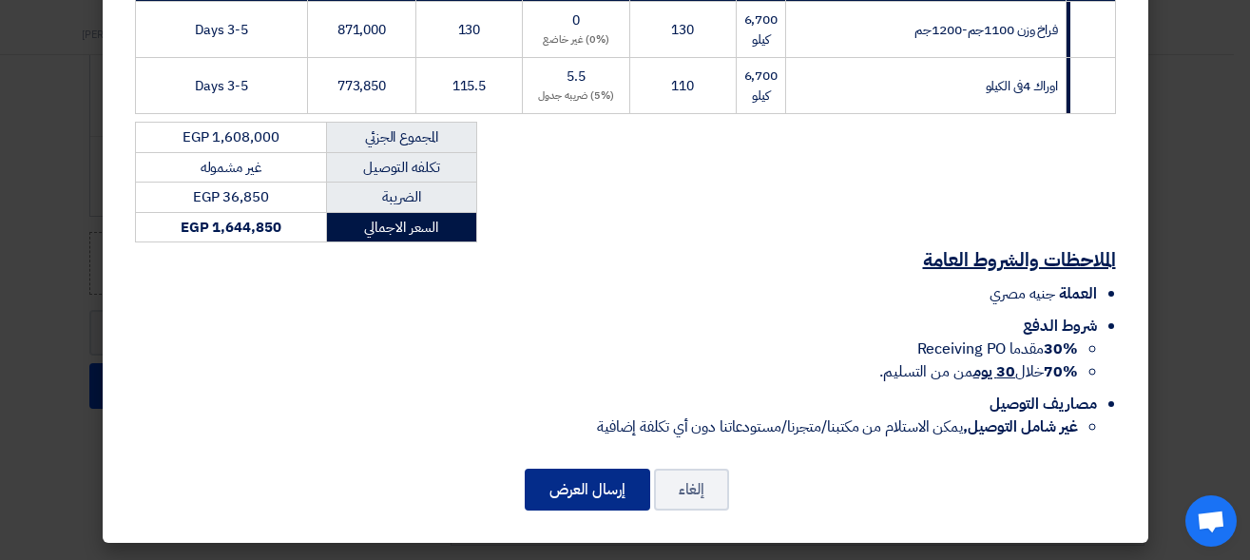
click at [600, 471] on button "إرسال العرض" at bounding box center [587, 490] width 125 height 42
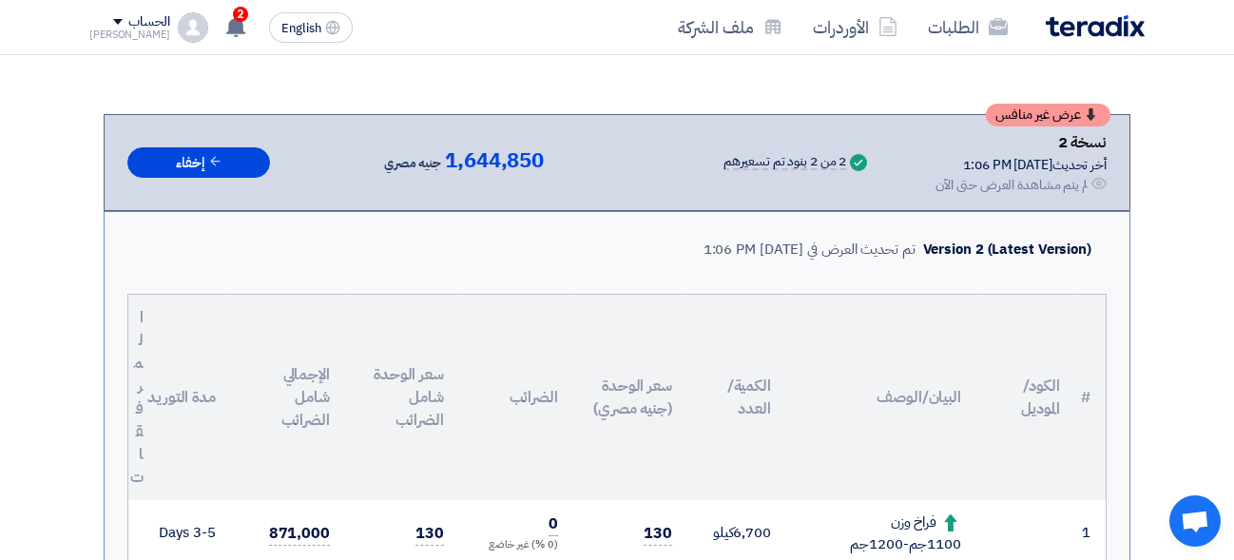
scroll to position [385, 0]
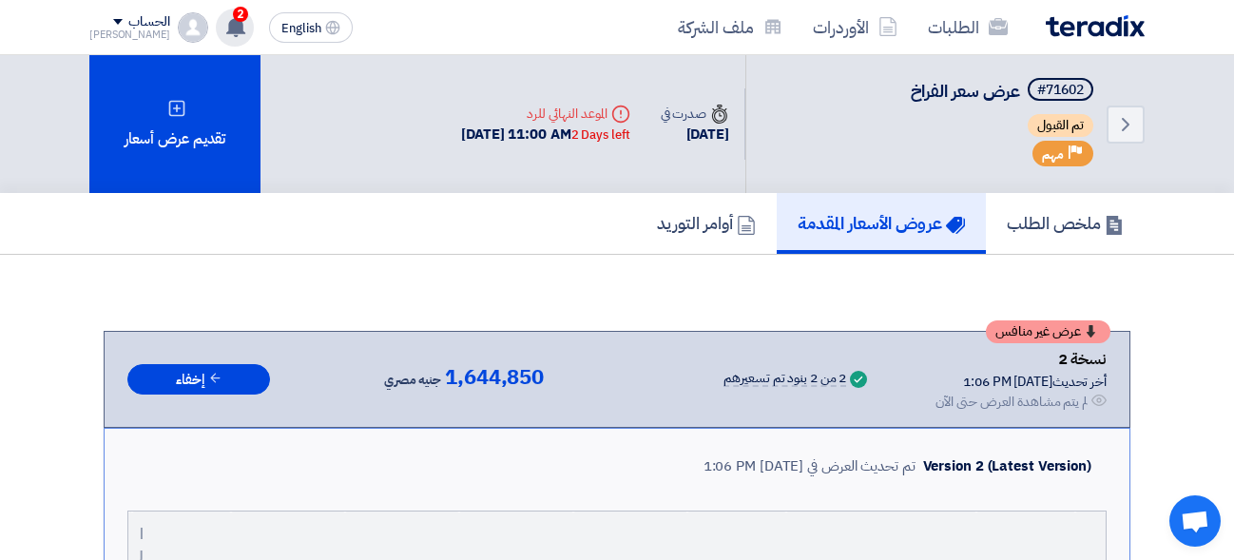
click at [226, 24] on use at bounding box center [235, 26] width 19 height 21
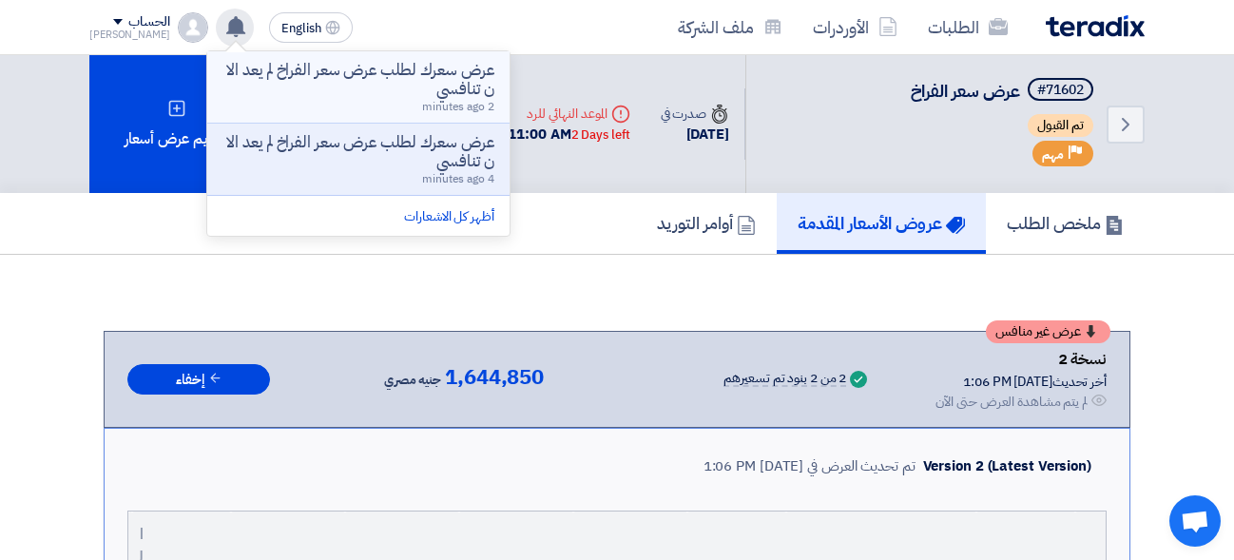
click at [439, 96] on p "عرض سعرك لطلب عرض سعر الفراخ لم يعد الان تنافسي" at bounding box center [358, 80] width 272 height 38
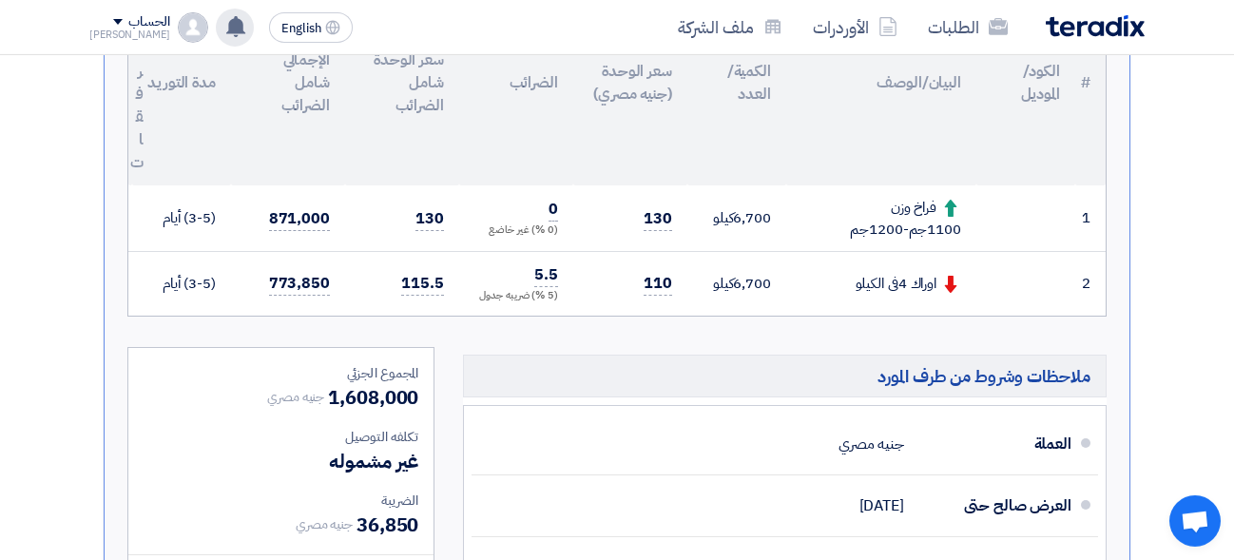
scroll to position [569, 0]
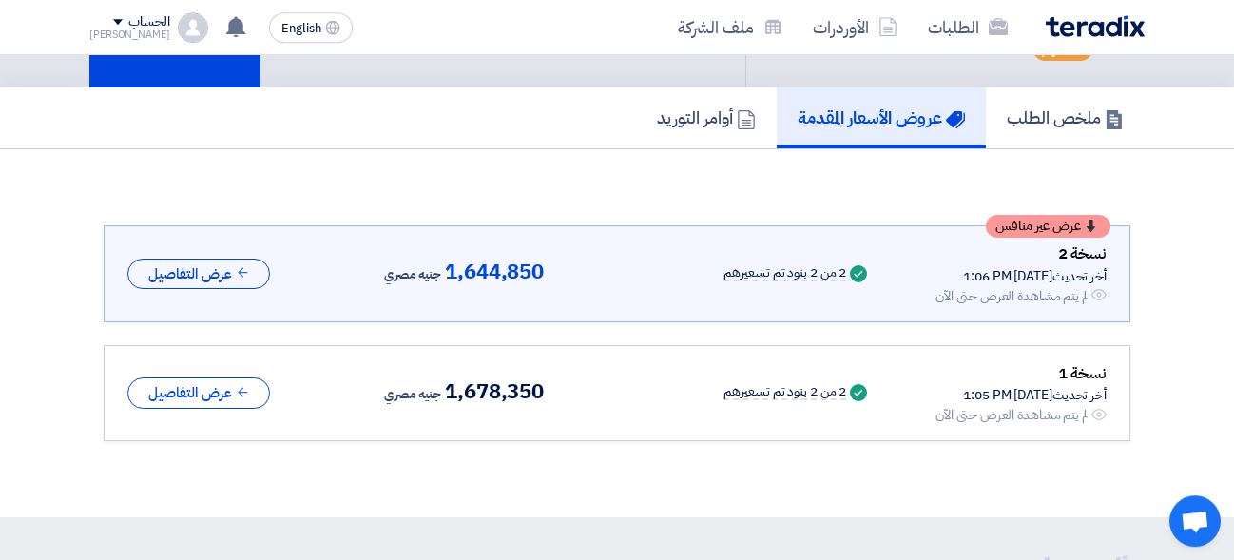
scroll to position [99, 0]
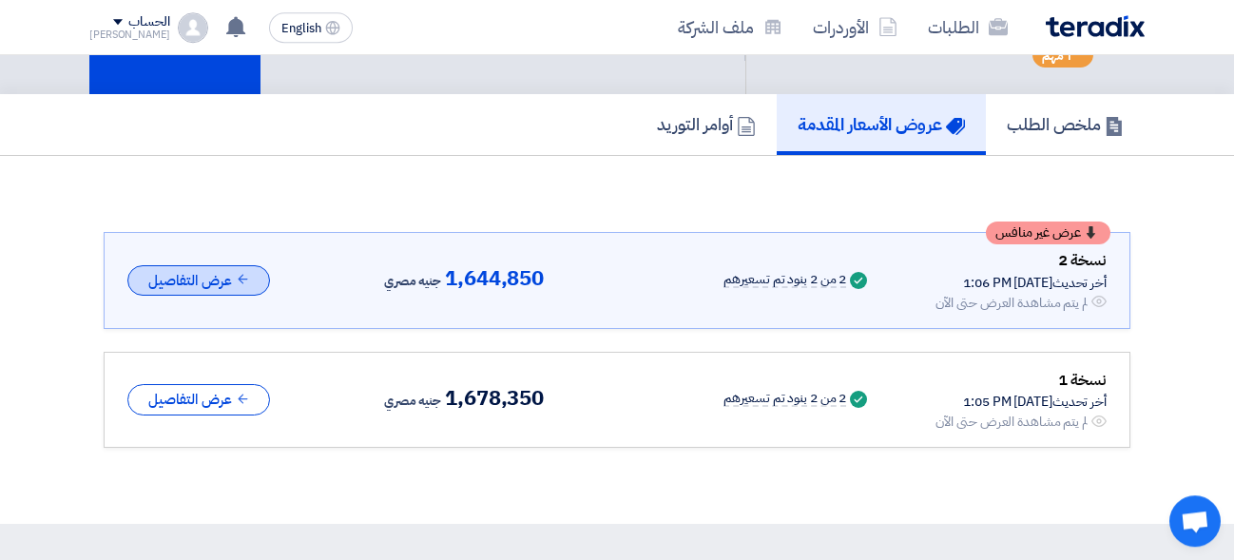
click at [224, 283] on button "عرض التفاصيل" at bounding box center [198, 280] width 143 height 31
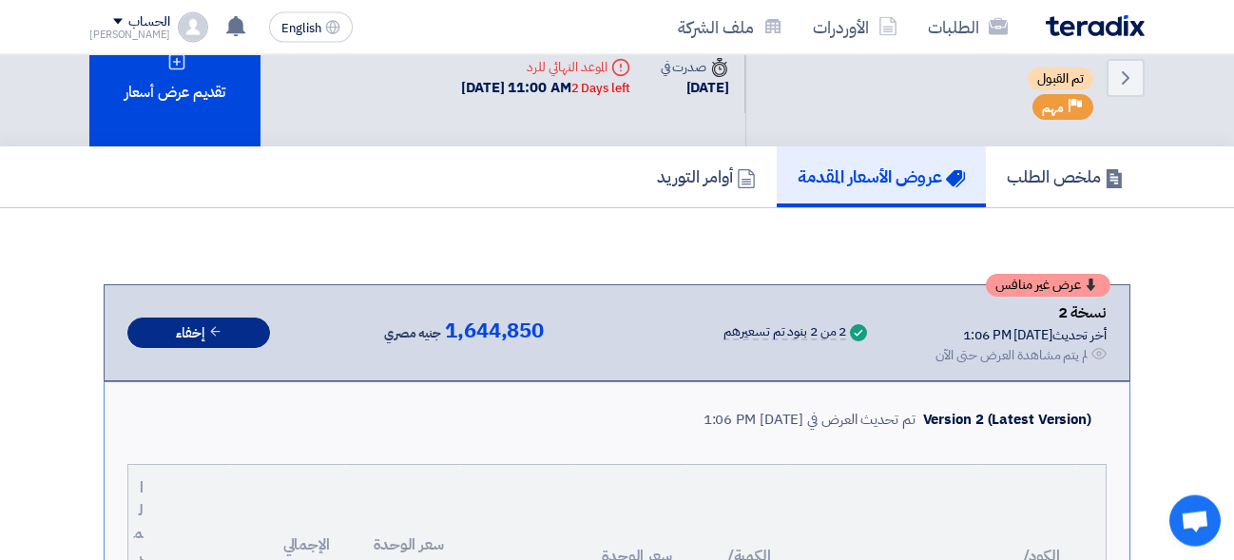
scroll to position [0, 0]
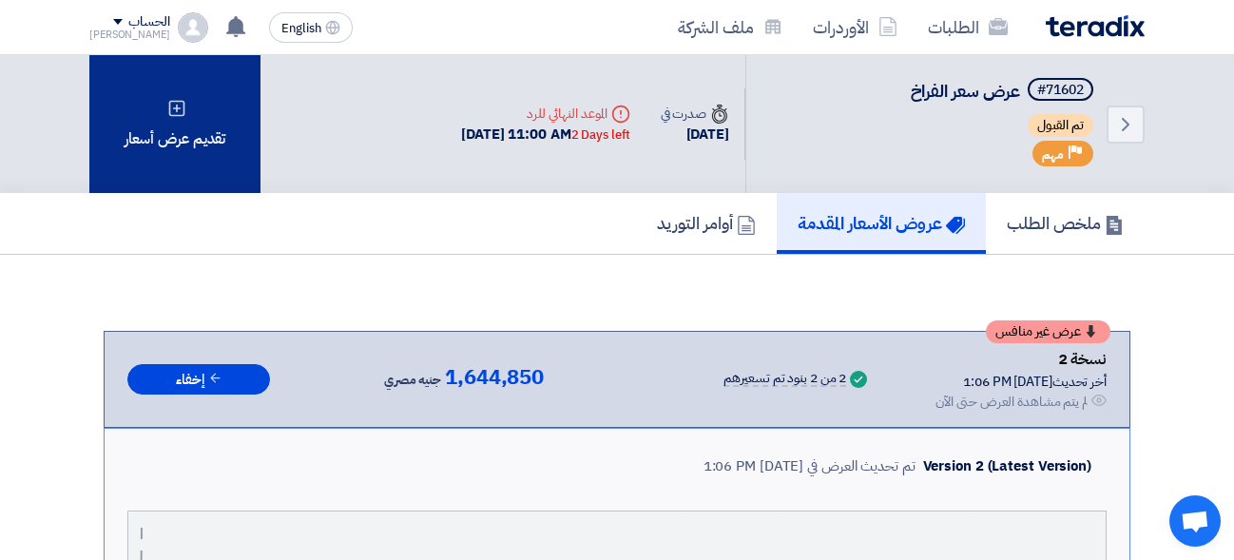
click at [186, 135] on div "تقديم عرض أسعار" at bounding box center [174, 124] width 171 height 138
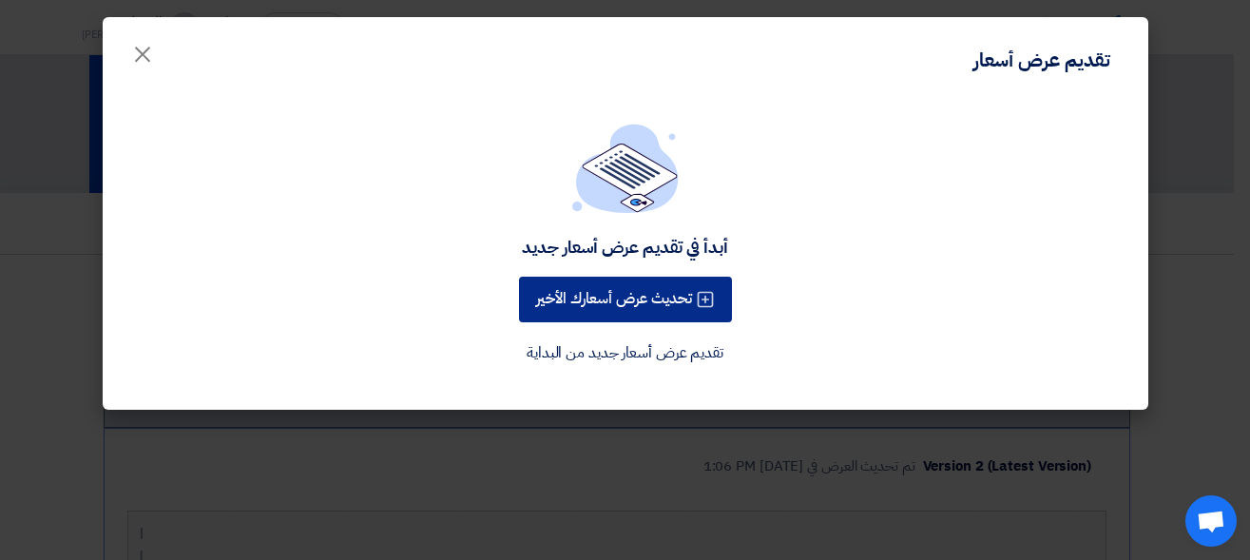
click at [605, 297] on button "تحديث عرض أسعارك الأخير" at bounding box center [625, 300] width 213 height 46
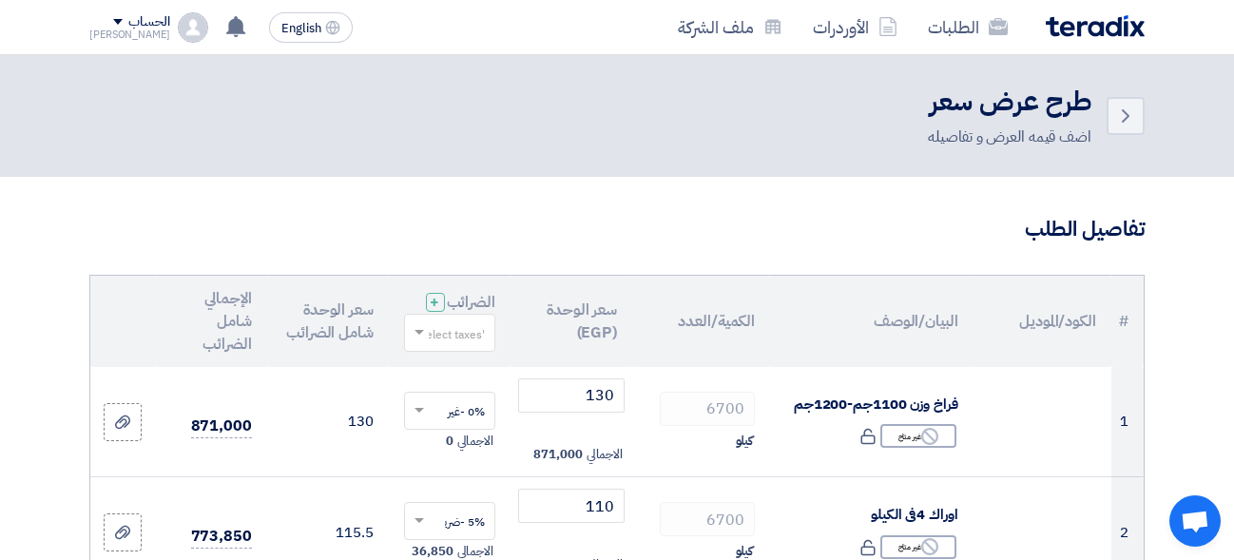
click at [511, 315] on th "سعر الوحدة (EGP)" at bounding box center [571, 321] width 122 height 91
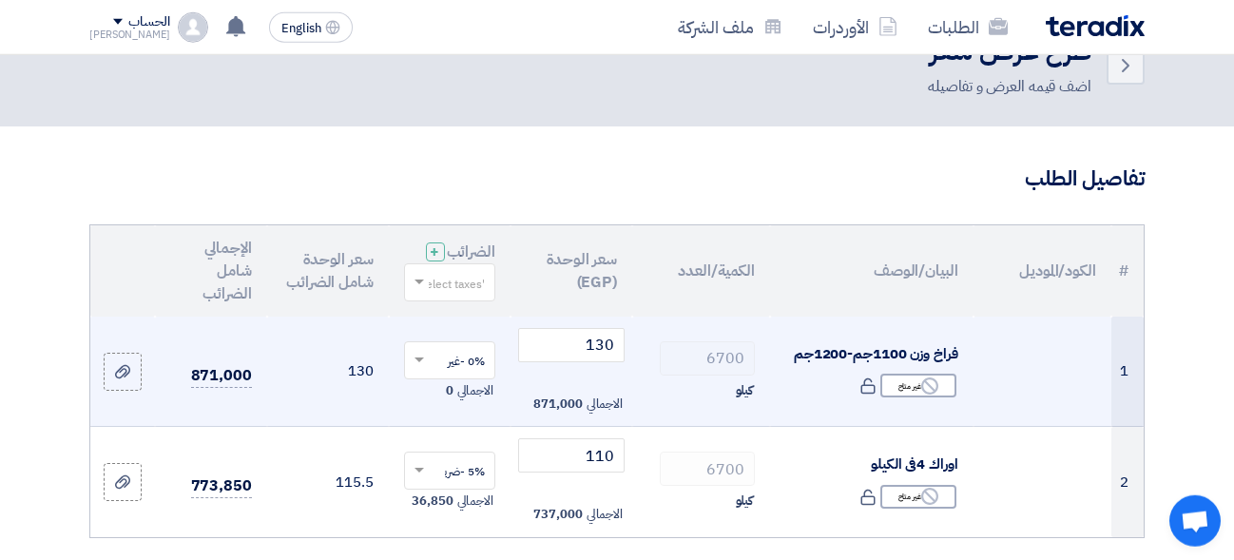
scroll to position [51, 0]
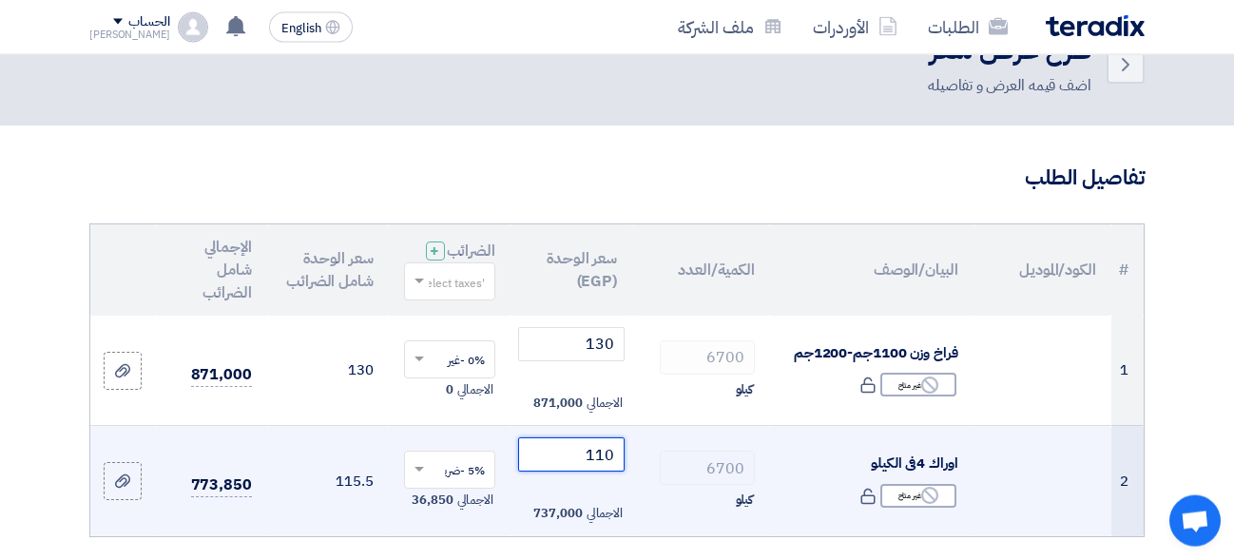
click at [591, 471] on input "110" at bounding box center [571, 454] width 106 height 34
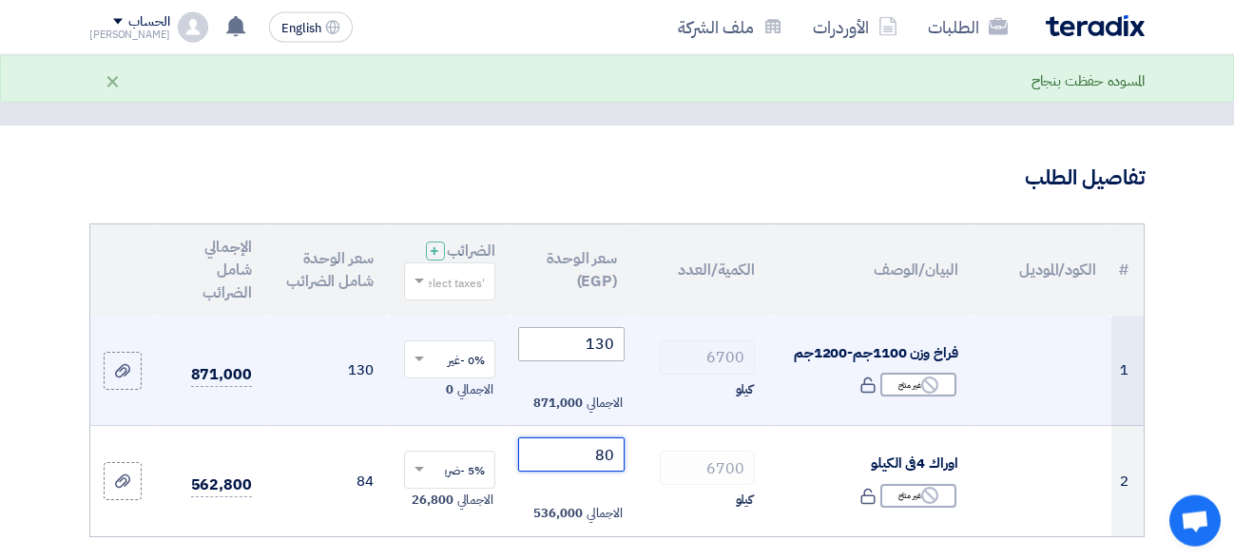
type input "80"
click at [605, 361] on input "130" at bounding box center [571, 344] width 106 height 34
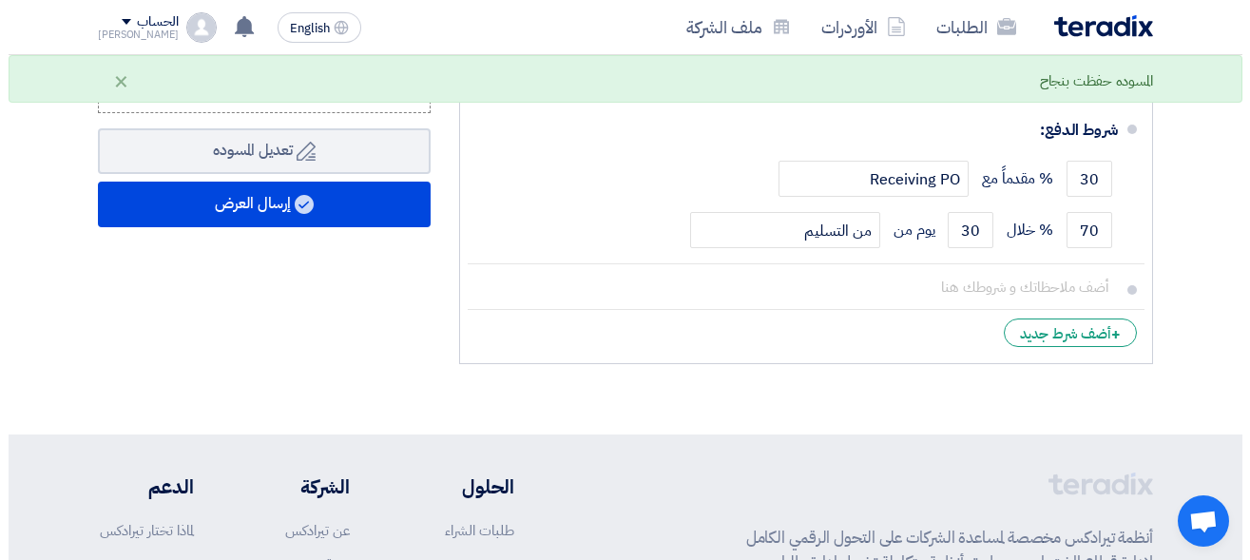
scroll to position [969, 0]
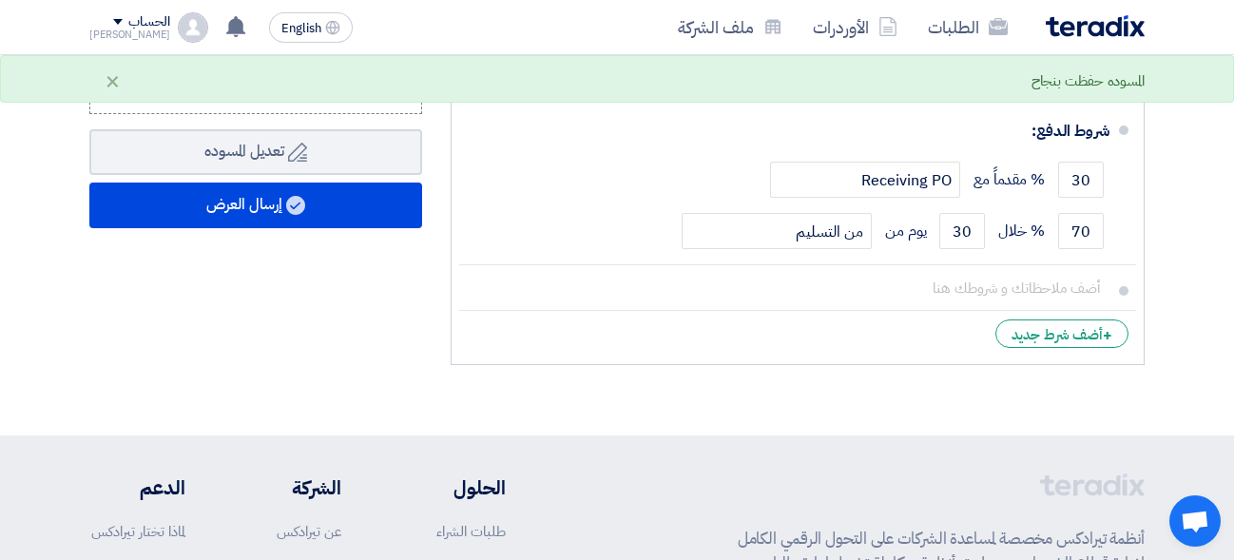
type input "100"
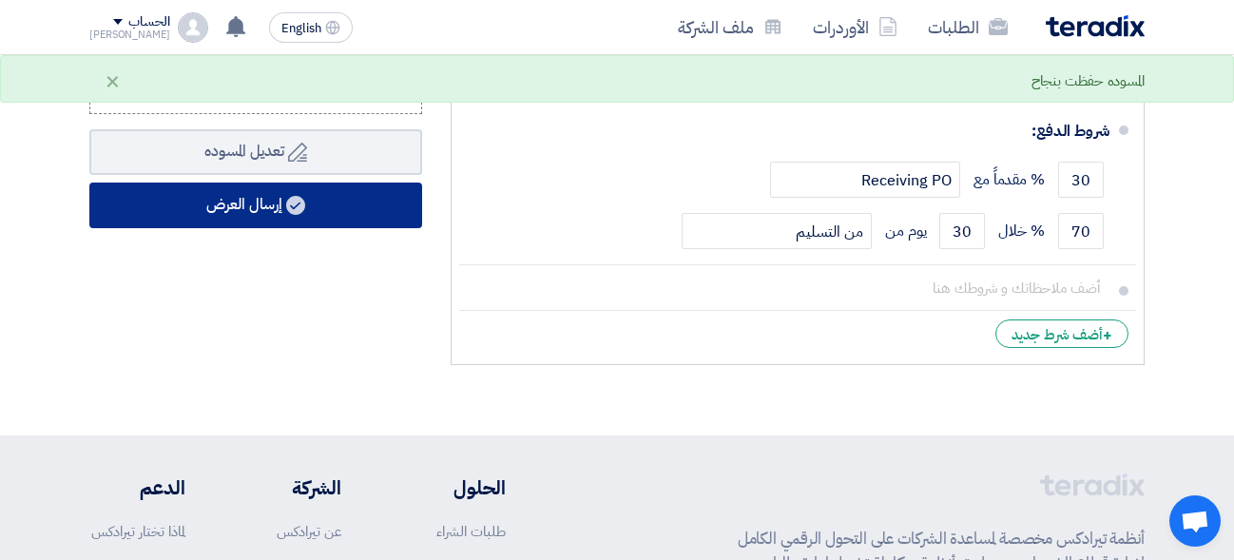
click at [350, 221] on button "إرسال العرض" at bounding box center [255, 205] width 333 height 46
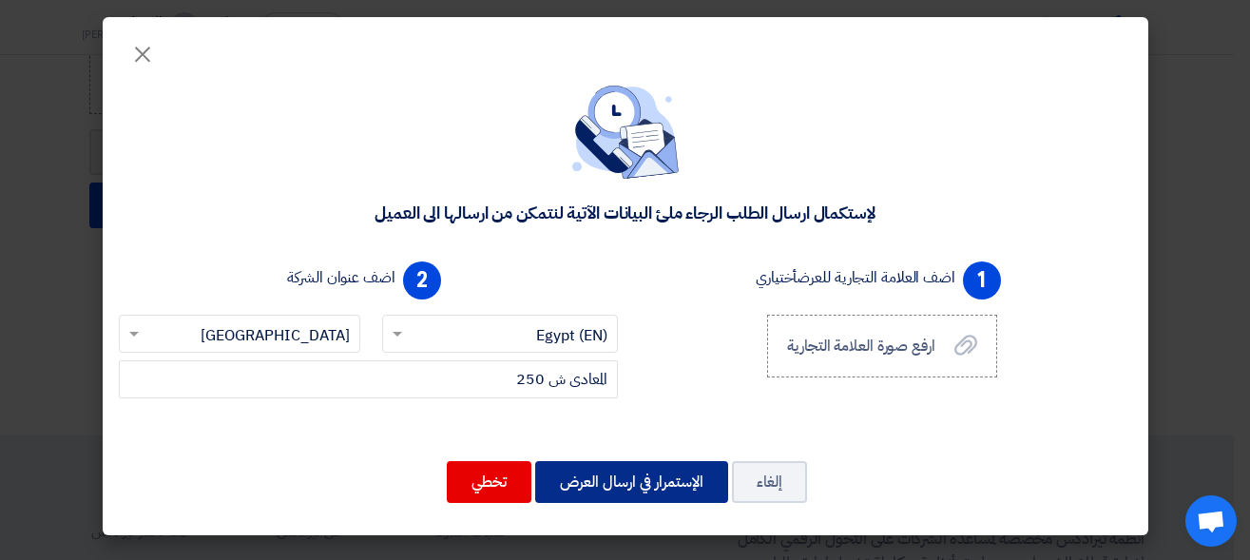
click at [584, 467] on button "الإستمرار في ارسال العرض" at bounding box center [631, 482] width 193 height 42
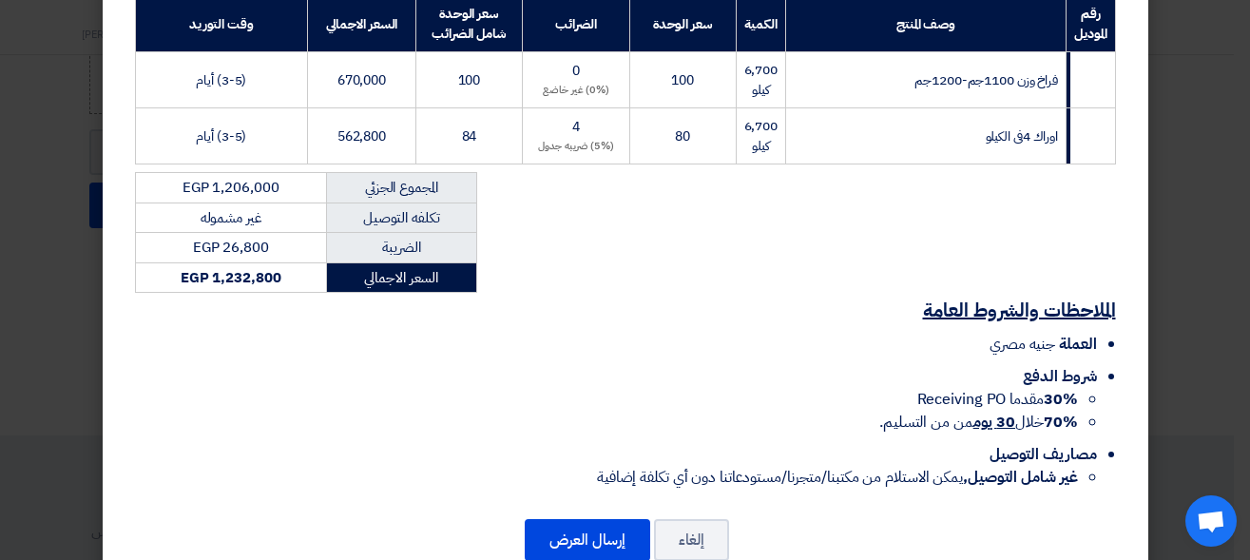
scroll to position [365, 0]
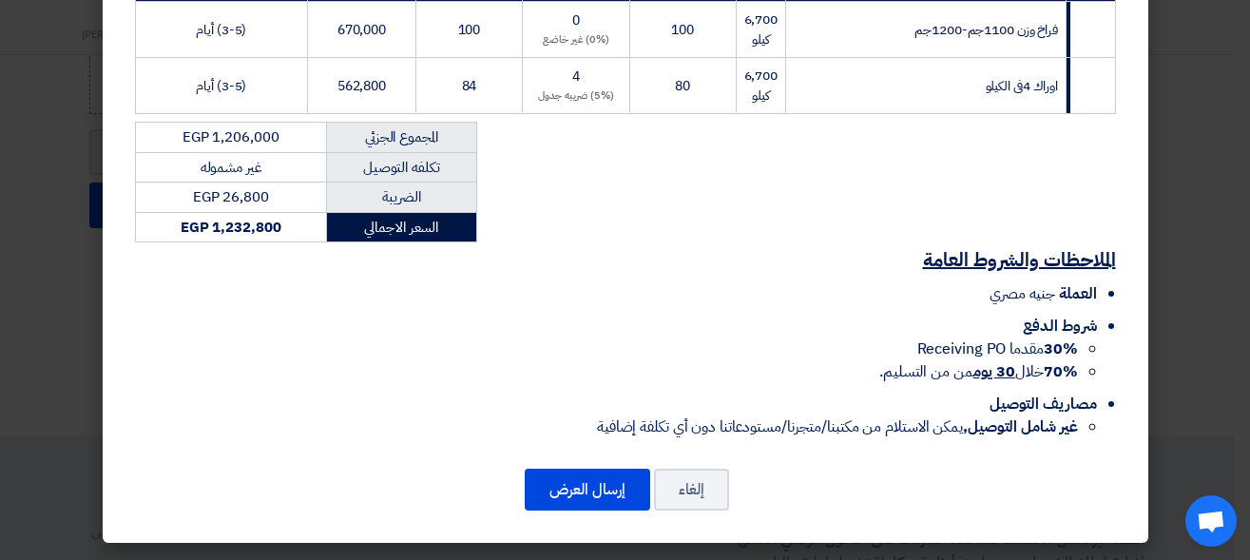
click at [325, 252] on h2 "الملاحظات والشروط العامة" at bounding box center [625, 259] width 981 height 27
click at [596, 507] on button "إرسال العرض" at bounding box center [587, 490] width 125 height 42
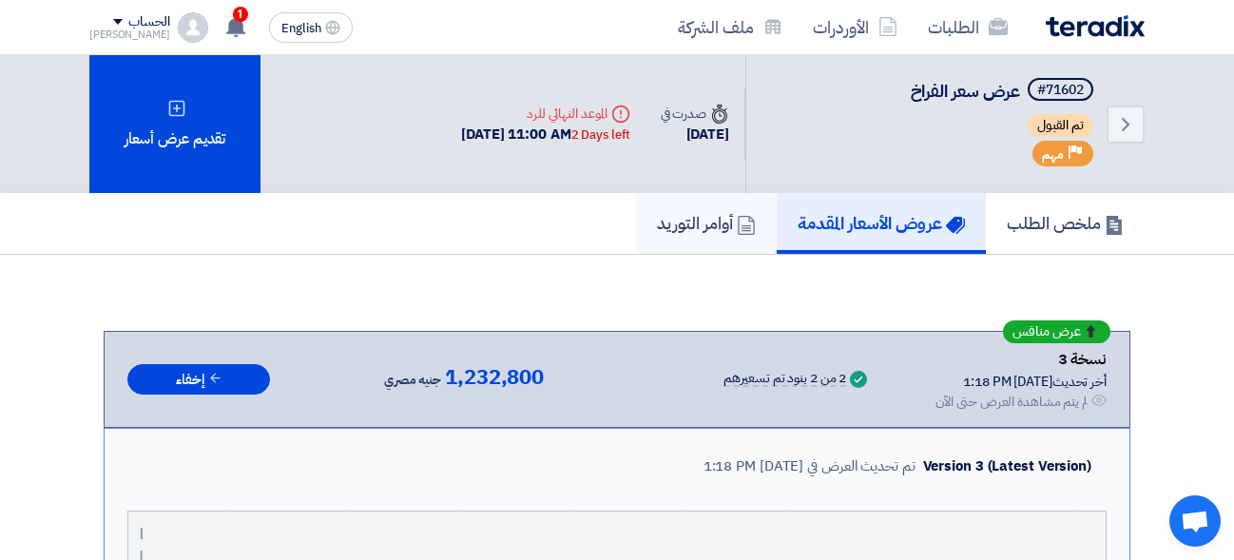
drag, startPoint x: 910, startPoint y: 227, endPoint x: 751, endPoint y: 227, distance: 158.7
click at [751, 227] on div "ملخص الطلب عروض الأسعار المقدمة أوامر التوريد" at bounding box center [616, 223] width 1055 height 61
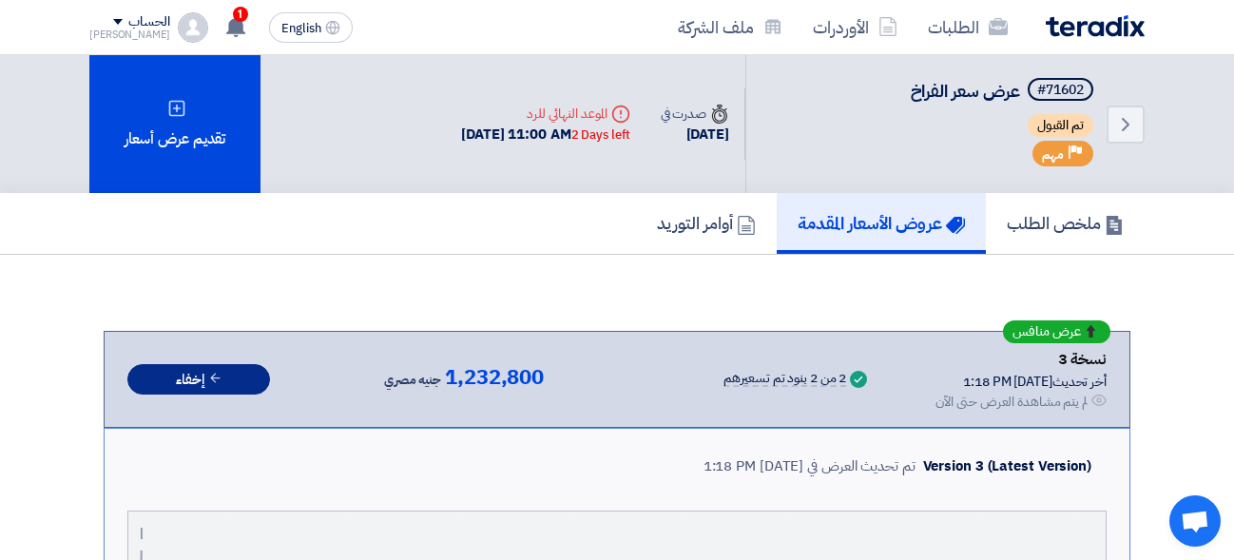
click at [253, 369] on button "إخفاء" at bounding box center [198, 379] width 143 height 31
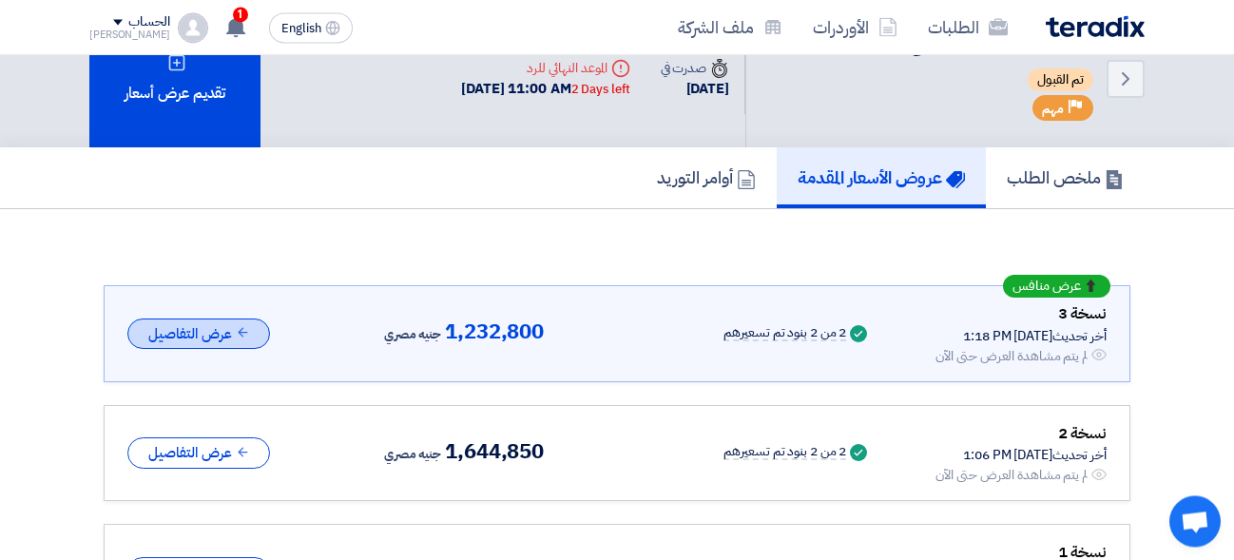
scroll to position [26, 0]
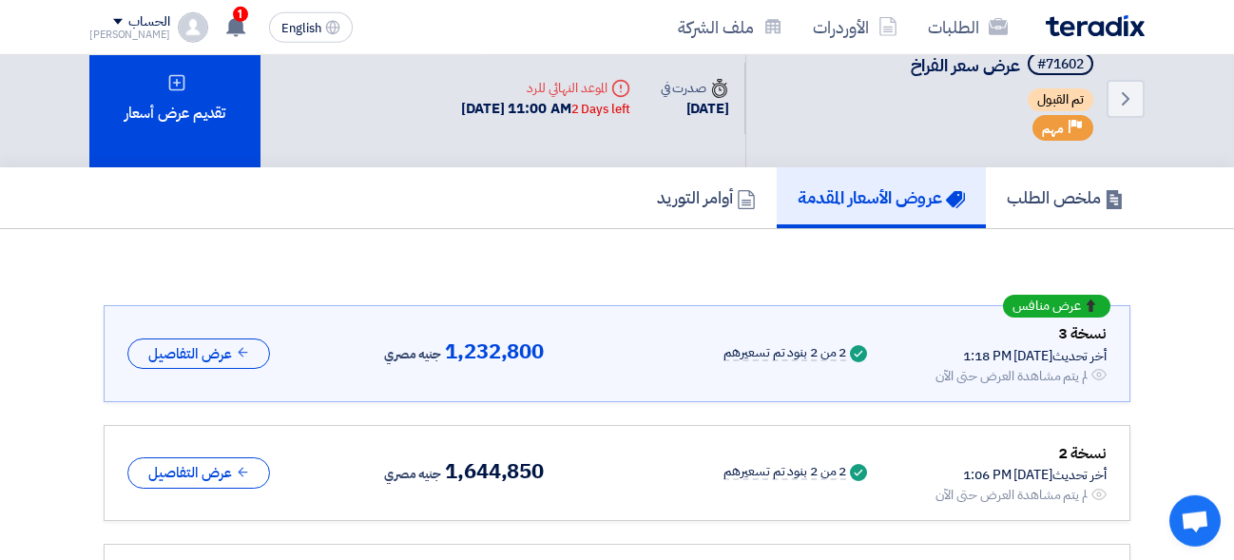
click at [286, 139] on div "Back #71602 عرض سعر الفراخ تم القبول Priority مهم Time صدرت في 29 Sep, 2025 Dea…" at bounding box center [616, 98] width 1055 height 138
click at [1130, 94] on icon "Back" at bounding box center [1125, 98] width 23 height 23
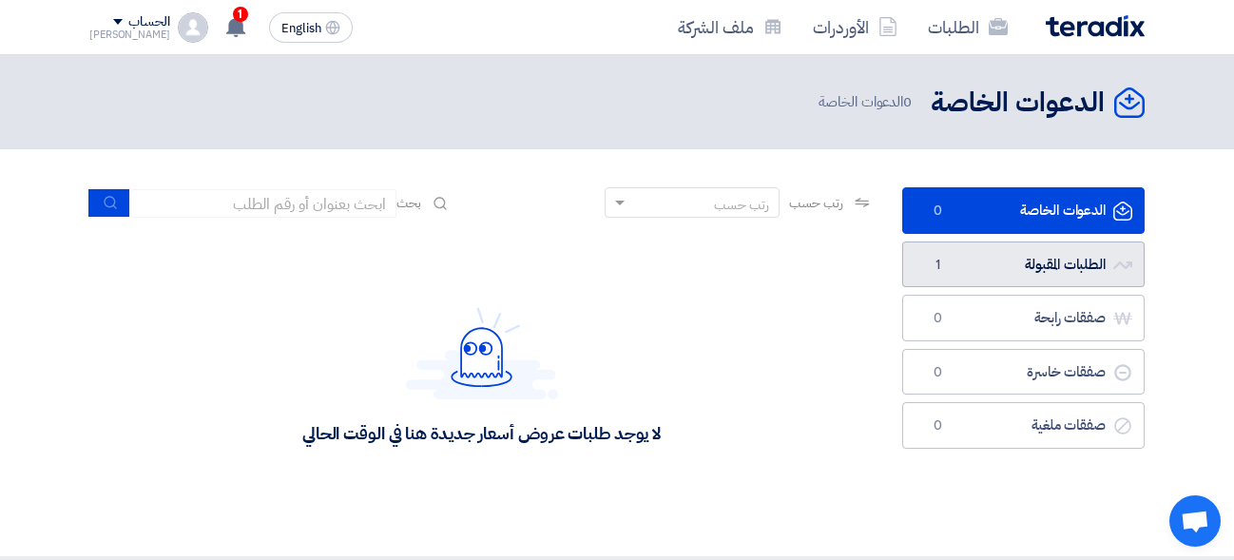
click at [1006, 257] on link "الطلبات المقبولة الطلبات المقبولة 1" at bounding box center [1023, 264] width 242 height 47
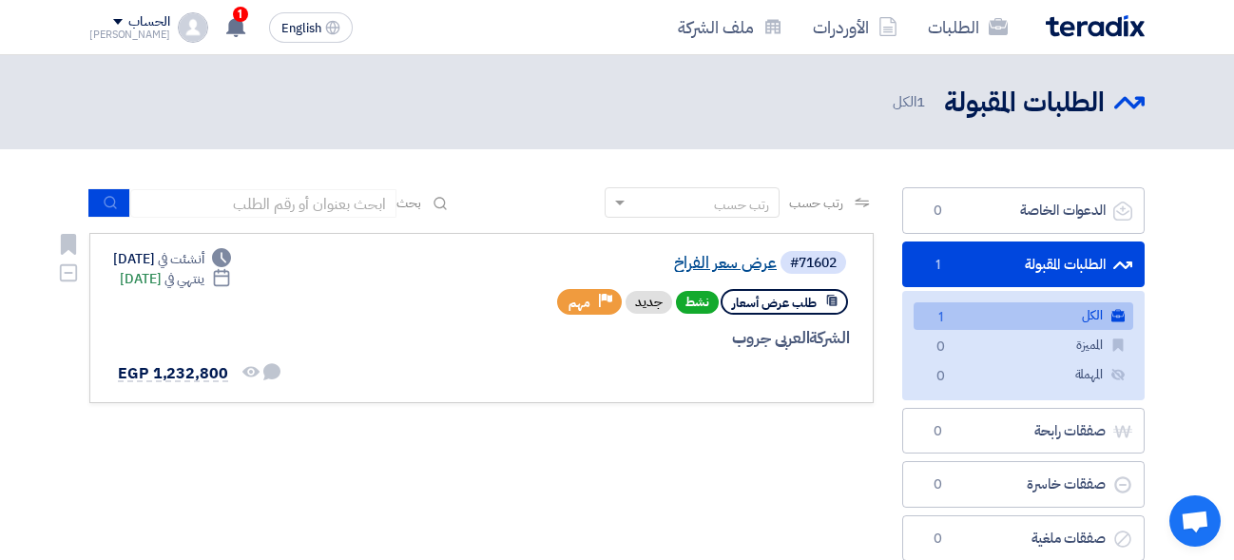
click at [727, 257] on link "عرض سعر الفراخ" at bounding box center [586, 263] width 380 height 17
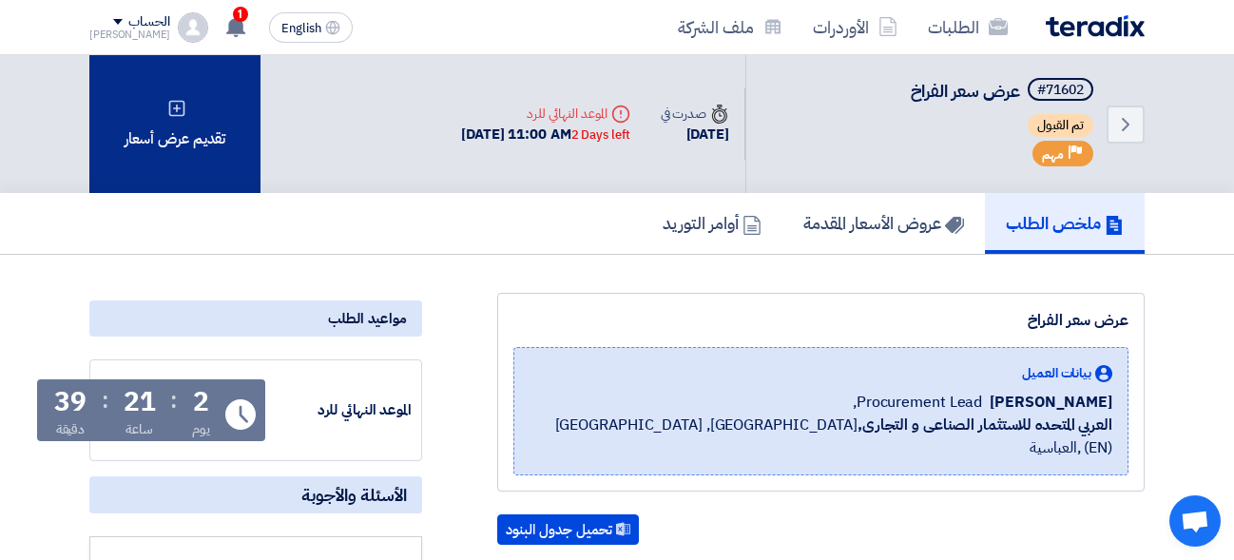
click at [136, 172] on div "تقديم عرض أسعار" at bounding box center [174, 124] width 171 height 138
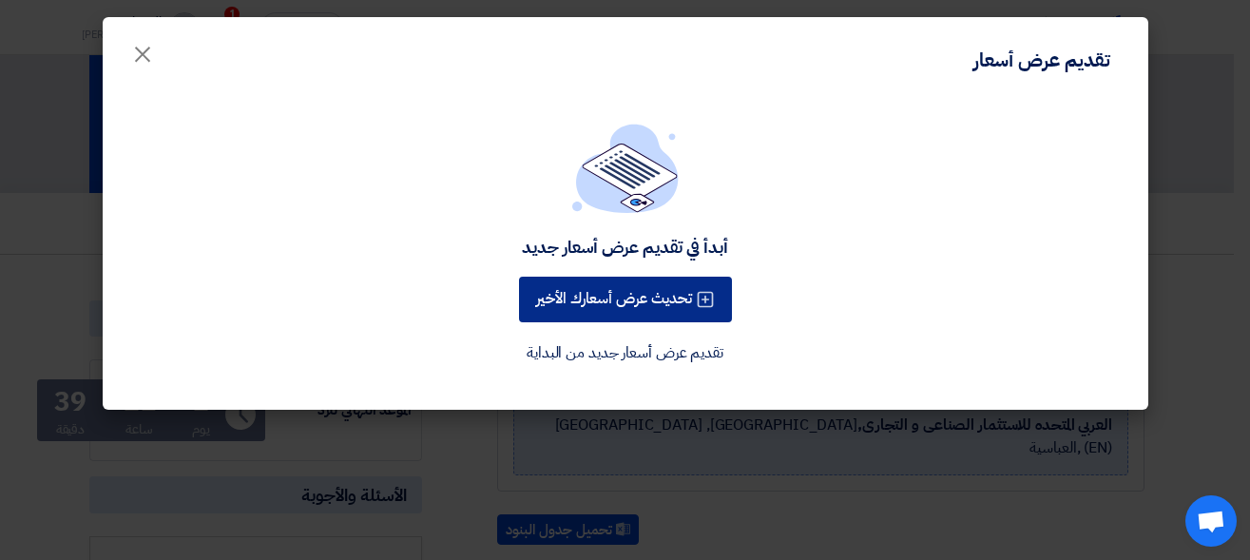
click at [612, 313] on button "تحديث عرض أسعارك الأخير" at bounding box center [625, 300] width 213 height 46
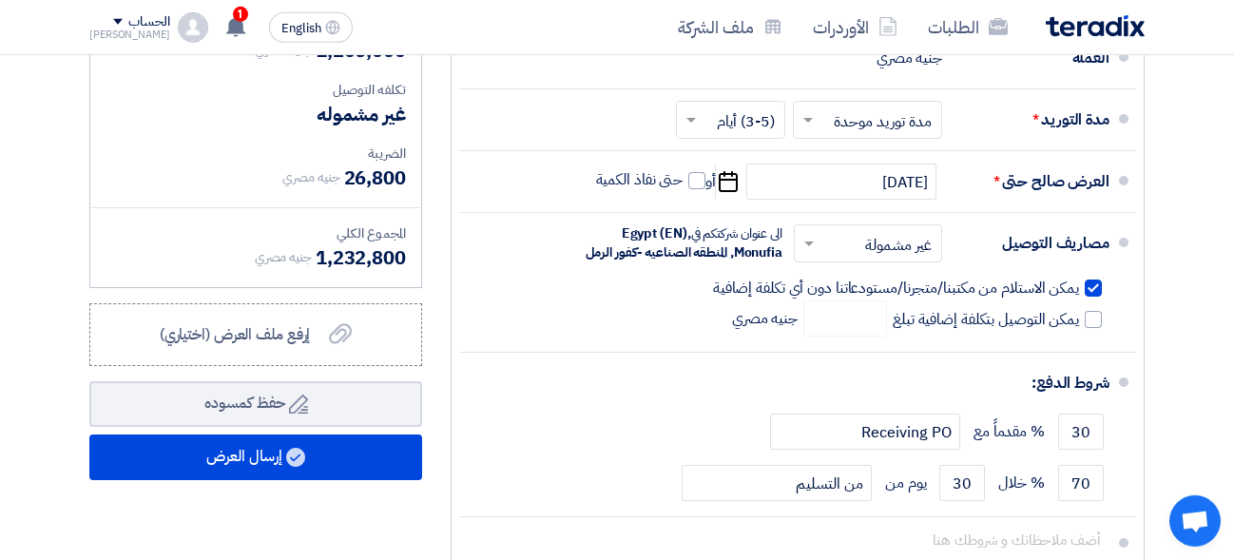
scroll to position [827, 0]
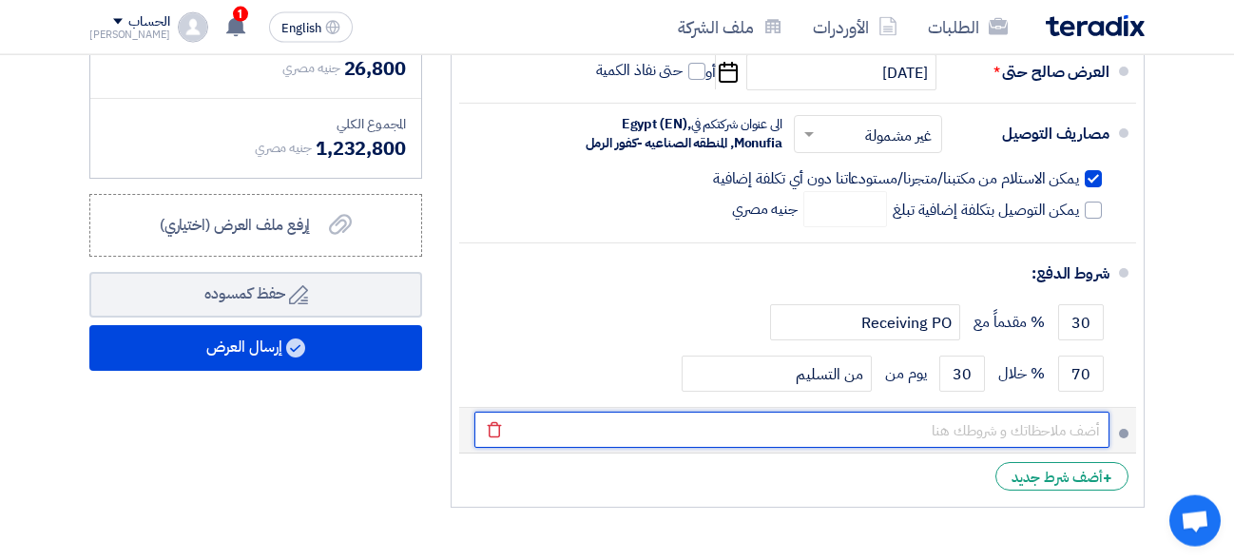
click at [969, 448] on input "text" at bounding box center [791, 430] width 635 height 36
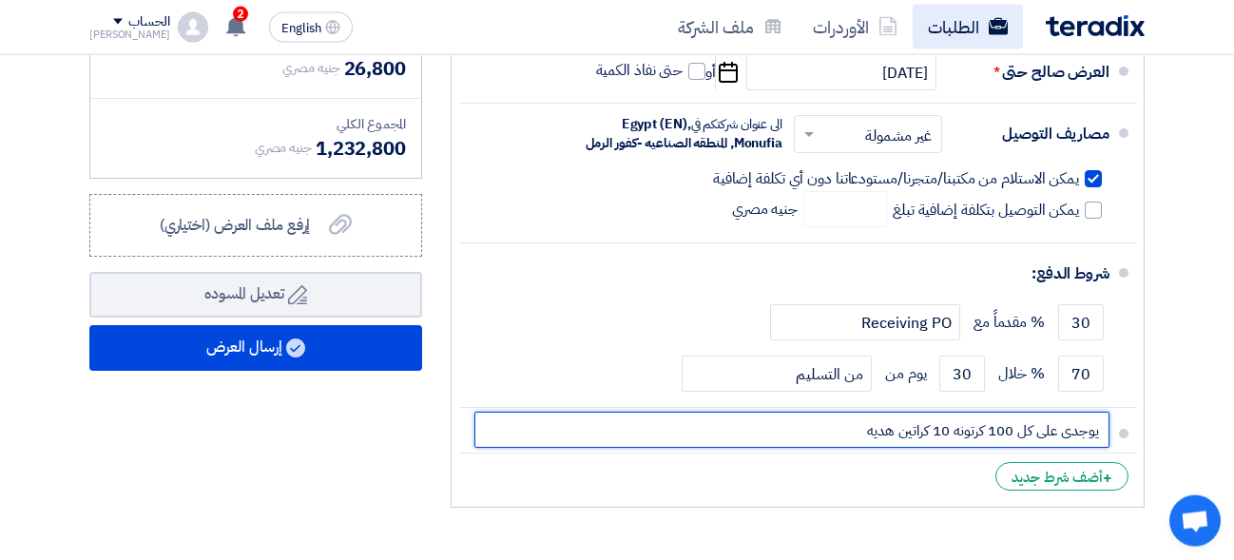
type input "يوجدى على كل 100 كرتونه 10 كراتين هديه"
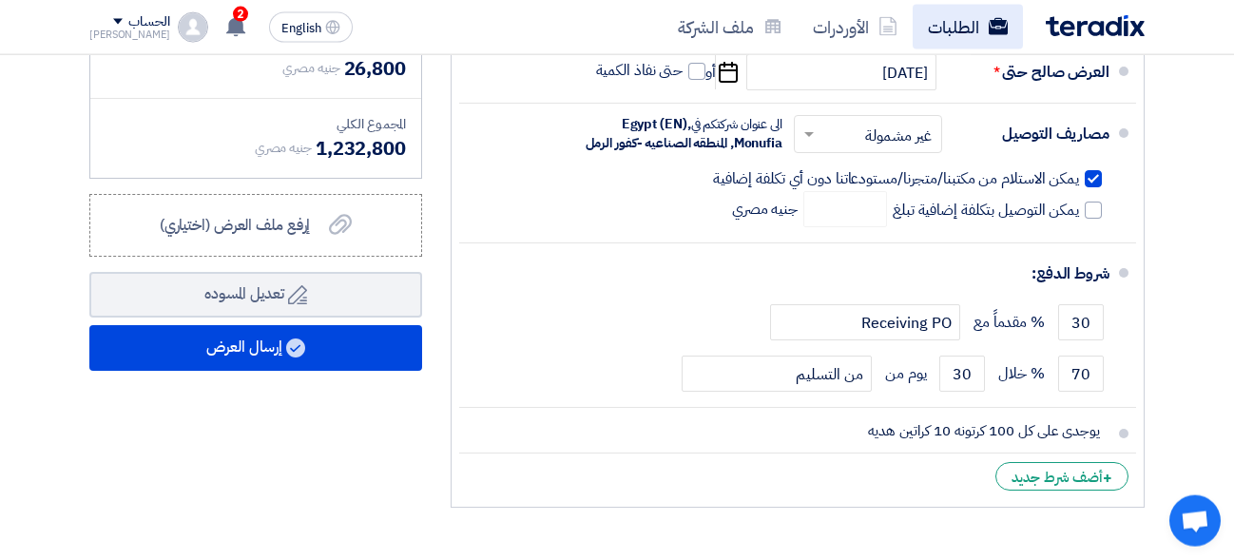
click at [966, 13] on link "الطلبات" at bounding box center [967, 27] width 110 height 45
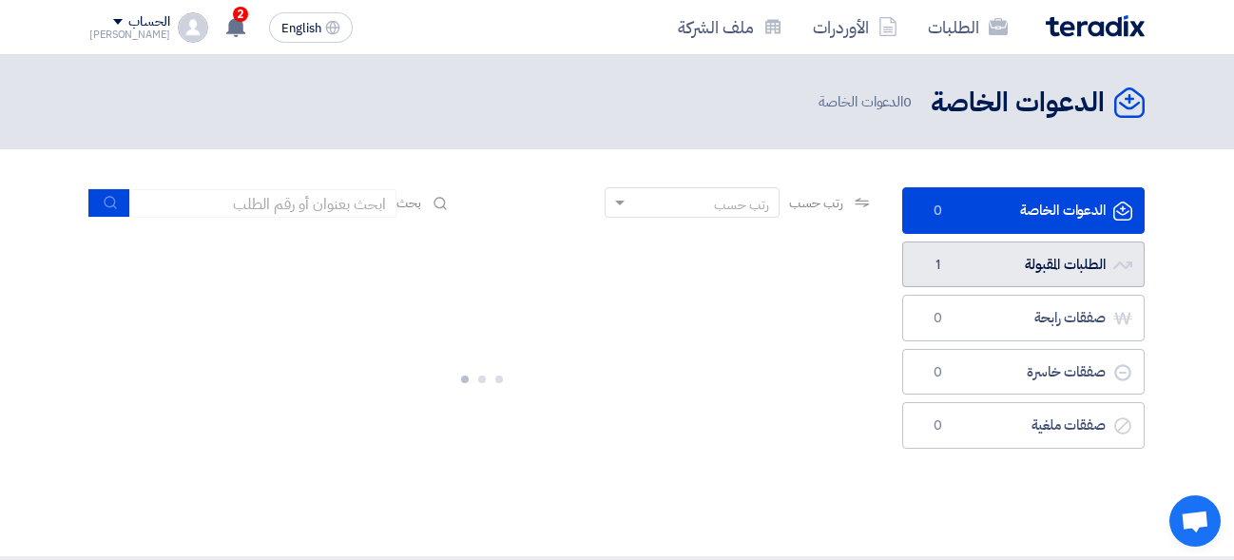
click at [1015, 284] on link "الطلبات المقبولة الطلبات المقبولة 1" at bounding box center [1023, 264] width 242 height 47
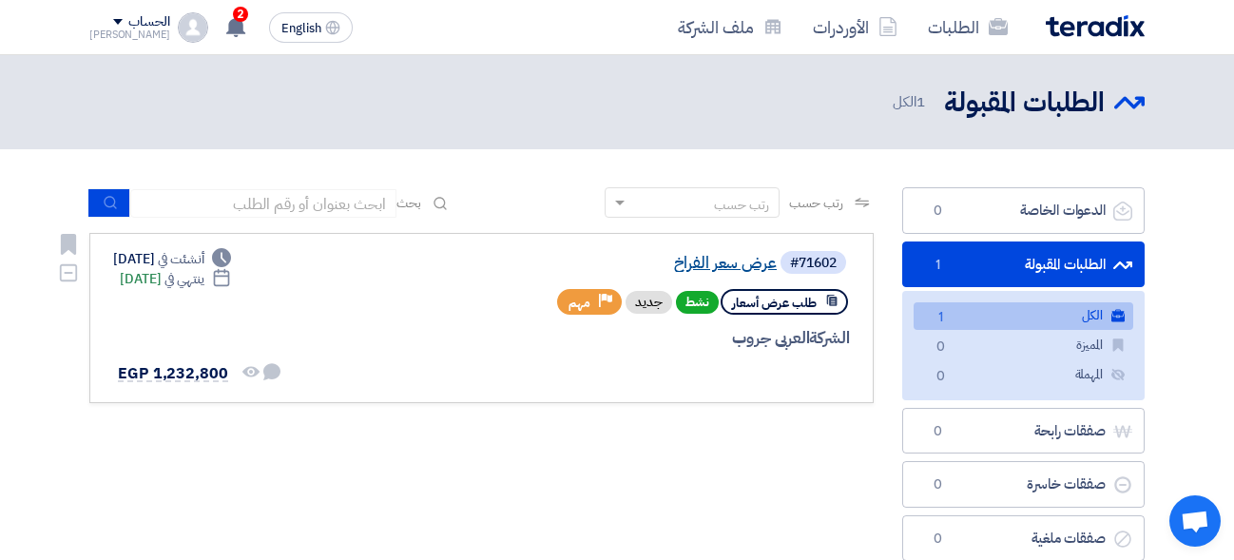
click at [738, 261] on link "عرض سعر الفراخ" at bounding box center [586, 263] width 380 height 17
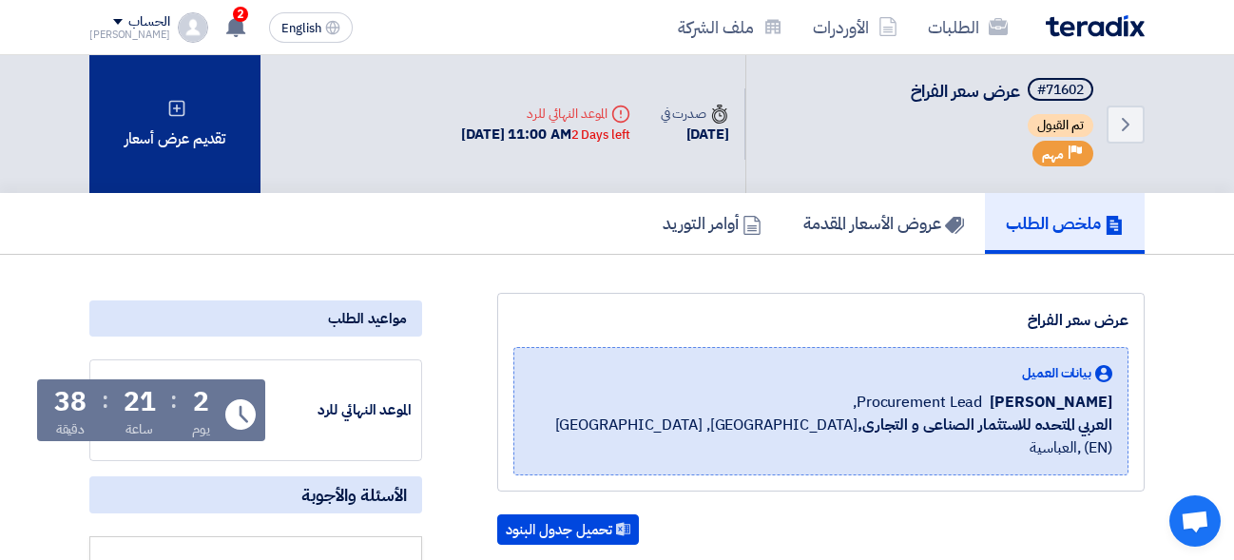
click at [182, 111] on icon at bounding box center [176, 108] width 19 height 19
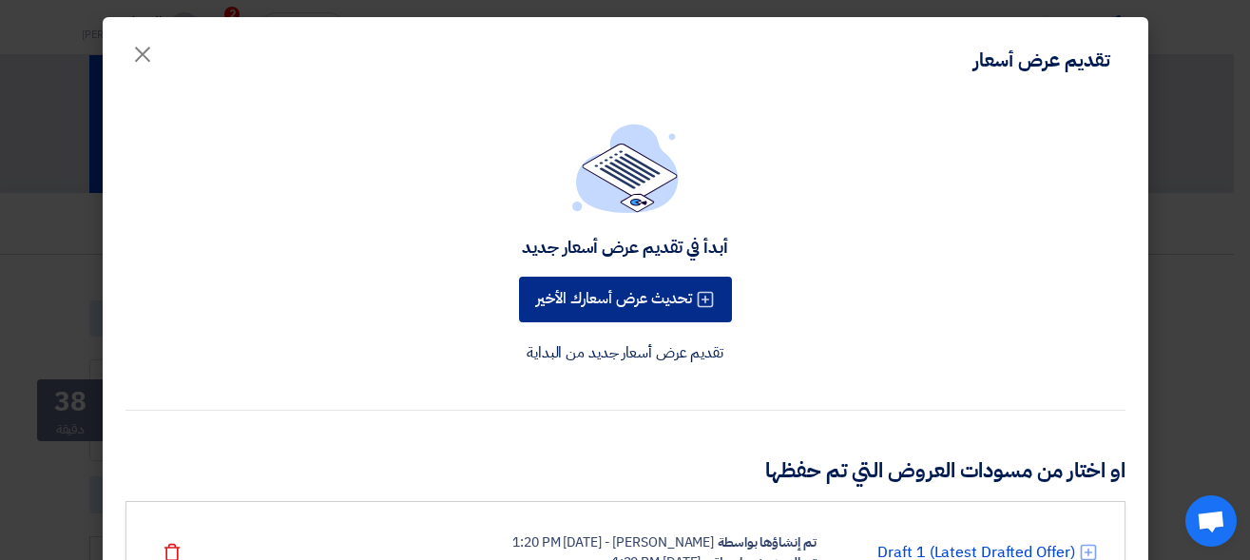
click at [675, 309] on button "تحديث عرض أسعارك الأخير" at bounding box center [625, 300] width 213 height 46
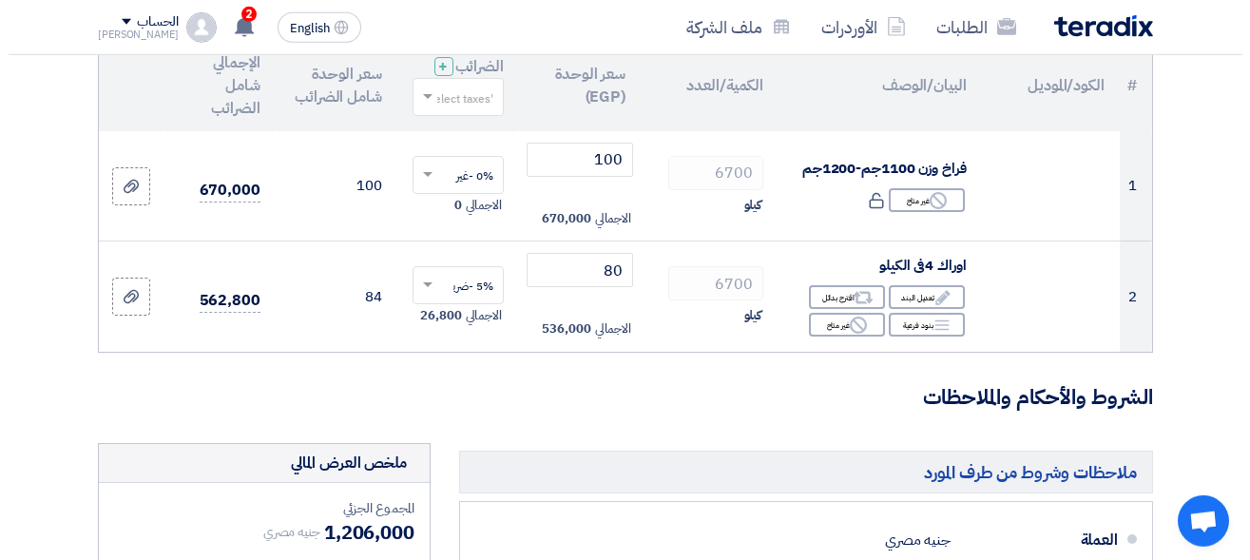
scroll to position [272, 0]
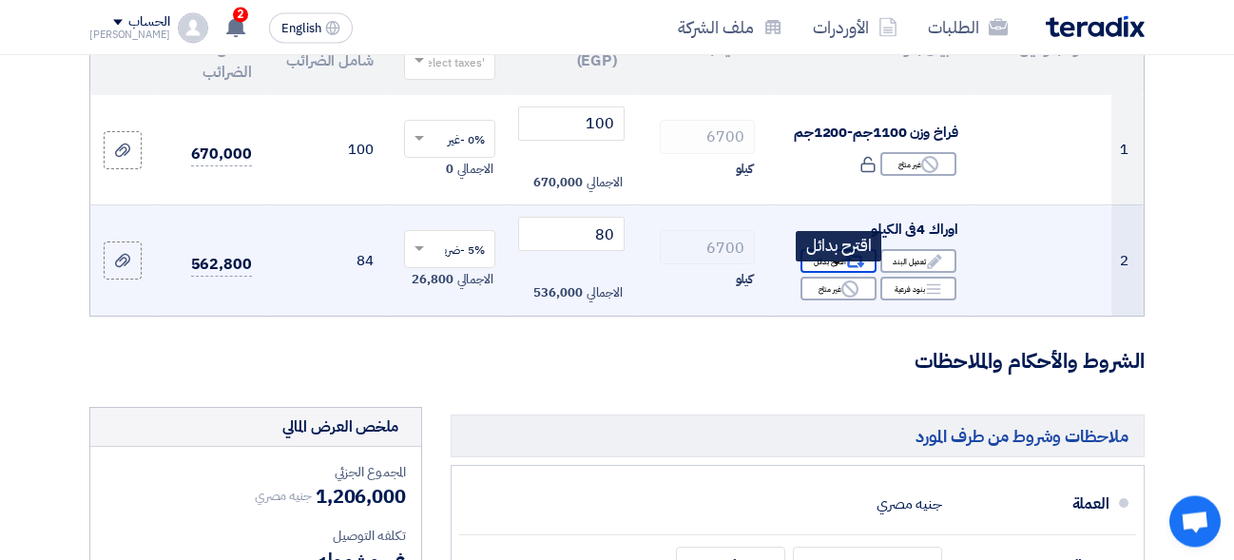
click at [845, 272] on icon "Alternative" at bounding box center [854, 262] width 20 height 20
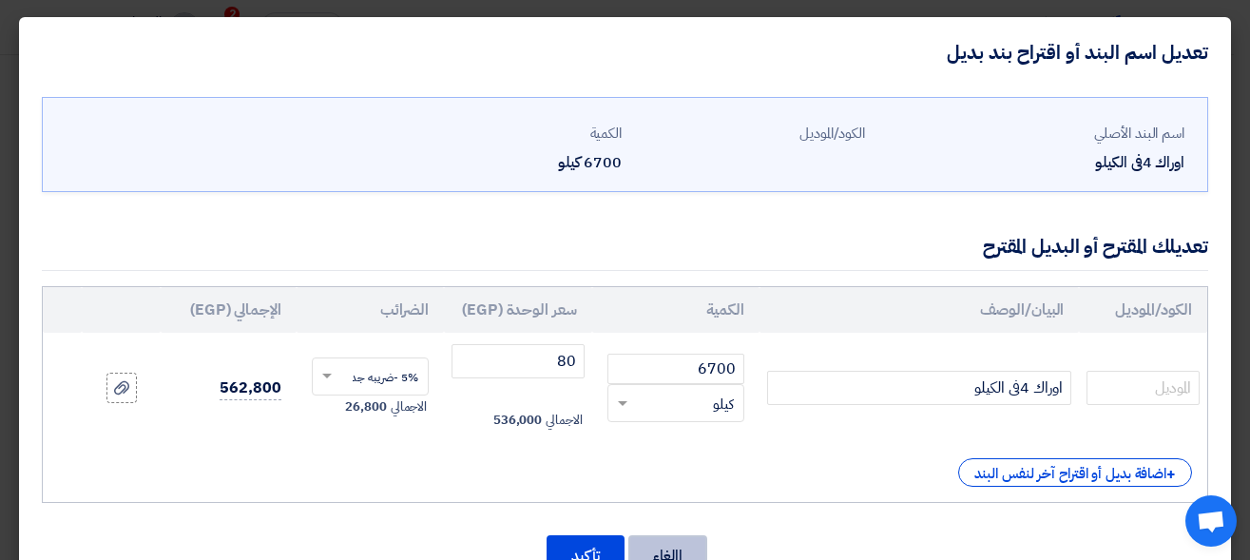
click at [704, 540] on button "إالغاء" at bounding box center [667, 556] width 79 height 42
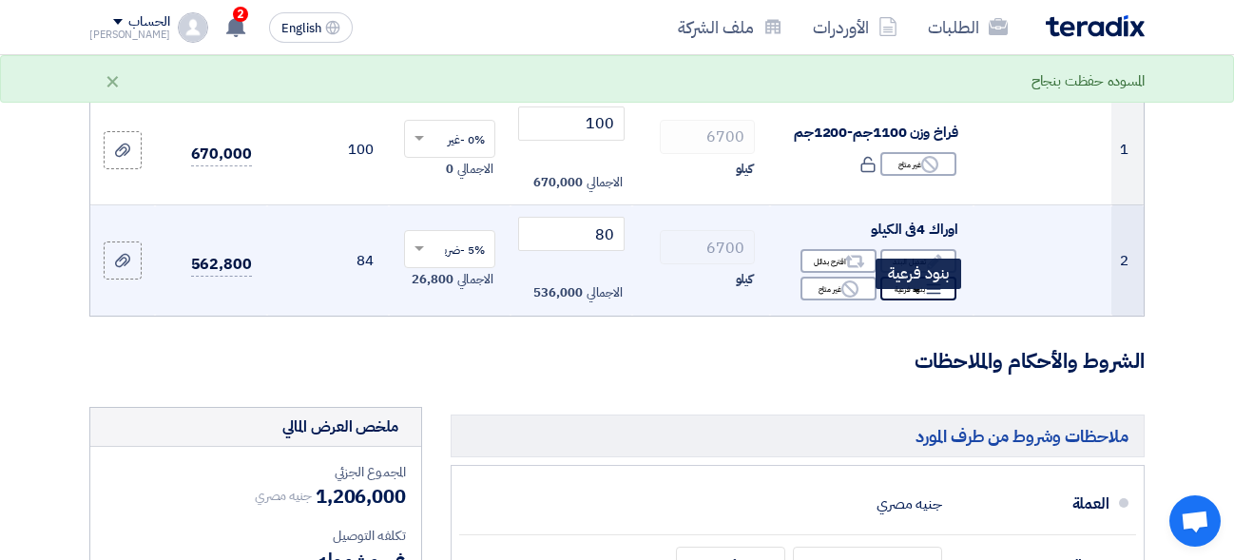
click at [928, 295] on use at bounding box center [933, 289] width 14 height 10
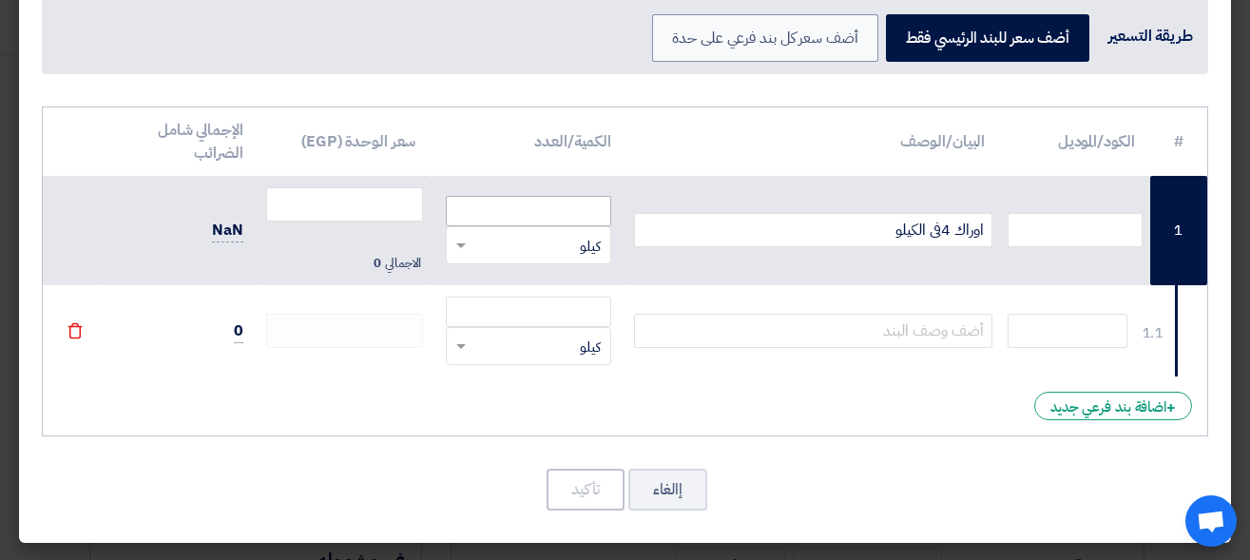
scroll to position [0, 0]
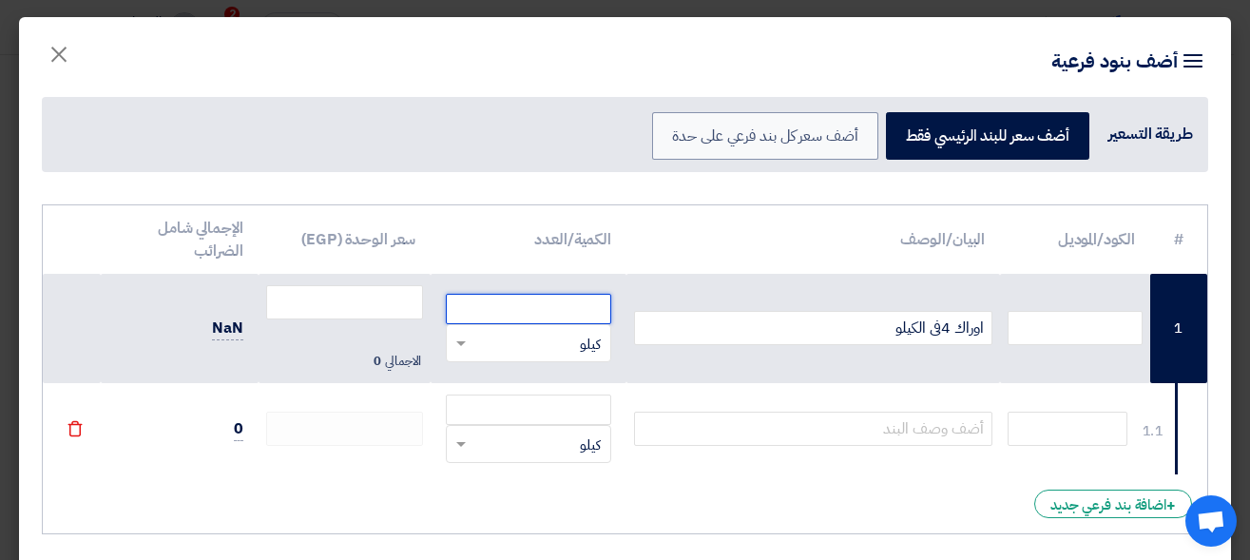
click at [547, 306] on input "number" at bounding box center [528, 309] width 165 height 30
type input "6700"
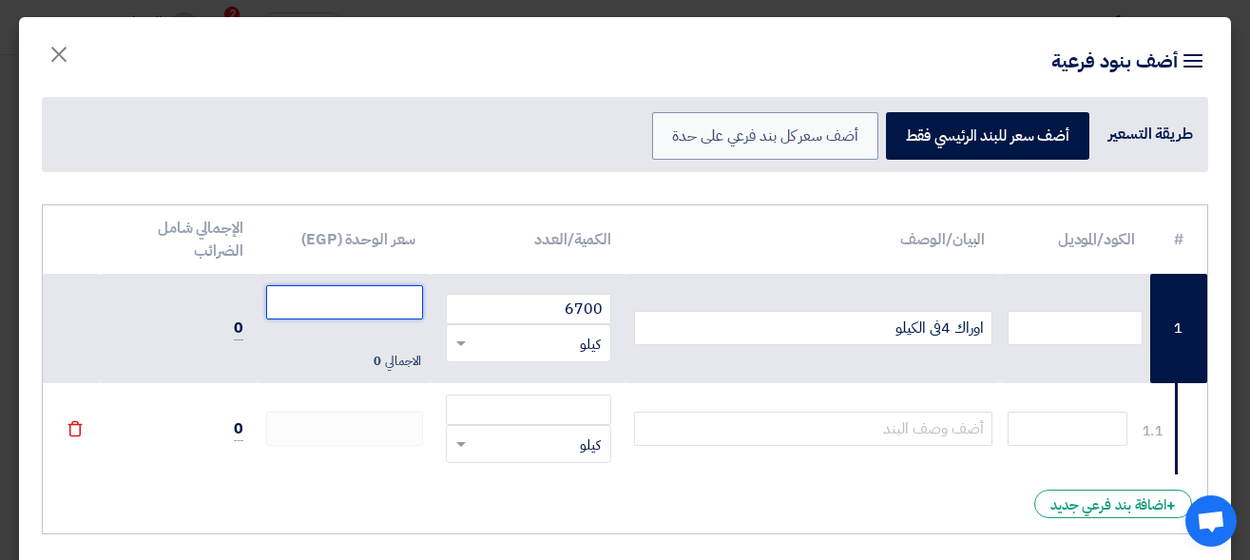
click at [410, 308] on input "number" at bounding box center [344, 302] width 157 height 34
type input "9"
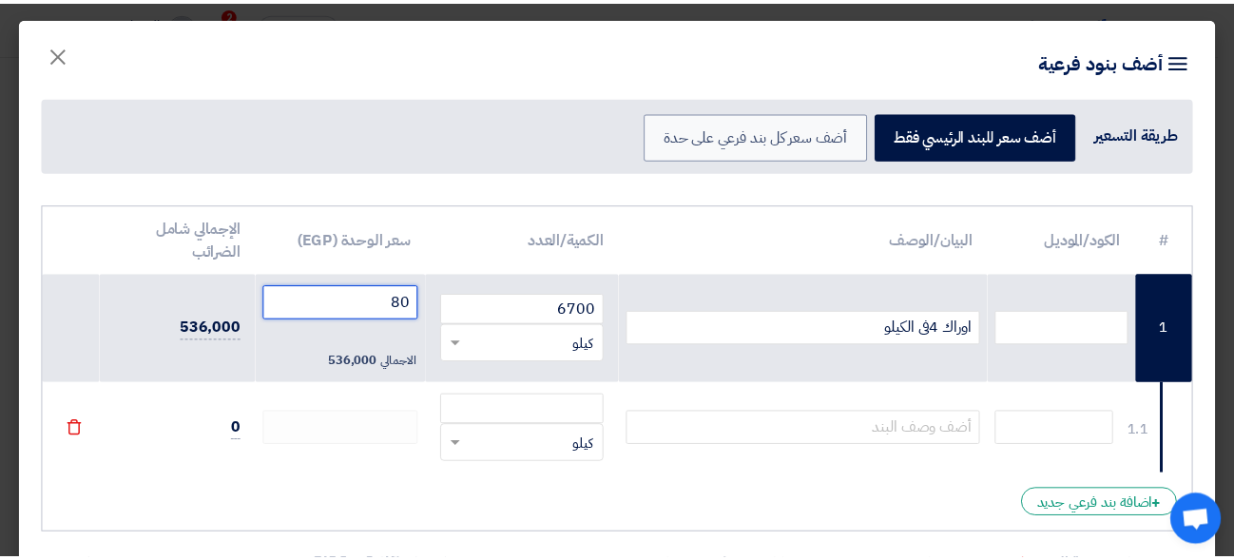
scroll to position [98, 0]
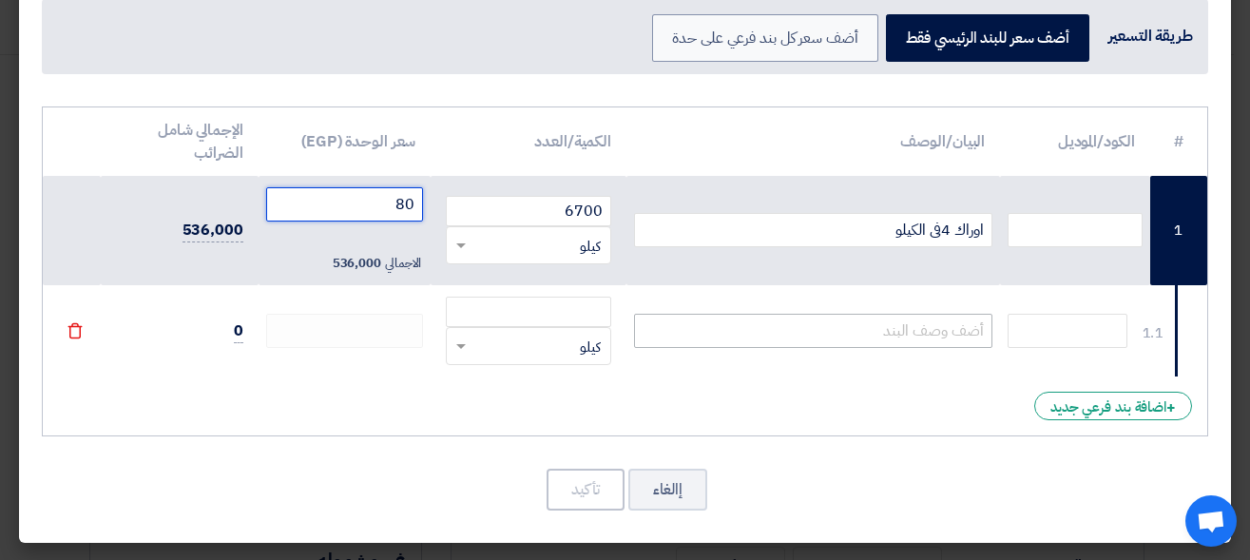
type input "80"
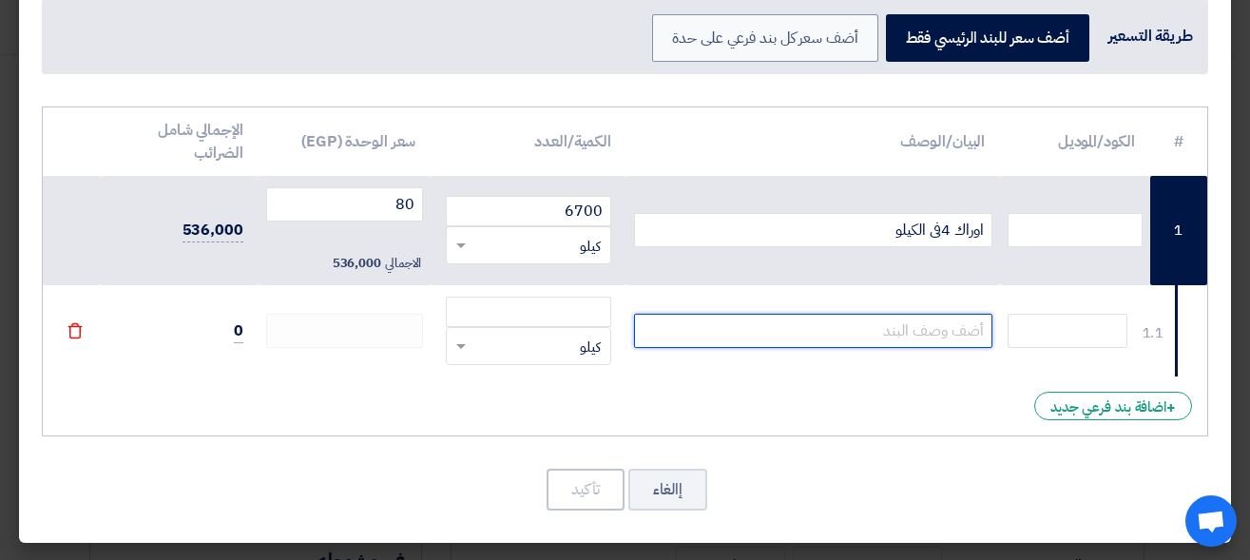
click at [726, 324] on input "text" at bounding box center [813, 331] width 358 height 34
type input "لكل 100 كرتونه يوجد 2 كرتونه مجانيه"
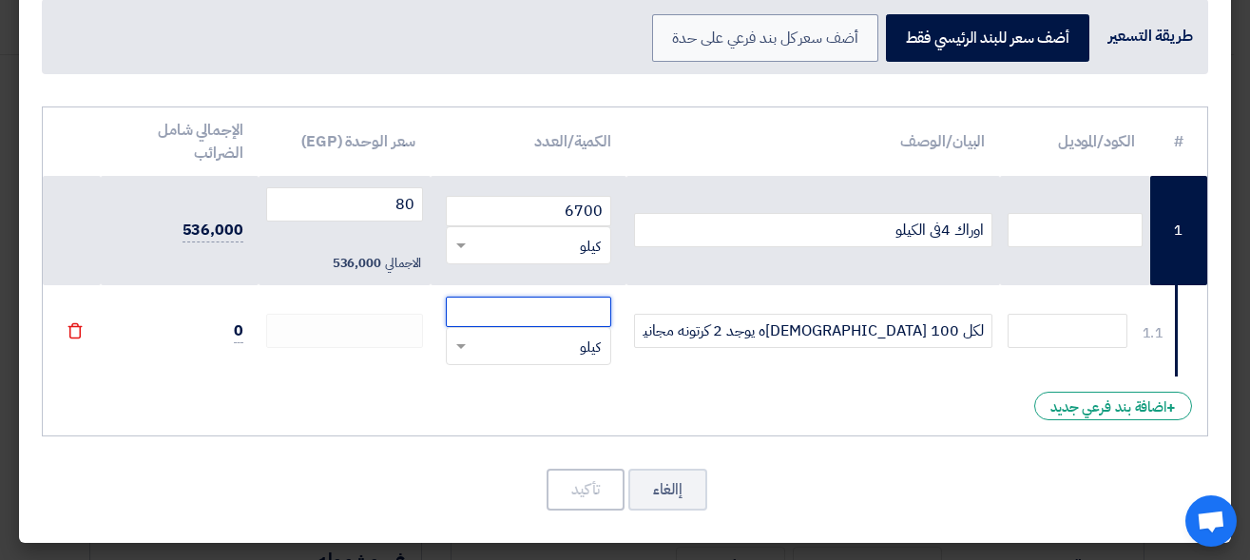
click at [549, 325] on input "number" at bounding box center [528, 312] width 165 height 30
type input "20"
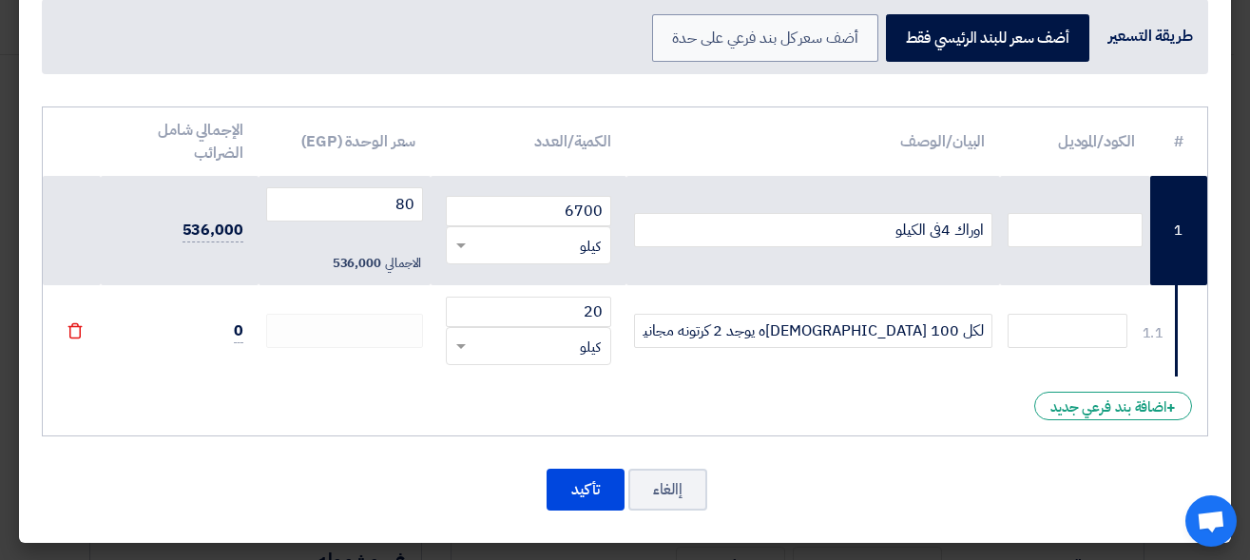
click at [650, 413] on div "# الكود/الموديل البيان/الوصف الكمية/العدد سعر الوحدة (EGP) الإجمالي شامل الضرائ…" at bounding box center [625, 271] width 1166 height 331
click at [587, 478] on button "تأكيد" at bounding box center [586, 490] width 78 height 42
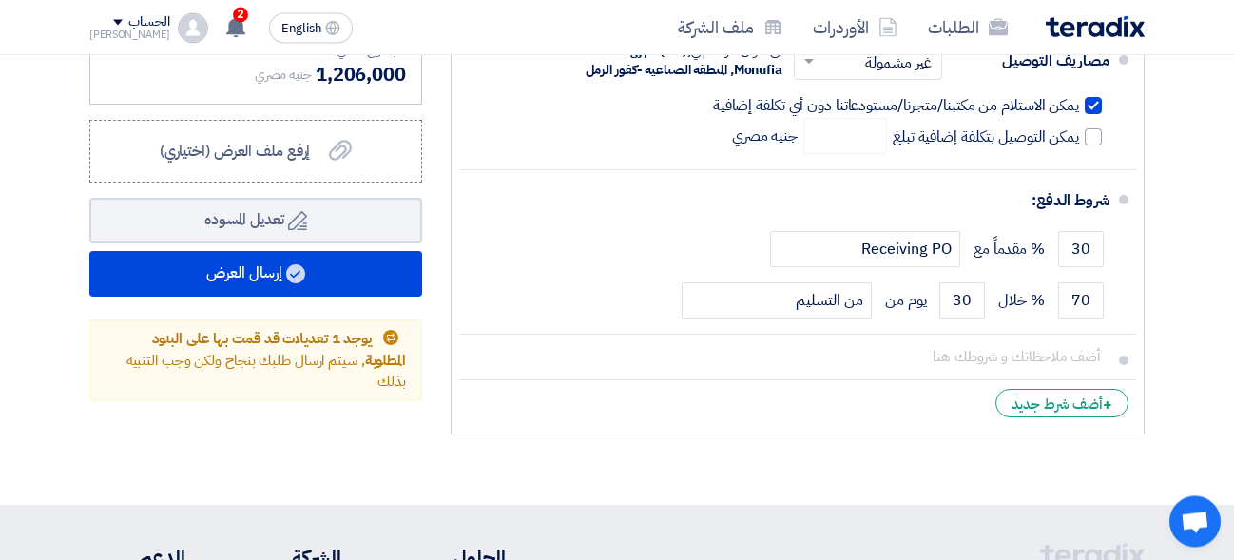
scroll to position [937, 0]
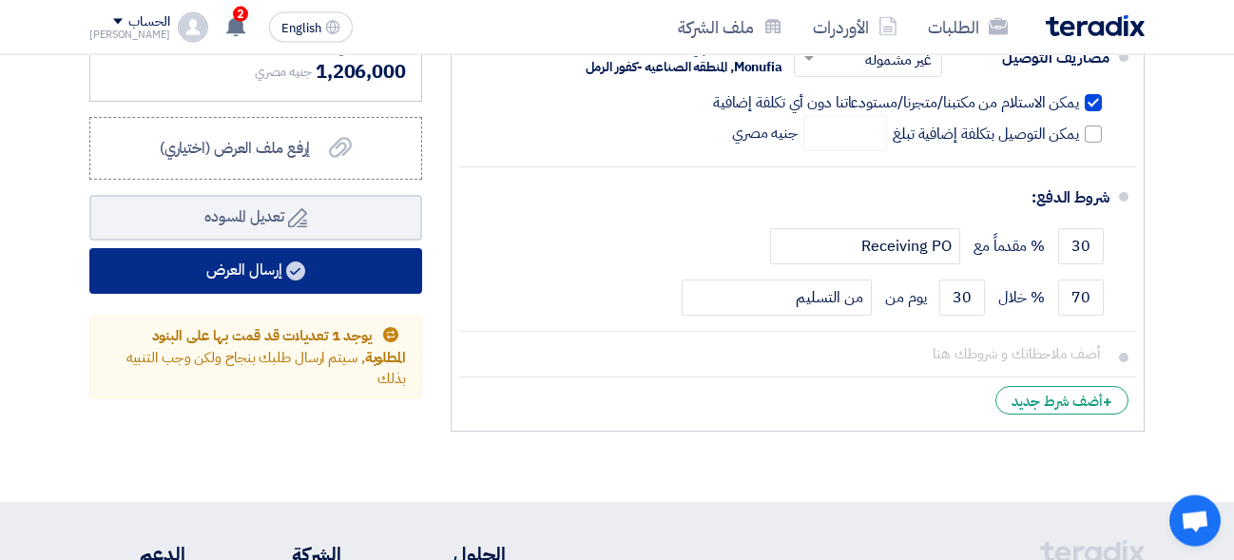
click at [340, 265] on button "إرسال العرض" at bounding box center [255, 271] width 333 height 46
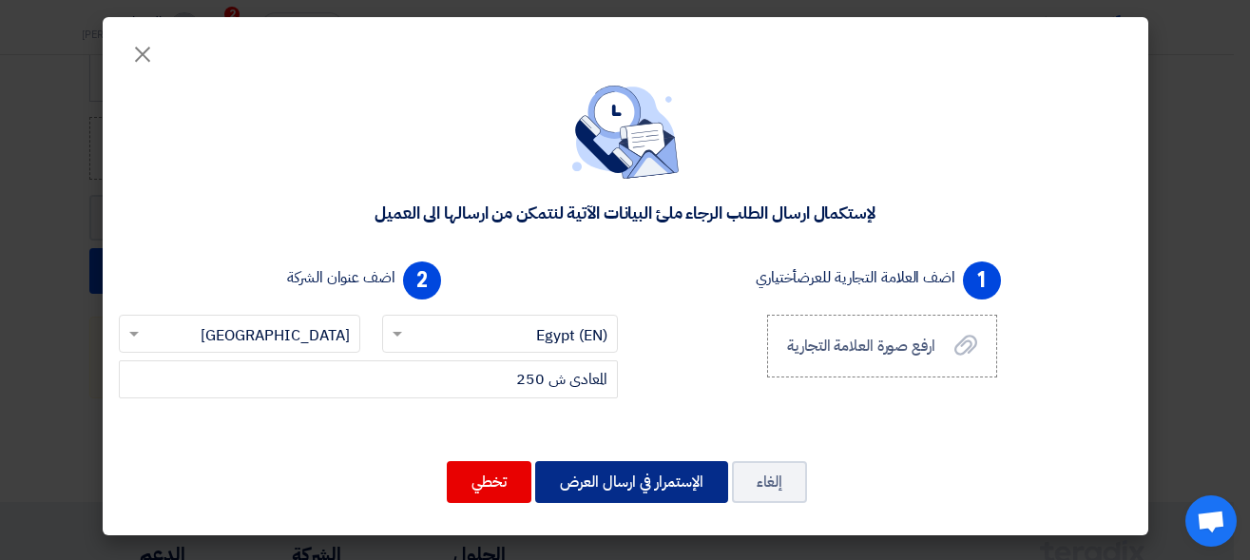
click at [624, 498] on button "الإستمرار في ارسال العرض" at bounding box center [631, 482] width 193 height 42
click at [618, 492] on button "الإستمرار في ارسال العرض" at bounding box center [631, 482] width 193 height 42
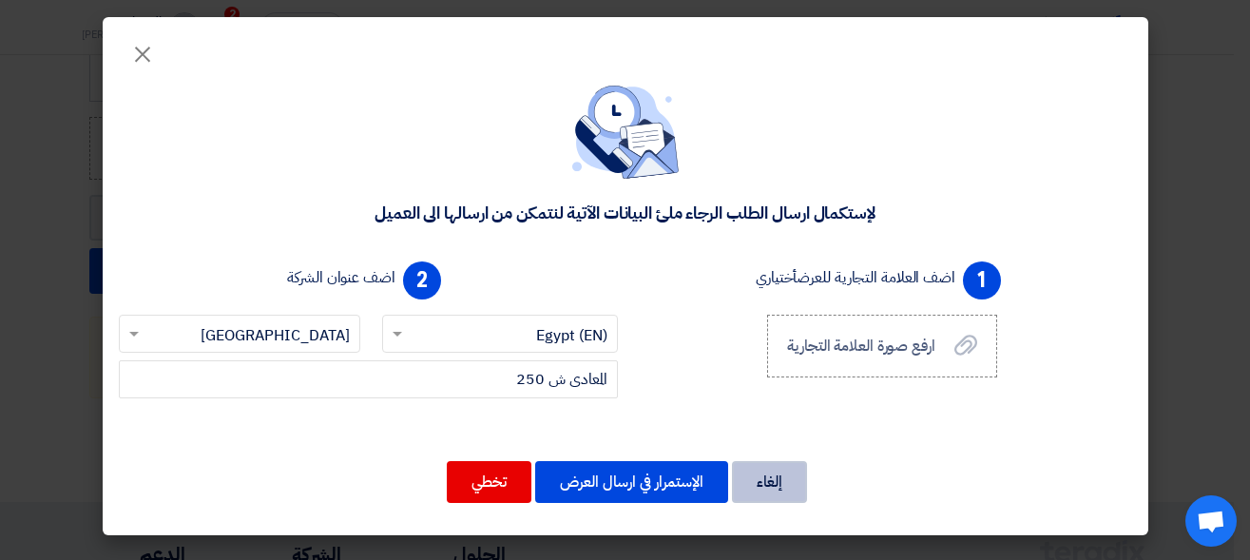
click at [762, 480] on button "إلغاء" at bounding box center [769, 482] width 75 height 42
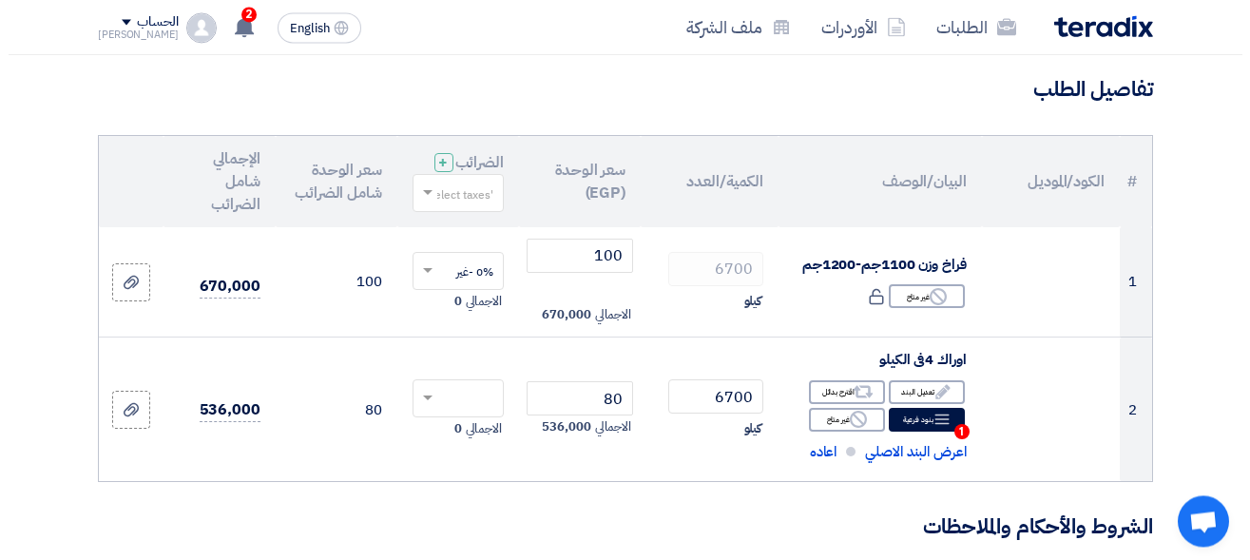
scroll to position [143, 0]
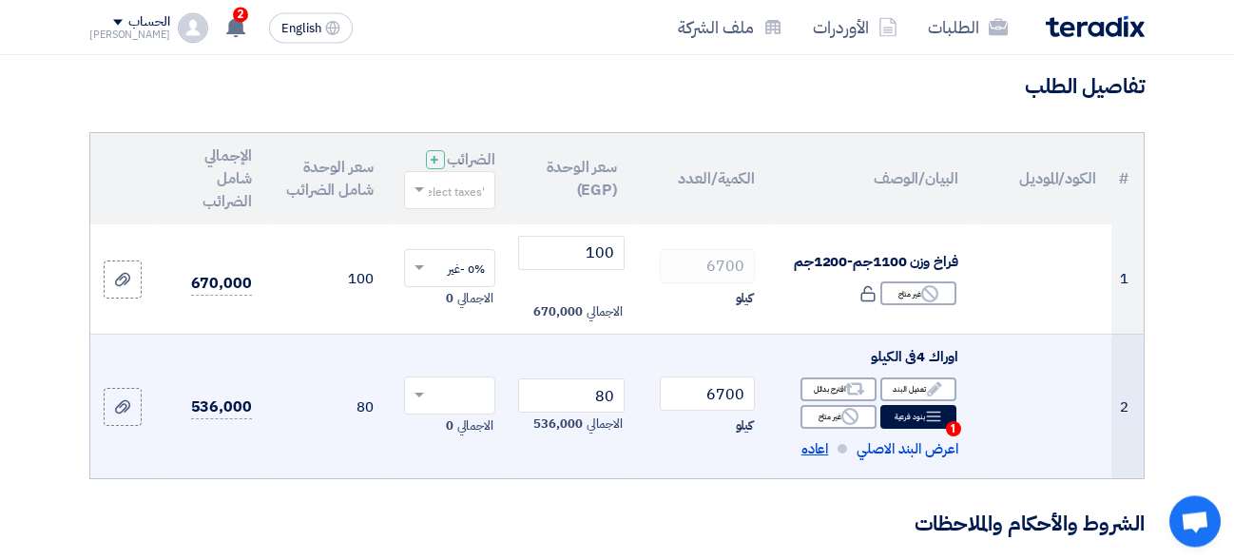
click at [820, 460] on span "اعاده" at bounding box center [815, 449] width 28 height 22
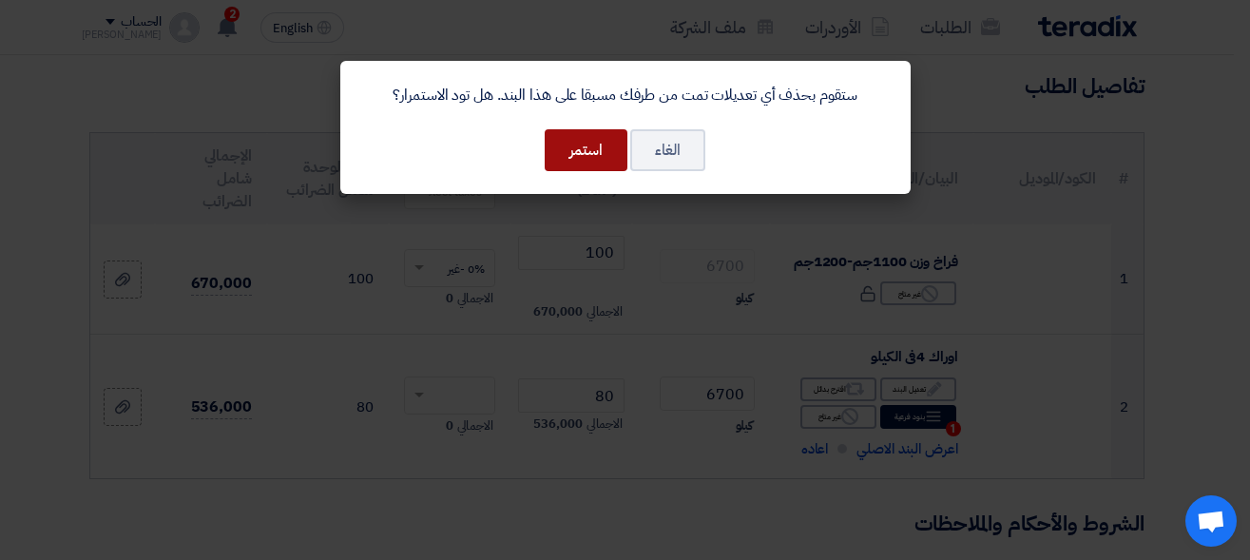
click at [602, 133] on button "استمر" at bounding box center [586, 150] width 83 height 42
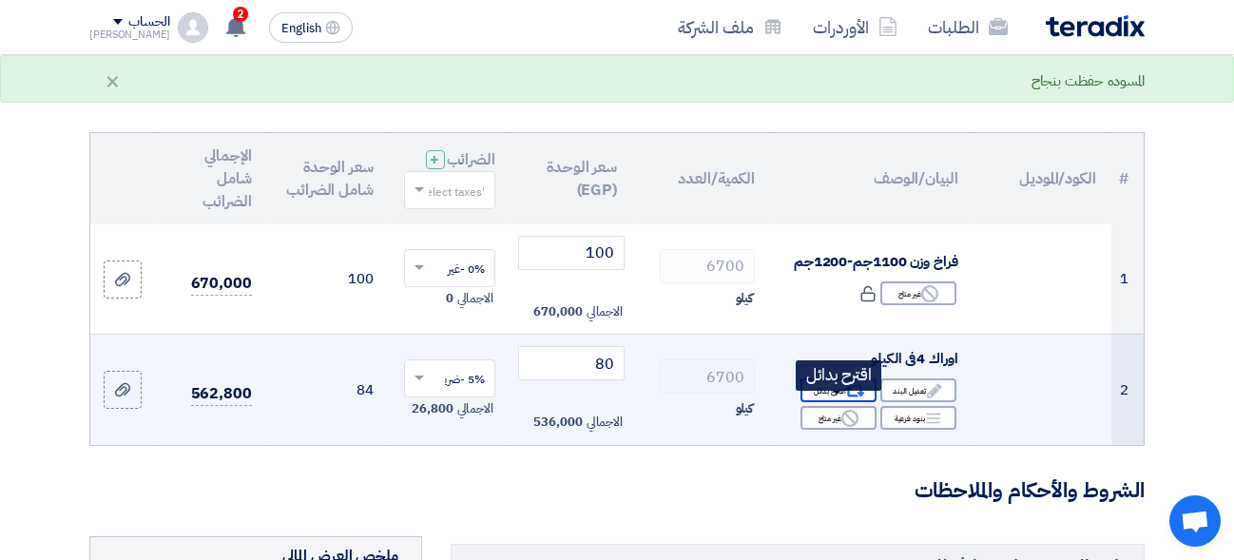
click at [823, 402] on div "Alternative اقترح بدائل" at bounding box center [838, 390] width 76 height 24
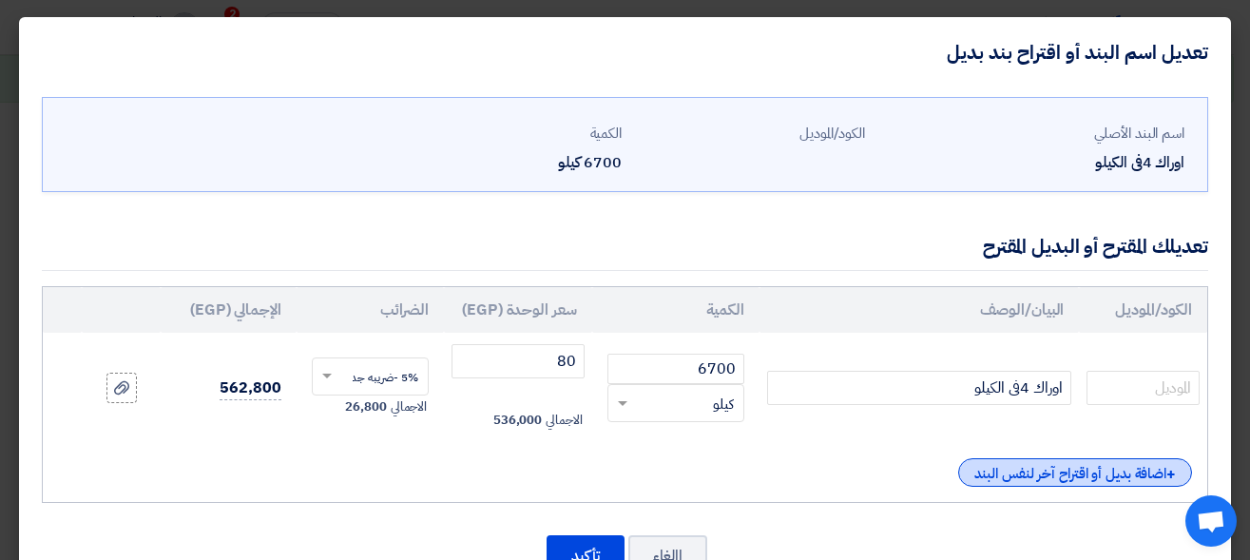
click at [1001, 460] on div "+ اضافة بديل أو اقتراح آخر لنفس البند" at bounding box center [1075, 472] width 234 height 29
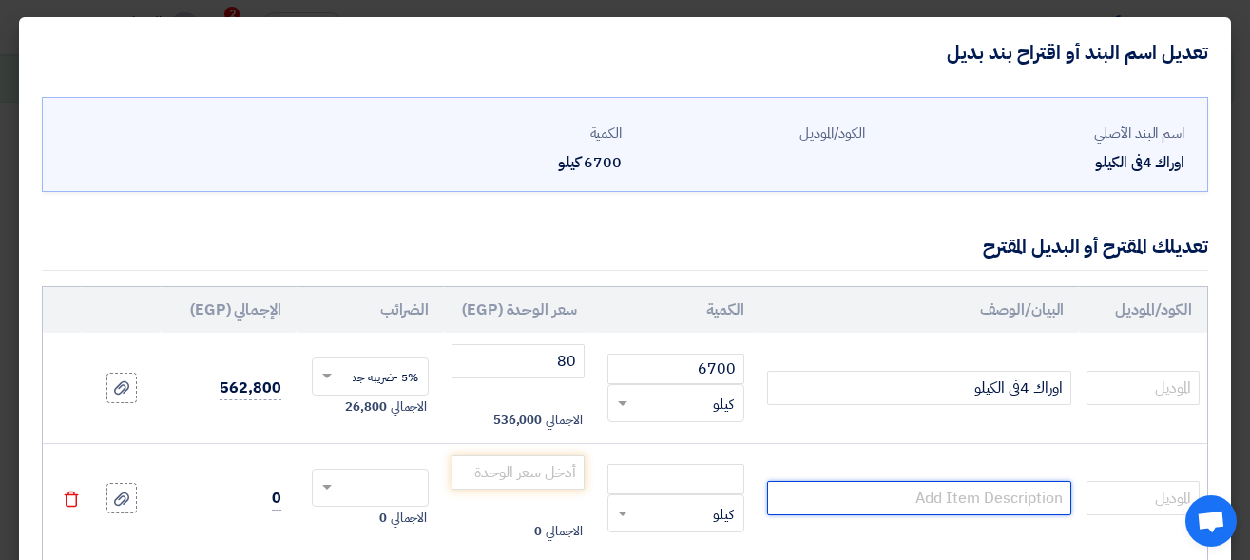
click at [1001, 485] on input "text" at bounding box center [919, 498] width 305 height 34
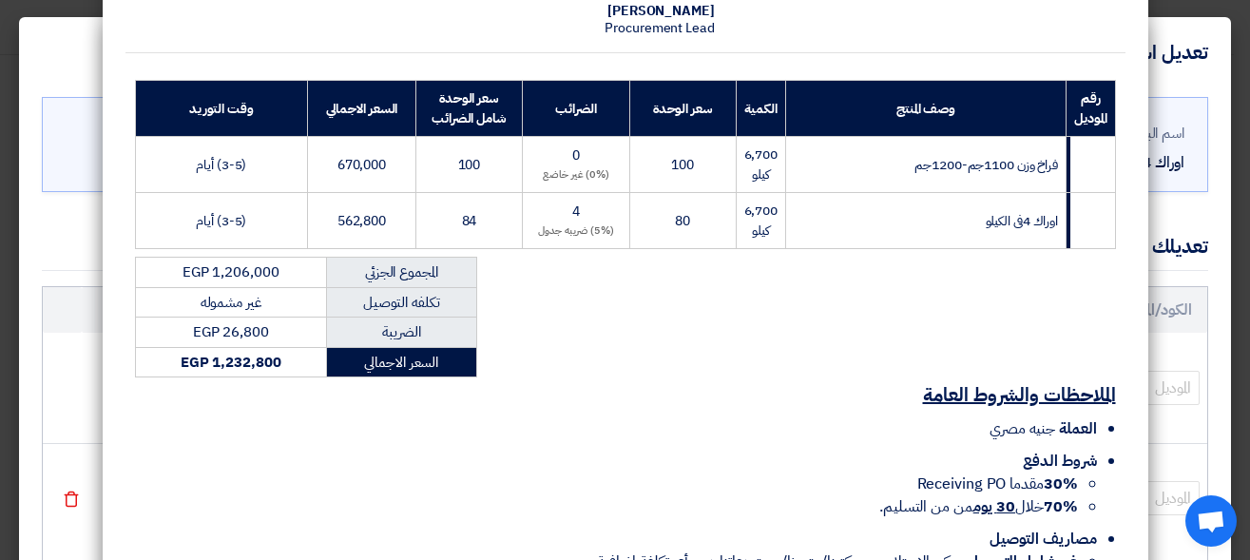
scroll to position [283, 0]
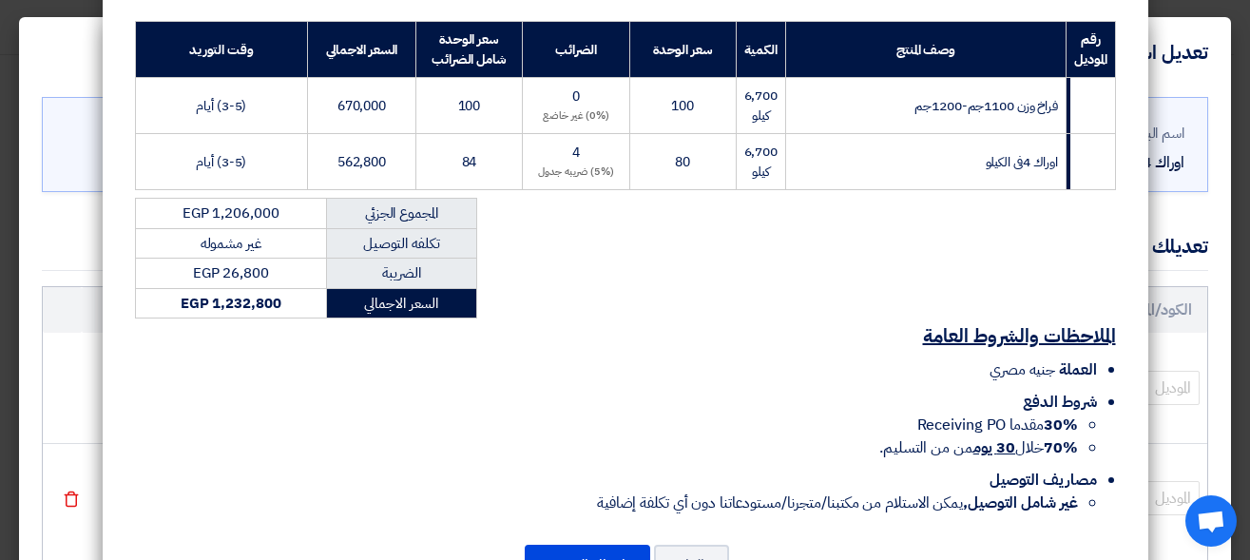
click at [861, 312] on div "محمد الجوهرى المعادى ش 250, Cairo, Egypt (EN) محمد الجوهرى – CEO mohamed.elgoha…" at bounding box center [625, 135] width 1000 height 785
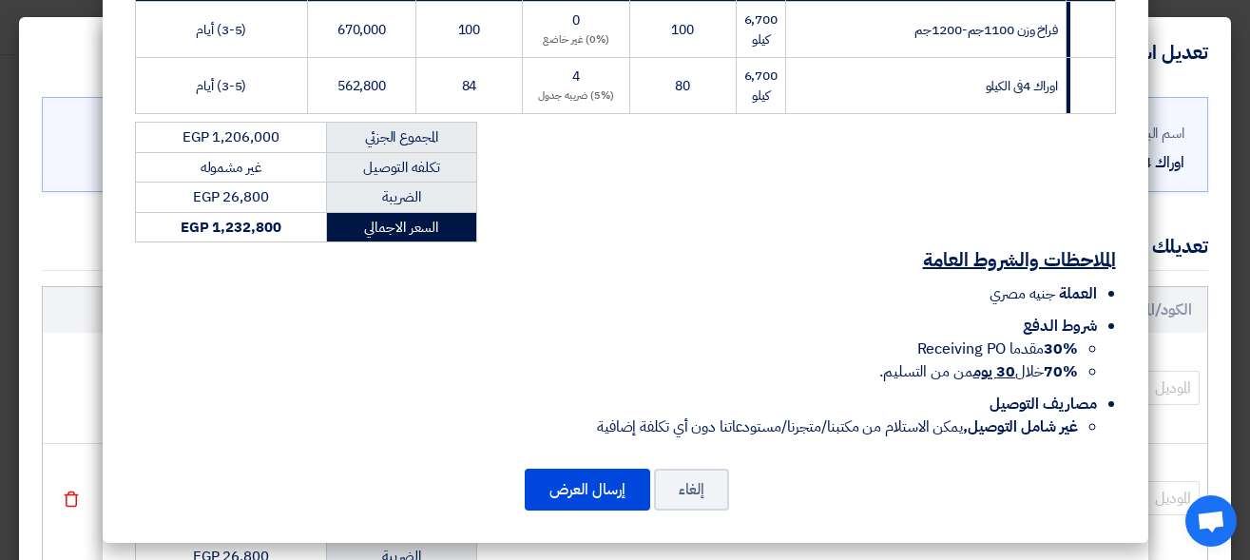
click at [681, 431] on li "غير شامل التوصيل, يمكن الاستلام من مكتبنا/متجرنا/مستودعاتنا دون أي تكلفة إضافية" at bounding box center [606, 426] width 943 height 23
click at [701, 477] on button "إلغاء" at bounding box center [691, 490] width 75 height 42
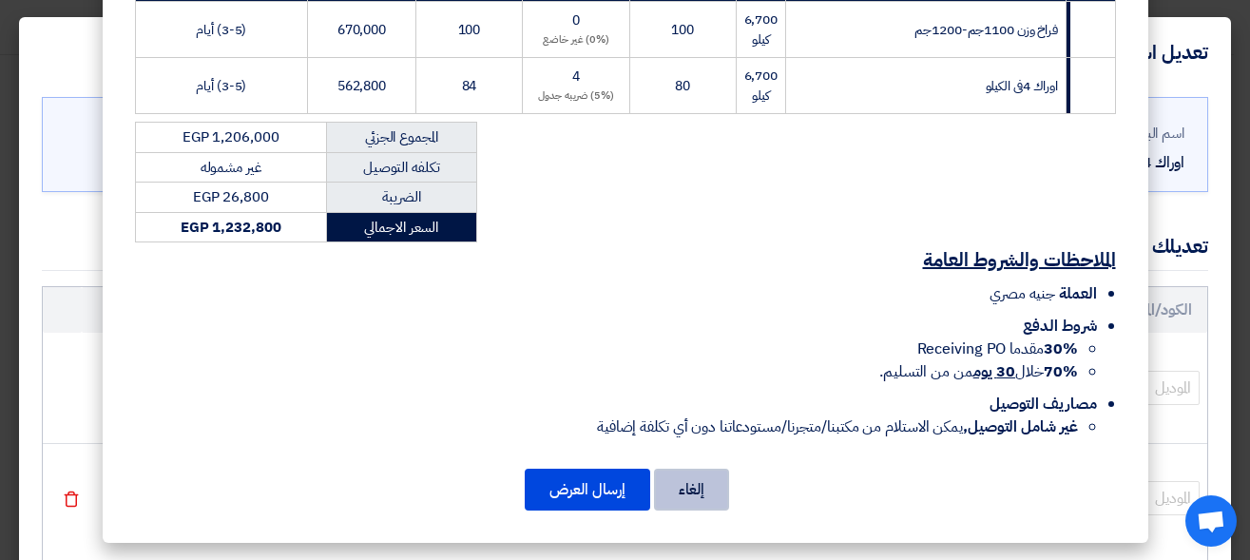
click at [713, 487] on button "إلغاء" at bounding box center [691, 490] width 75 height 42
click at [102, 367] on modal-container "محمد الجوهرى المعادى ش 250, Cairo, Egypt (EN) محمد الجوهرى – CEO mohamed.elgoha…" at bounding box center [625, 280] width 1250 height 560
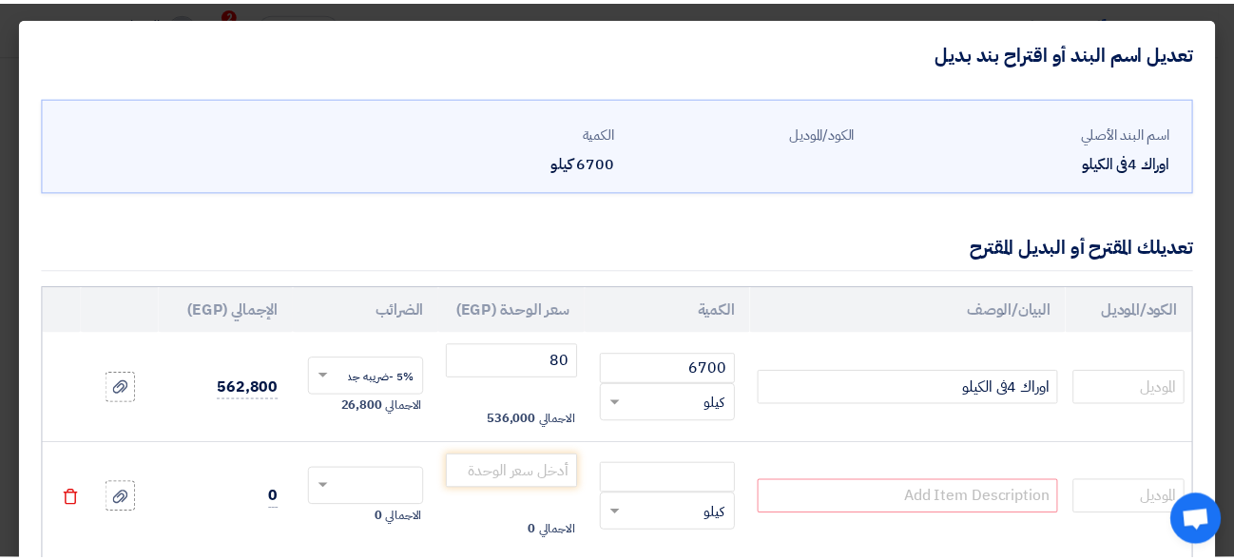
scroll to position [177, 0]
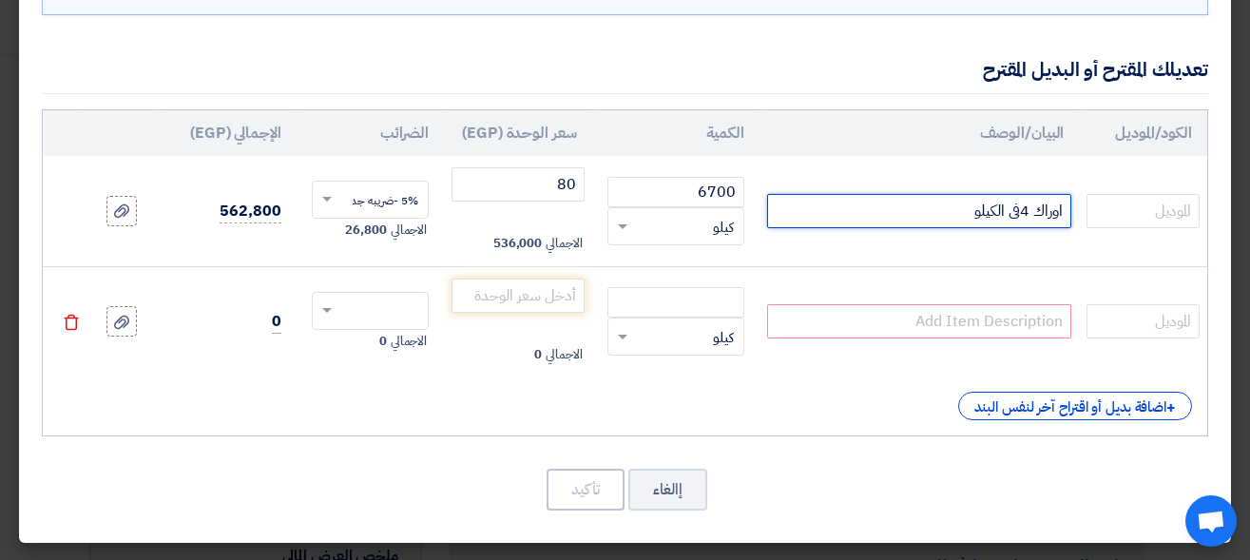
click at [872, 221] on input "اوراك 4فى الكيلو" at bounding box center [919, 211] width 305 height 34
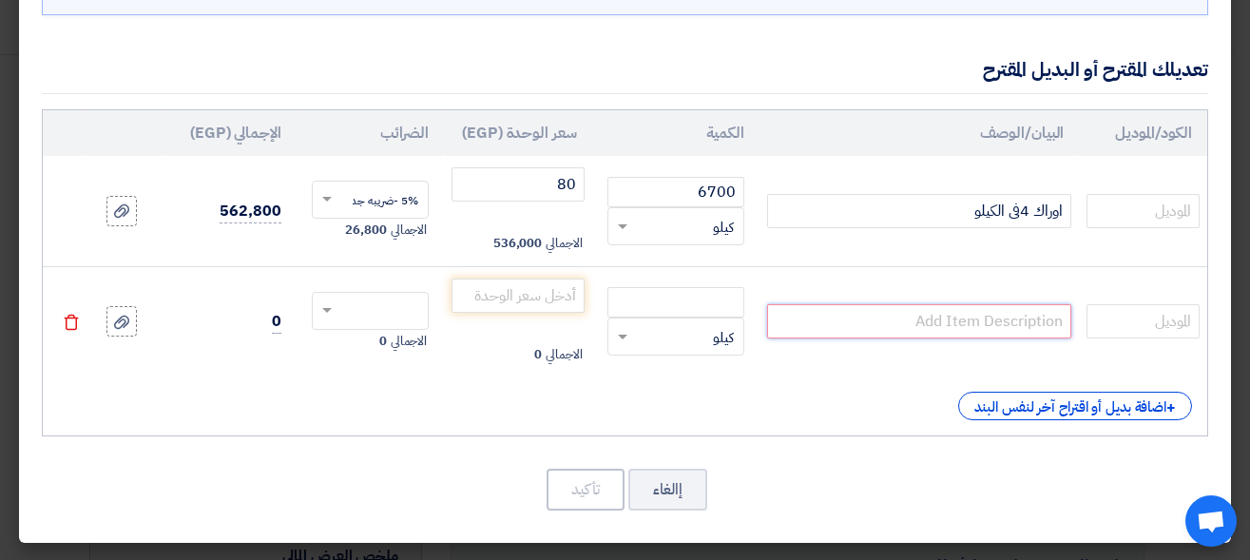
click at [873, 309] on input "text" at bounding box center [919, 321] width 305 height 34
paste input "اوراك 4فى الكيلو"
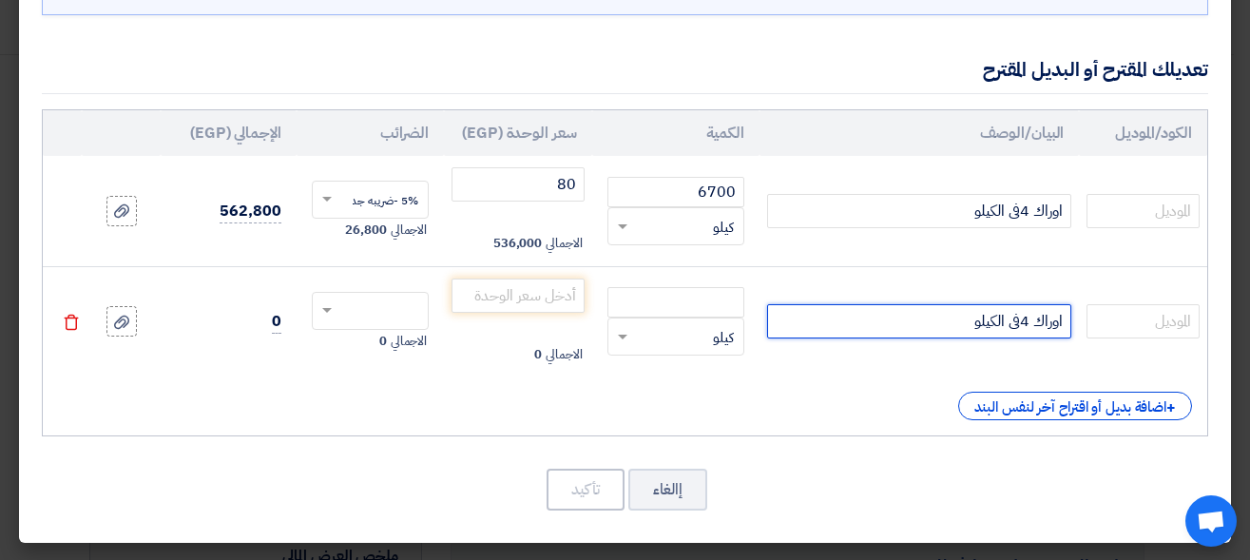
click at [1024, 322] on input "اوراك 4فى الكيلو" at bounding box center [919, 321] width 305 height 34
type input "اوراك 3فى الكيلو"
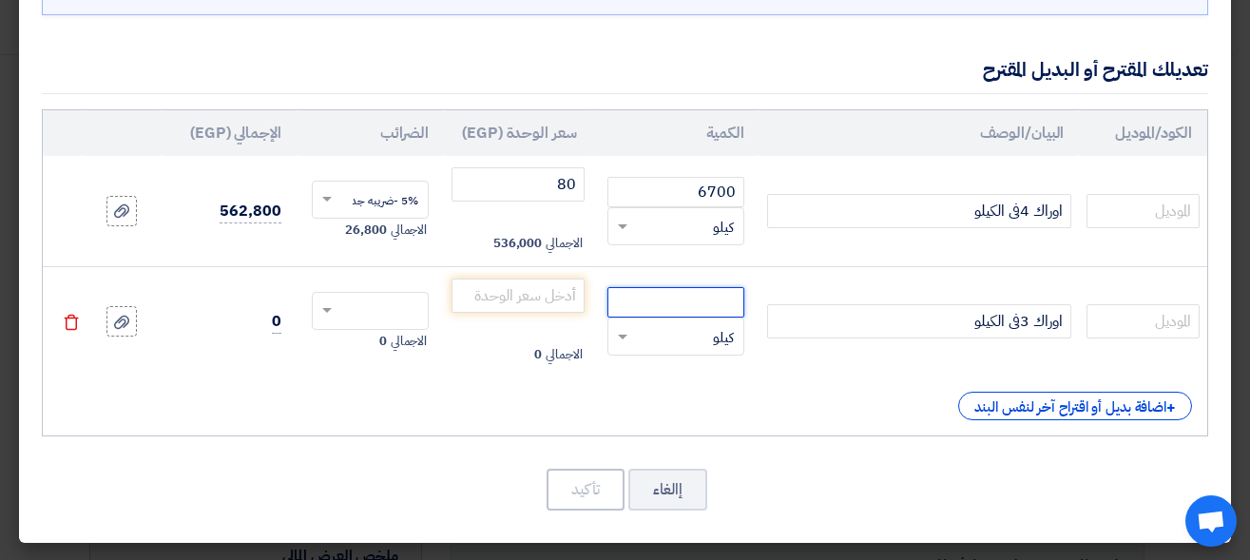
click at [678, 301] on input "number" at bounding box center [675, 302] width 137 height 30
type input "6700"
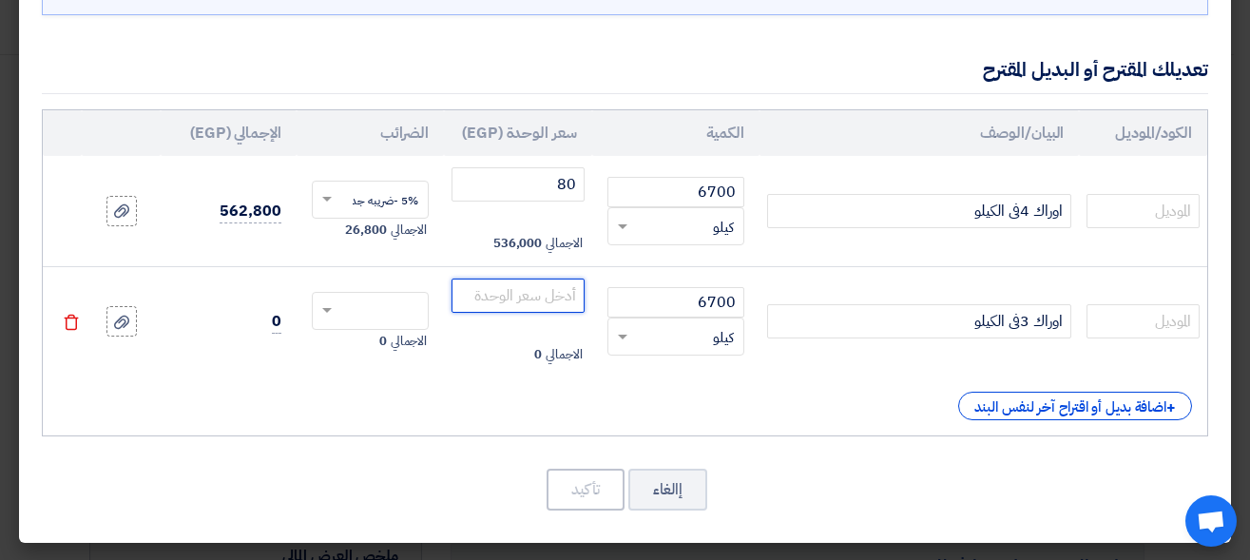
click at [563, 291] on input "number" at bounding box center [517, 295] width 132 height 34
type input "80"
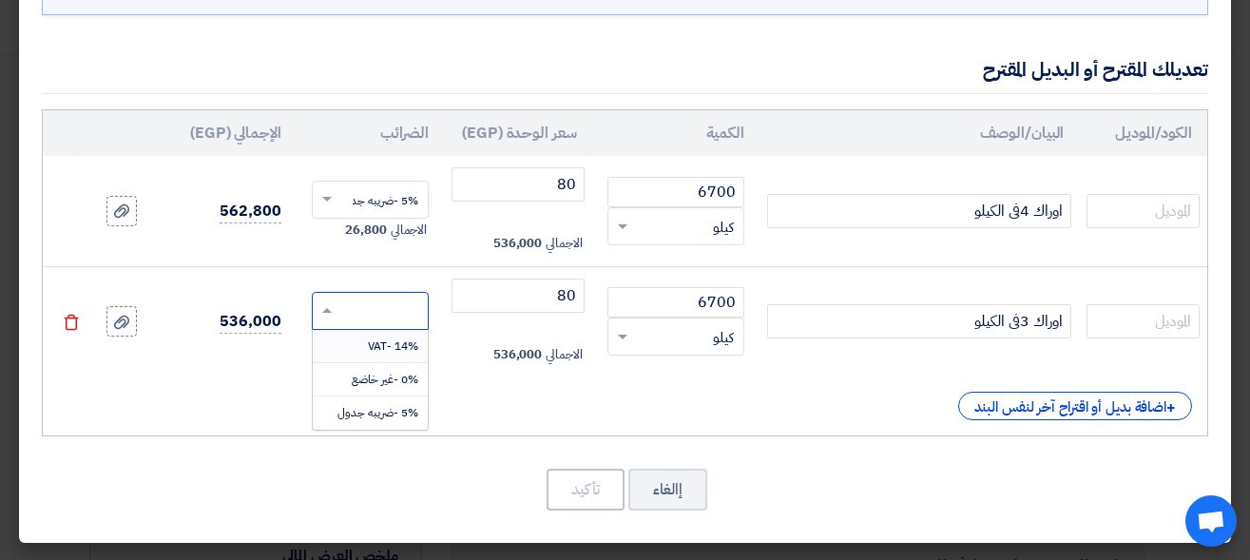
click at [394, 317] on input "text" at bounding box center [382, 312] width 75 height 30
click at [411, 404] on span "5% -ضريبه جدول" at bounding box center [377, 412] width 81 height 17
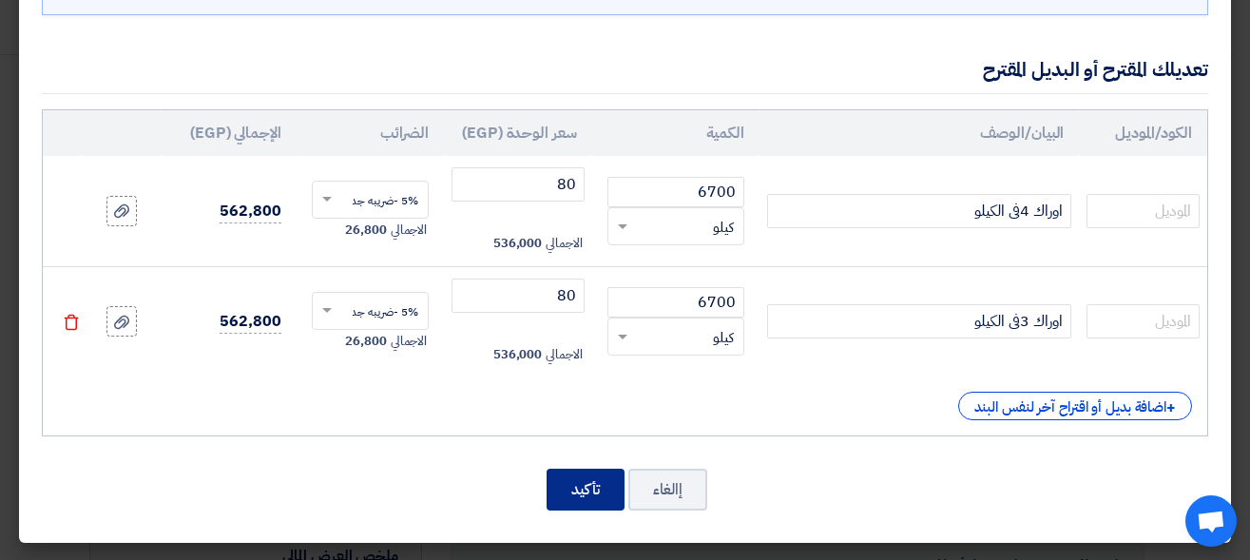
click at [617, 495] on button "تأكيد" at bounding box center [586, 490] width 78 height 42
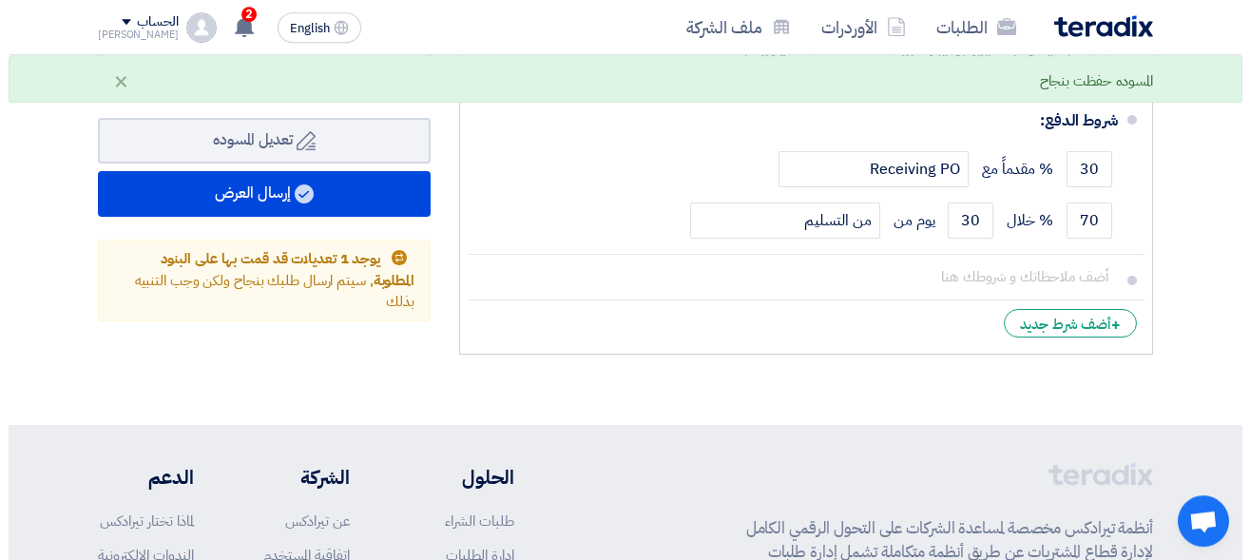
scroll to position [993, 0]
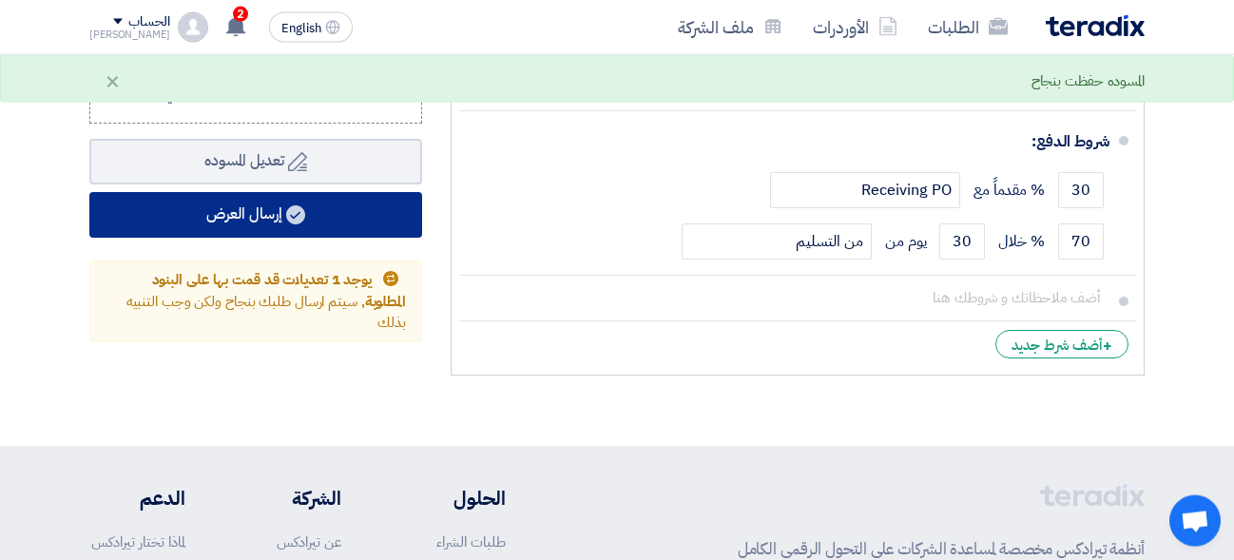
click at [330, 231] on button "إرسال العرض" at bounding box center [255, 215] width 333 height 46
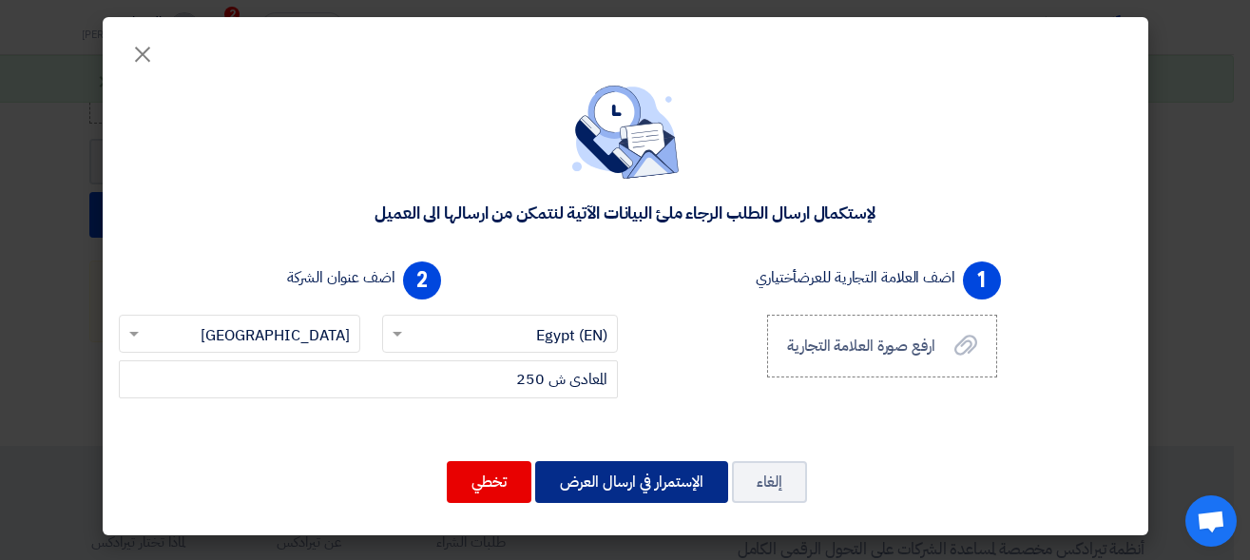
click at [606, 498] on button "الإستمرار في ارسال العرض" at bounding box center [631, 482] width 193 height 42
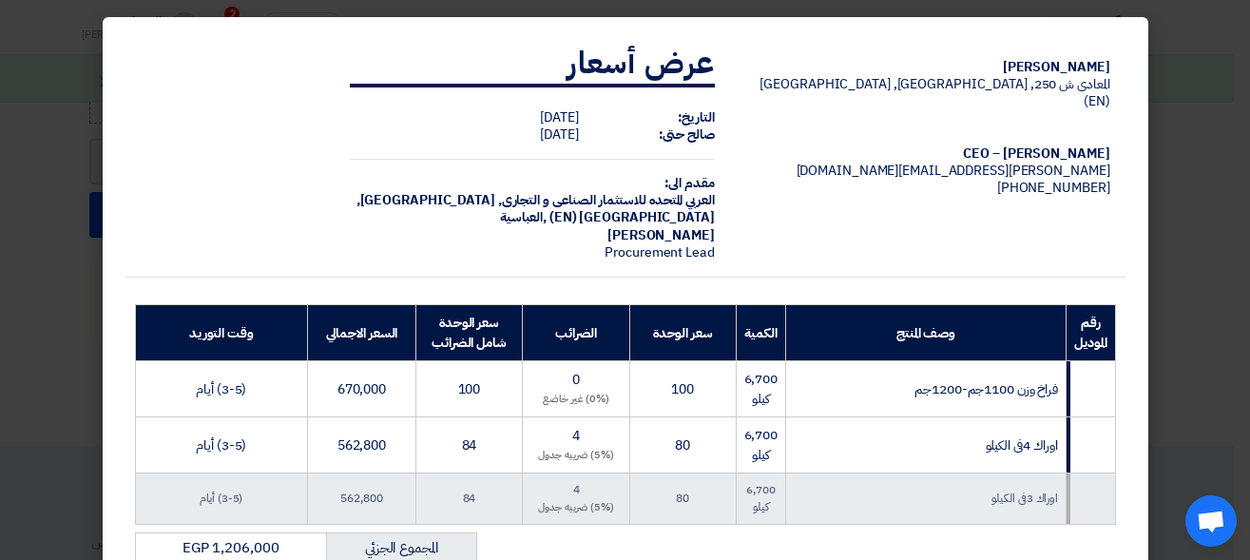
scroll to position [415, 0]
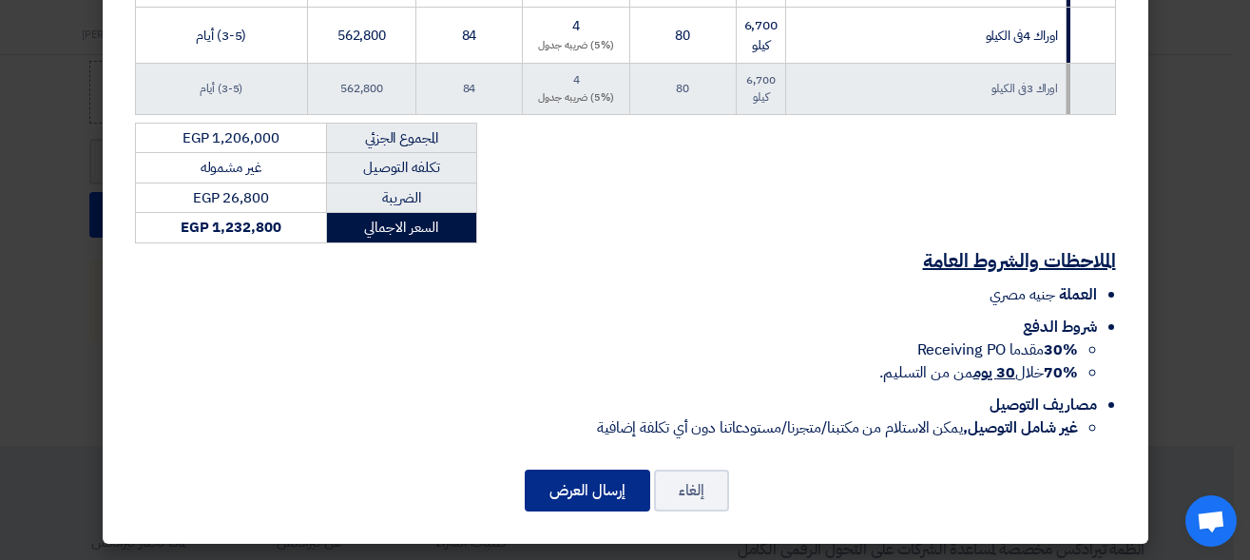
click at [606, 498] on button "إرسال العرض" at bounding box center [587, 491] width 125 height 42
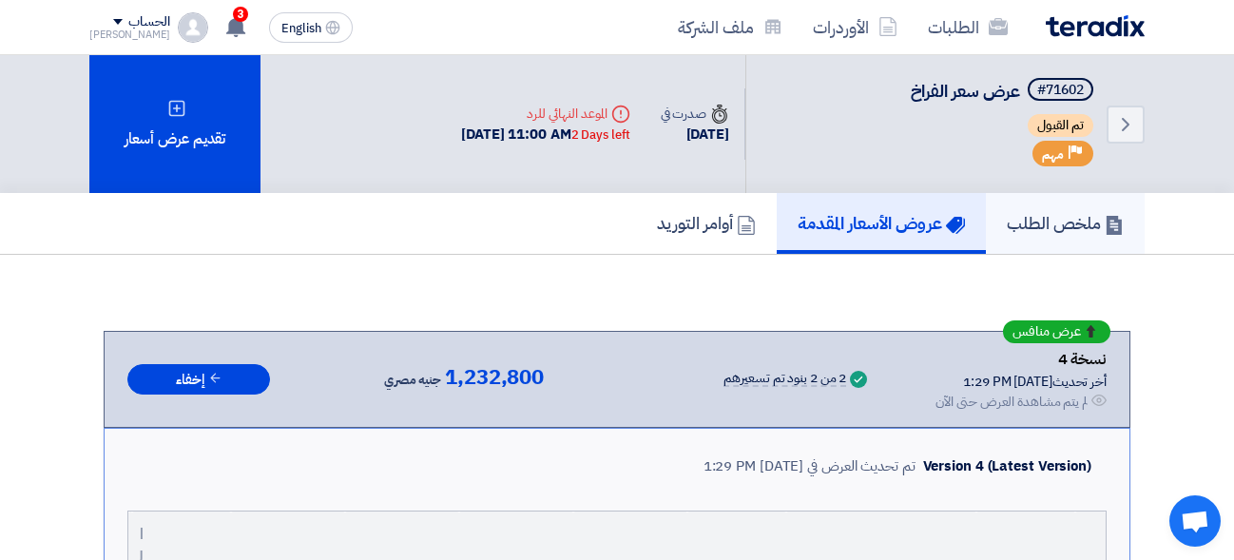
click at [1015, 226] on h5 "ملخص الطلب" at bounding box center [1065, 223] width 117 height 22
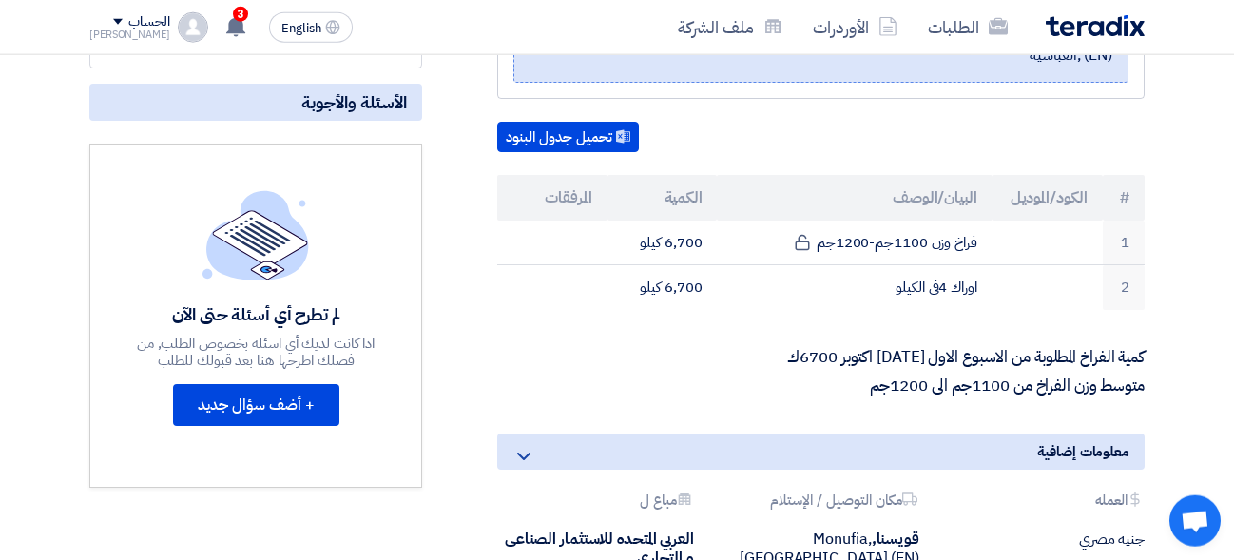
scroll to position [394, 0]
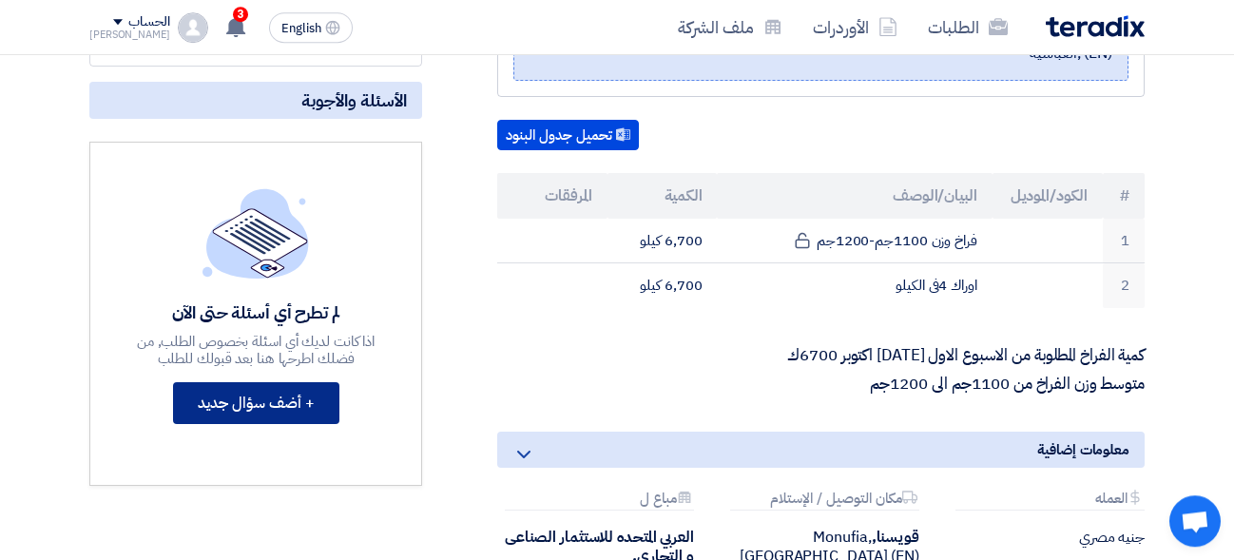
click at [273, 392] on button "+ أضف سؤال جديد" at bounding box center [256, 403] width 166 height 42
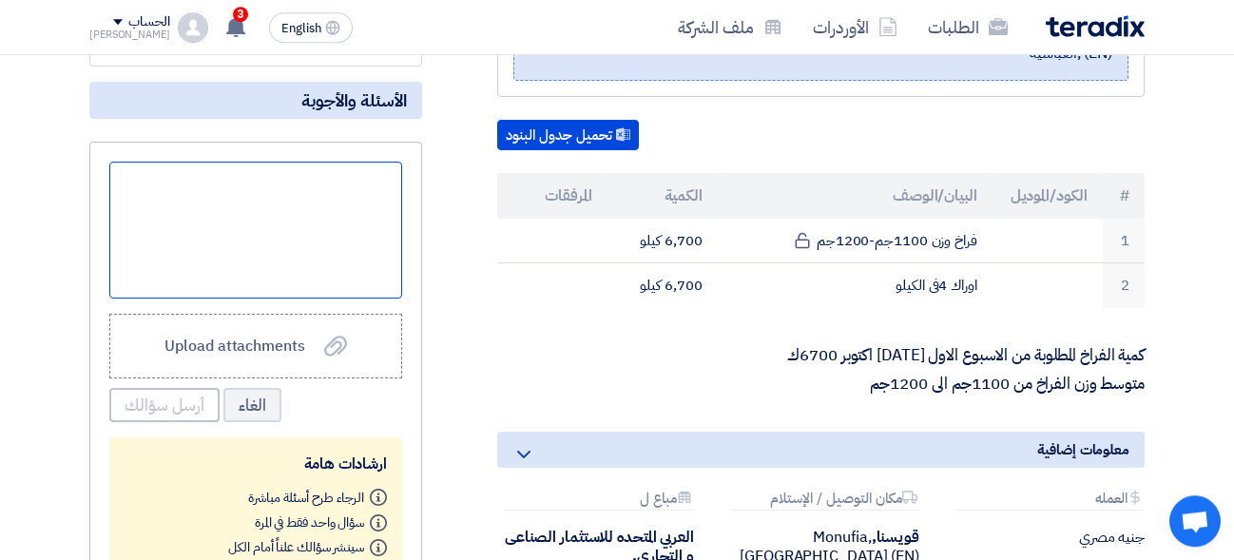
click at [289, 189] on div at bounding box center [255, 230] width 293 height 137
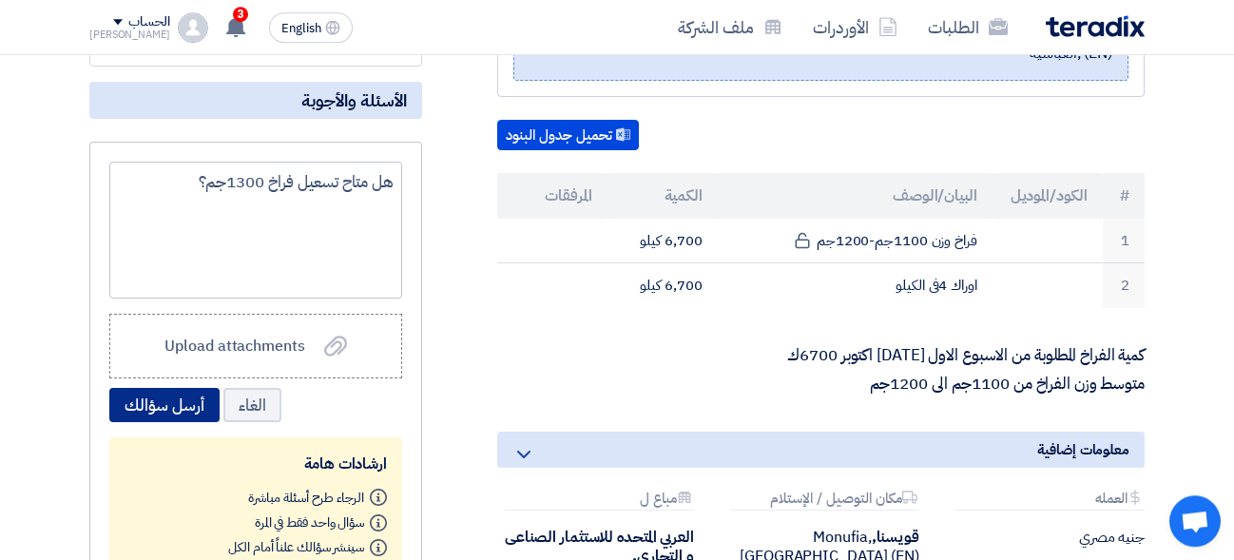
click at [178, 418] on button "أرسل سؤالك" at bounding box center [164, 405] width 110 height 34
